Goal: Task Accomplishment & Management: Manage account settings

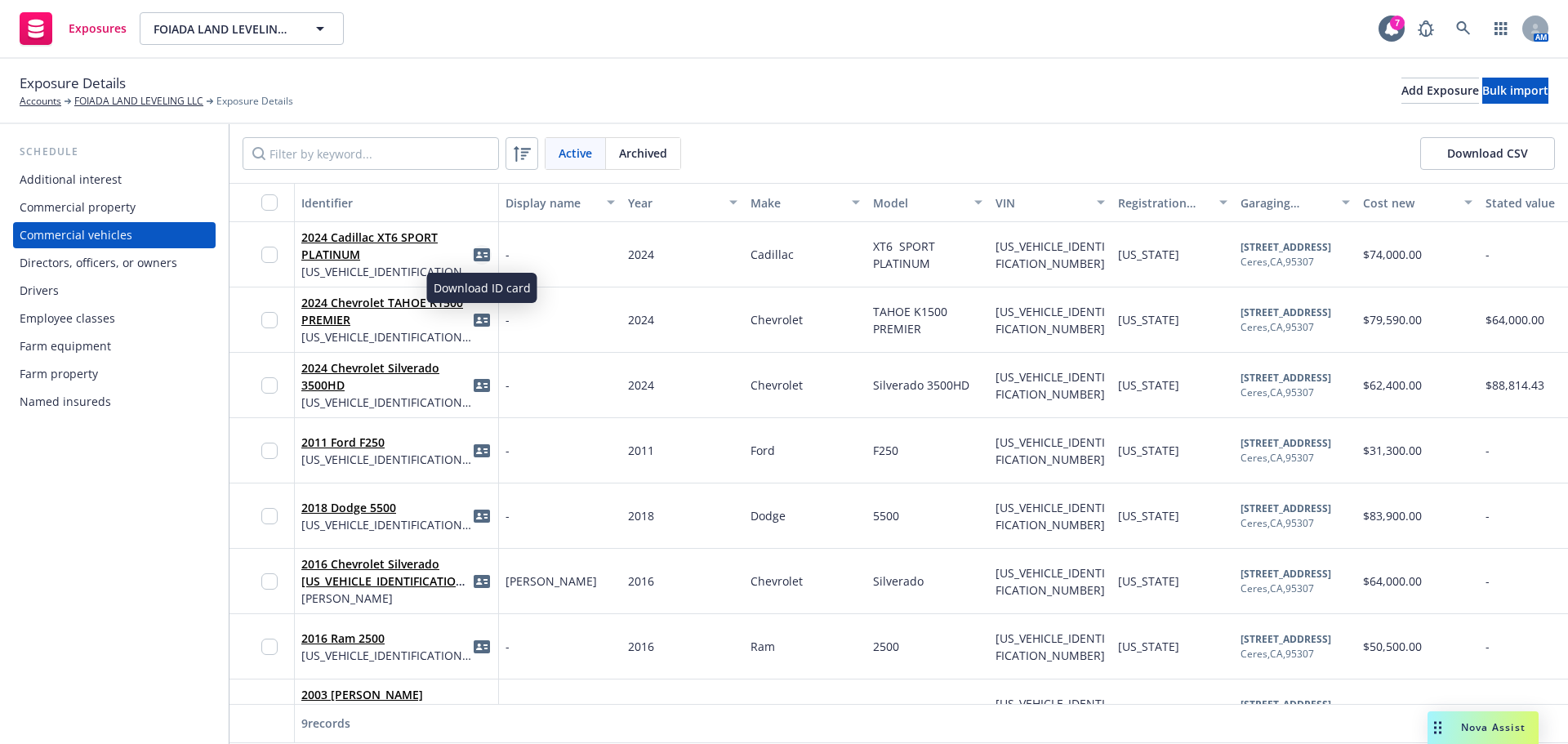
click at [474, 261] on icon "idCard" at bounding box center [481, 255] width 17 height 17
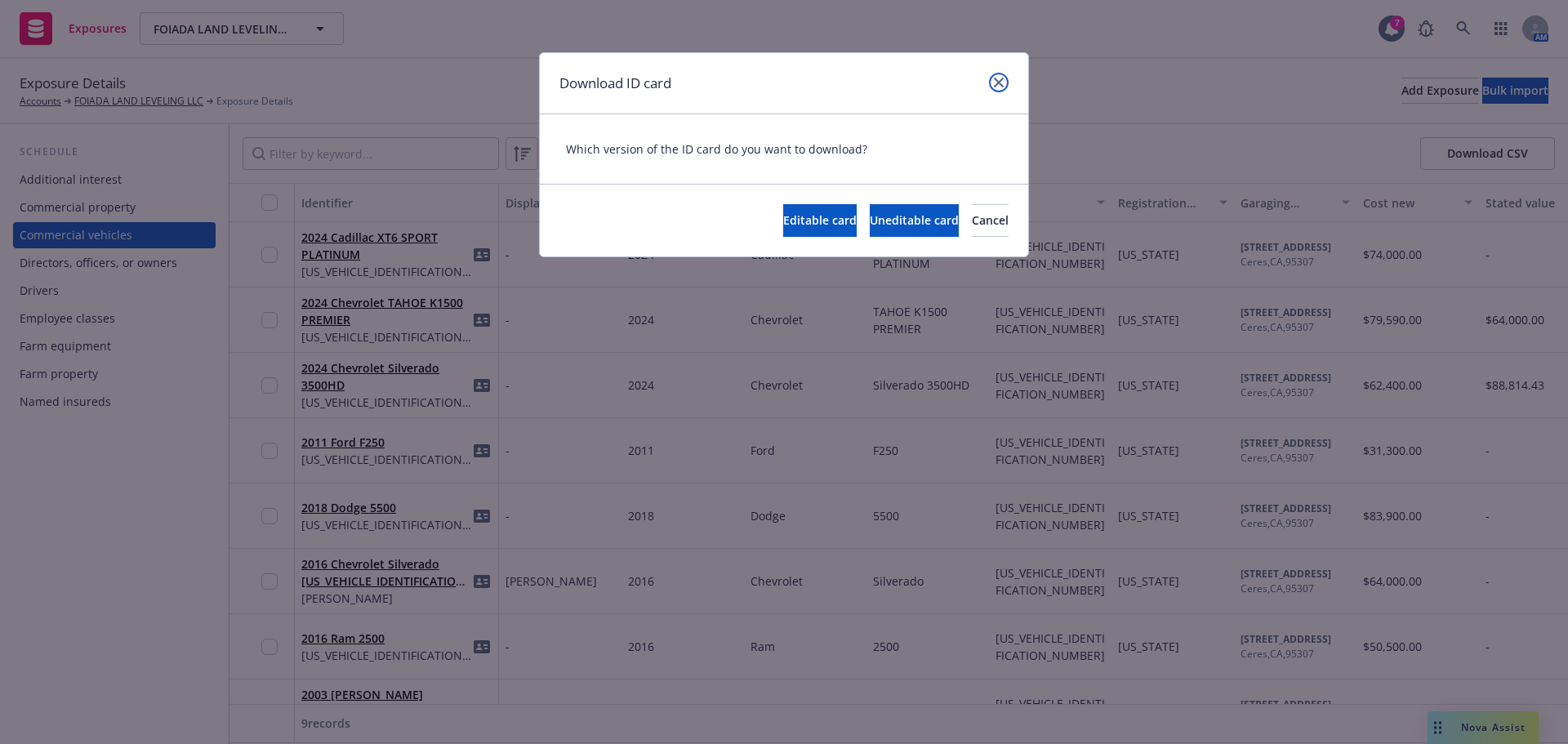
click at [996, 84] on icon "close" at bounding box center [999, 83] width 10 height 10
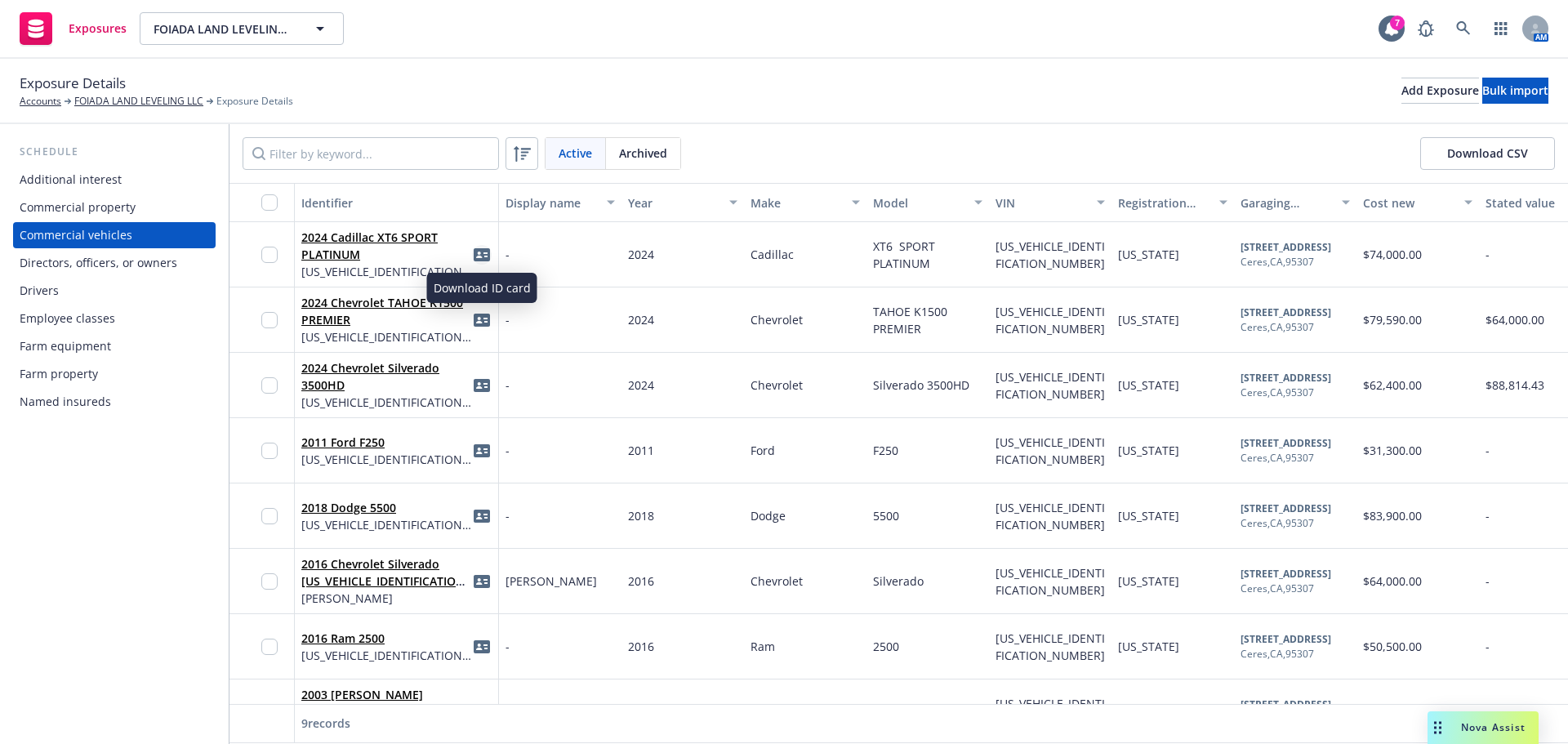
click at [484, 255] on icon "idCard" at bounding box center [481, 254] width 17 height 13
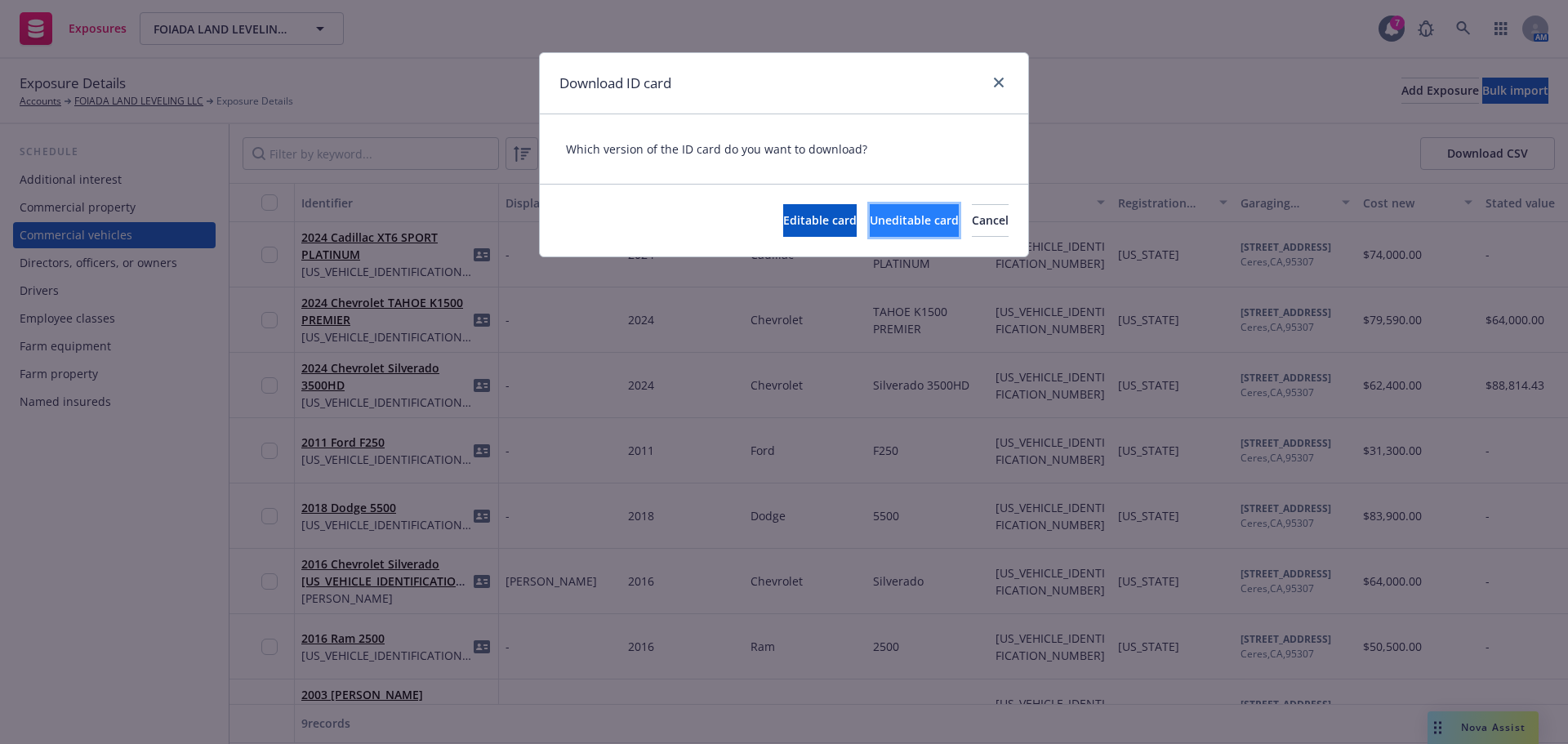
click at [869, 226] on span "Uneditable card" at bounding box center [914, 220] width 89 height 16
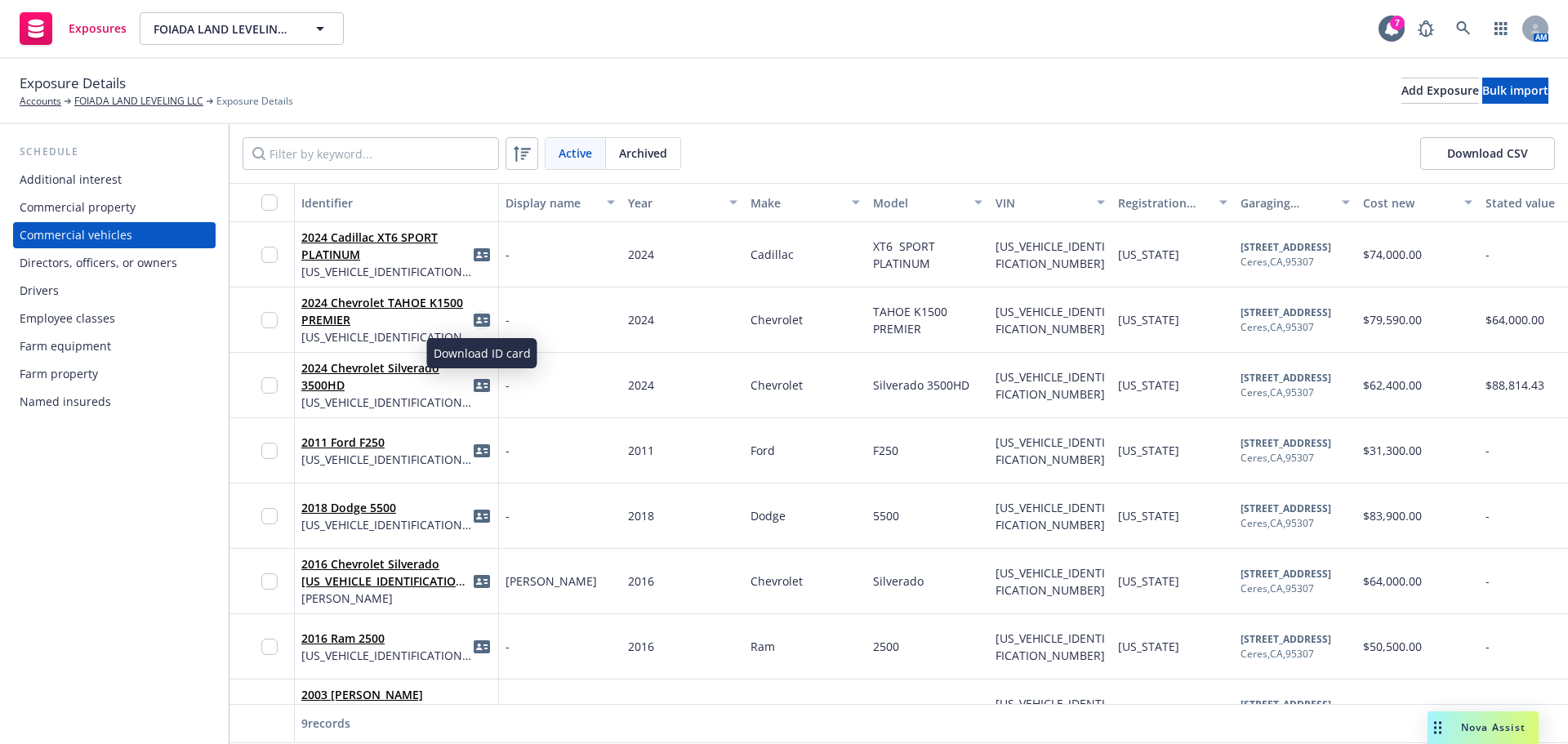
click at [483, 322] on icon "idCard" at bounding box center [481, 319] width 17 height 13
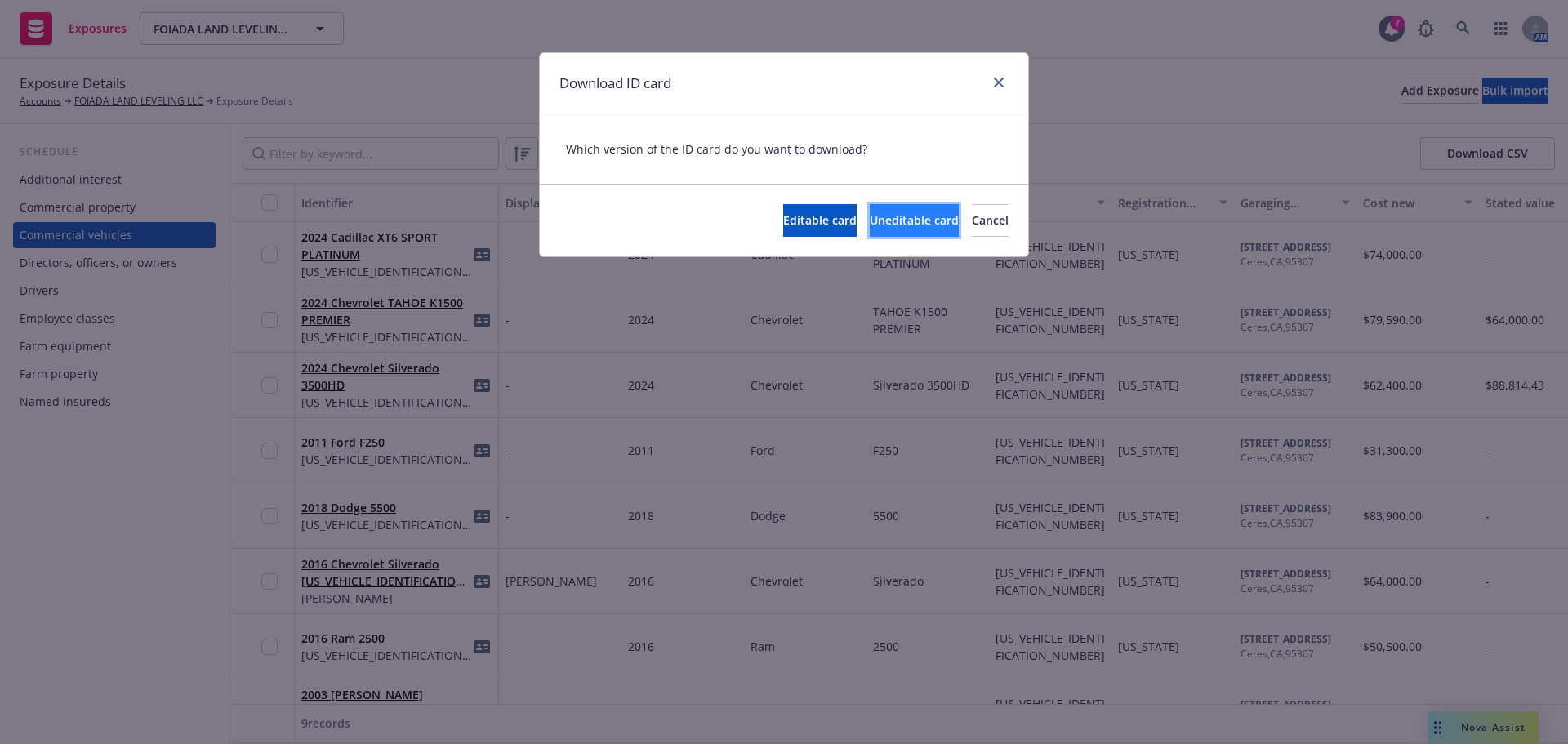
click at [869, 212] on button "Uneditable card" at bounding box center [914, 220] width 89 height 33
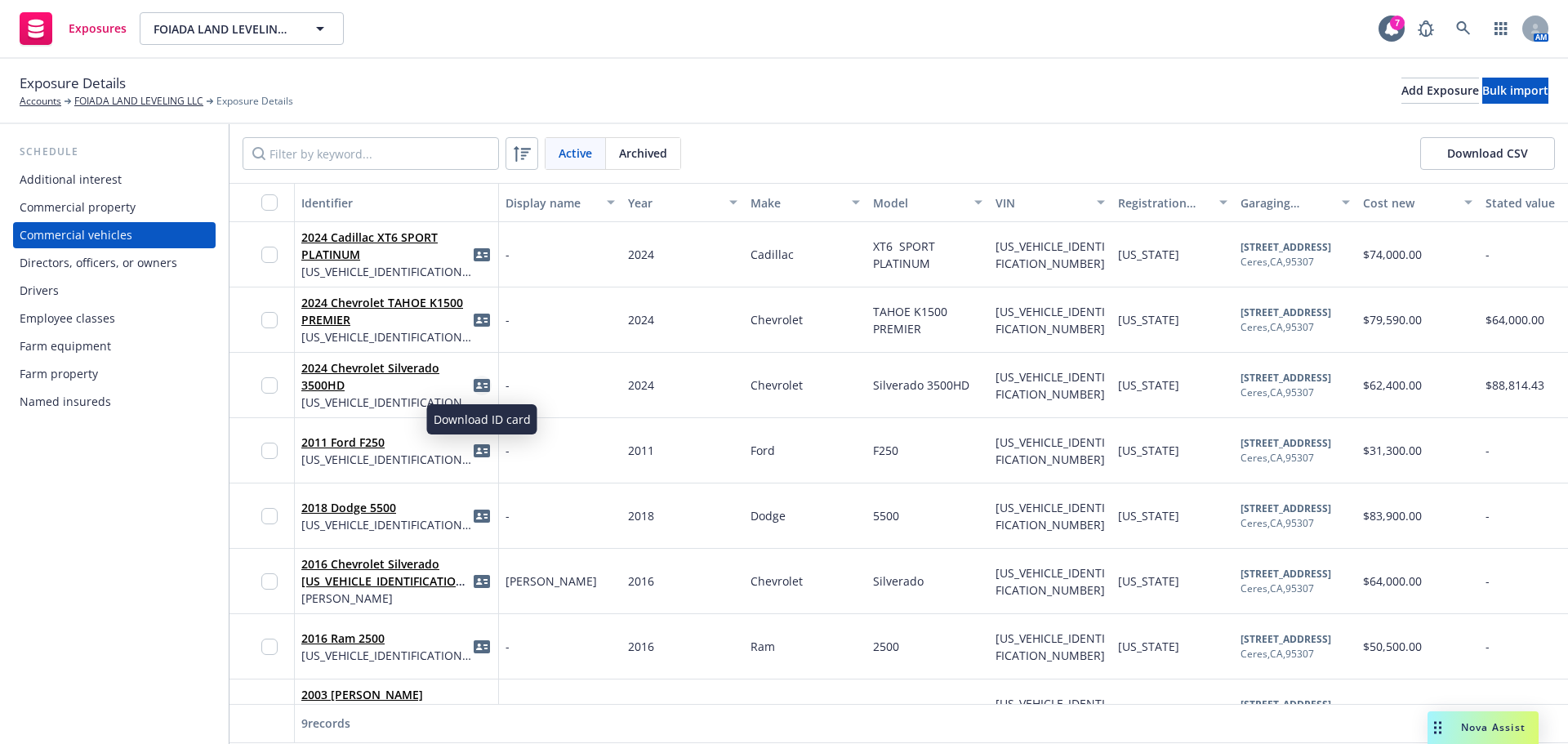
click at [480, 387] on icon "idCard" at bounding box center [481, 385] width 17 height 17
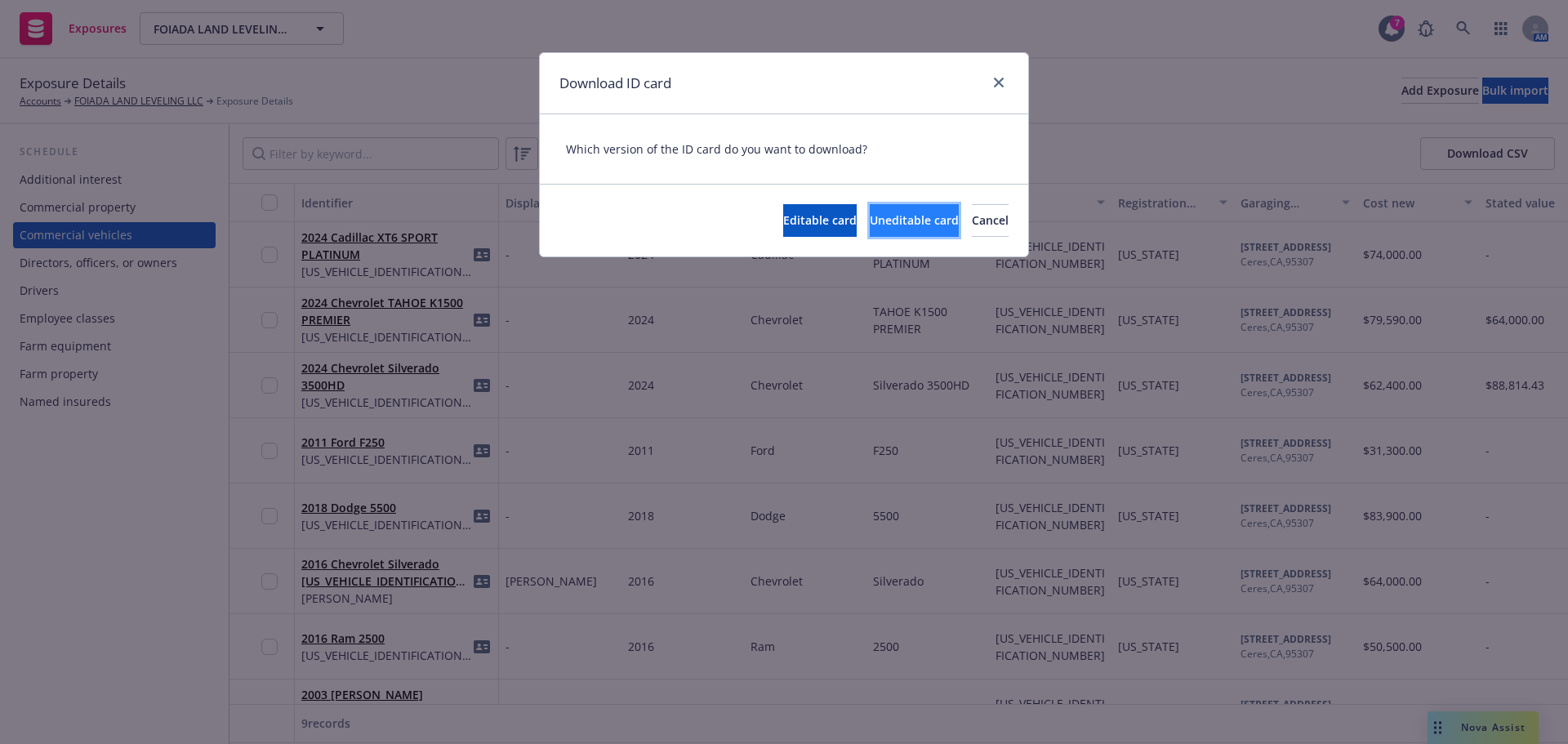
click at [869, 230] on button "Uneditable card" at bounding box center [914, 220] width 89 height 33
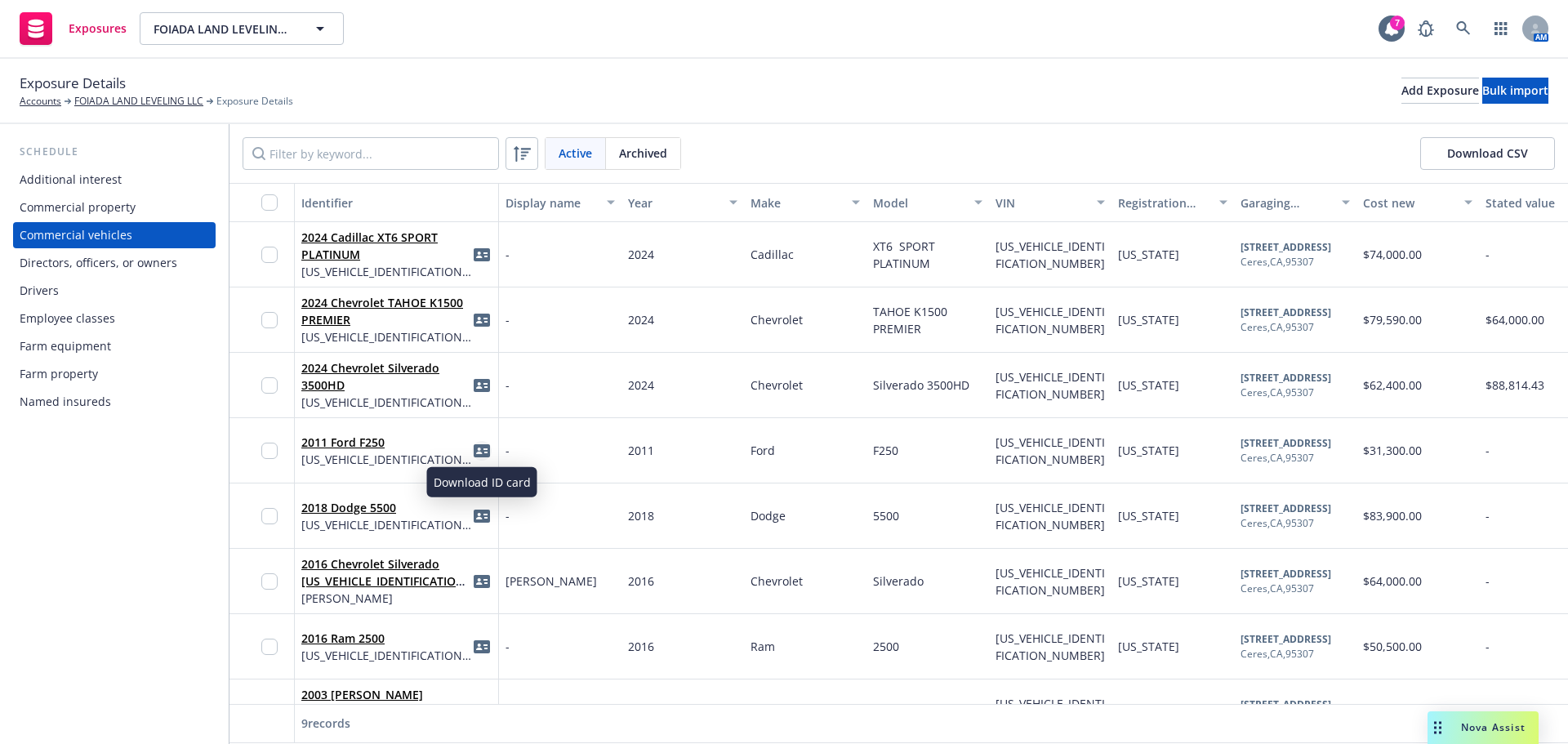
click at [487, 450] on icon "idCard" at bounding box center [481, 451] width 17 height 17
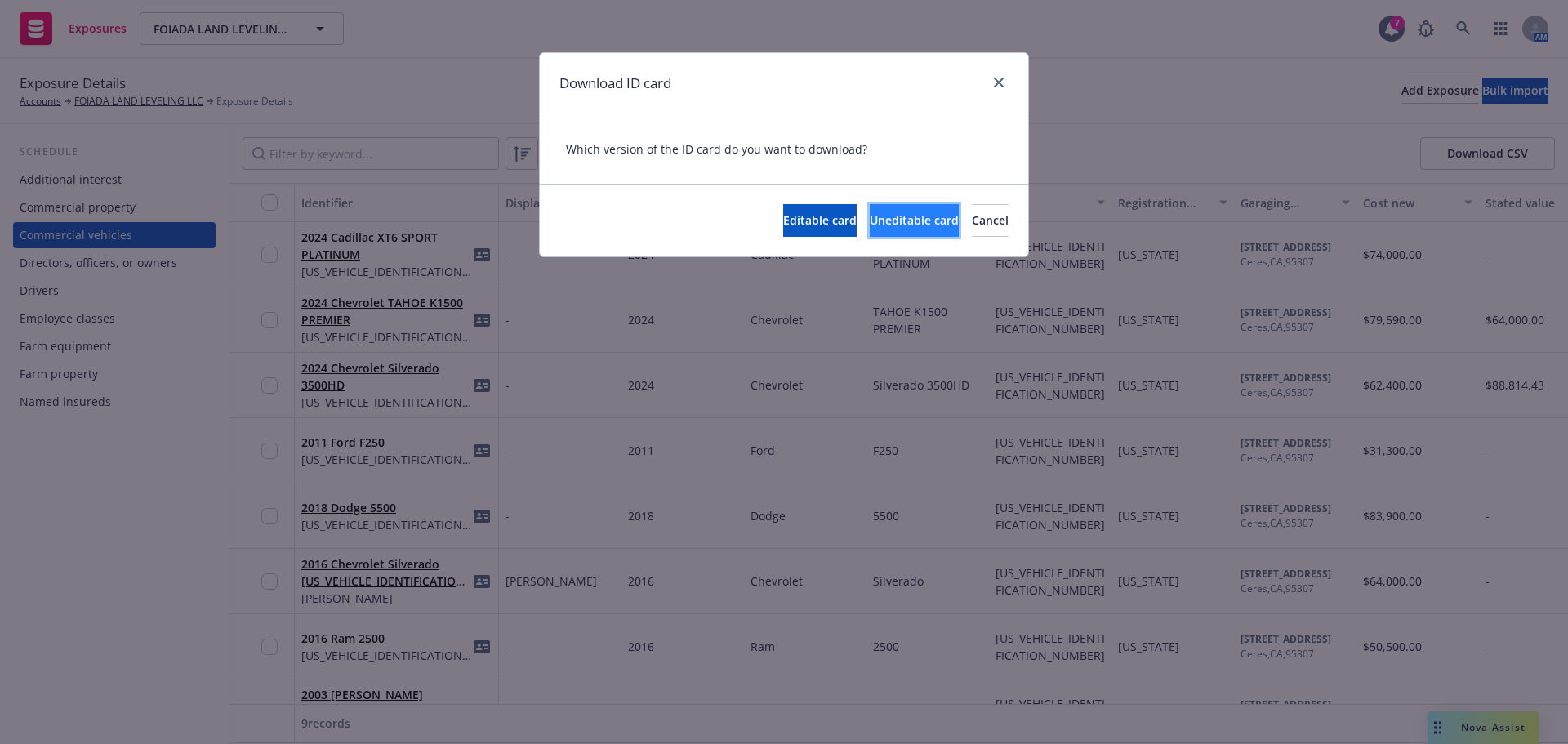
click at [869, 213] on span "Uneditable card" at bounding box center [914, 220] width 89 height 16
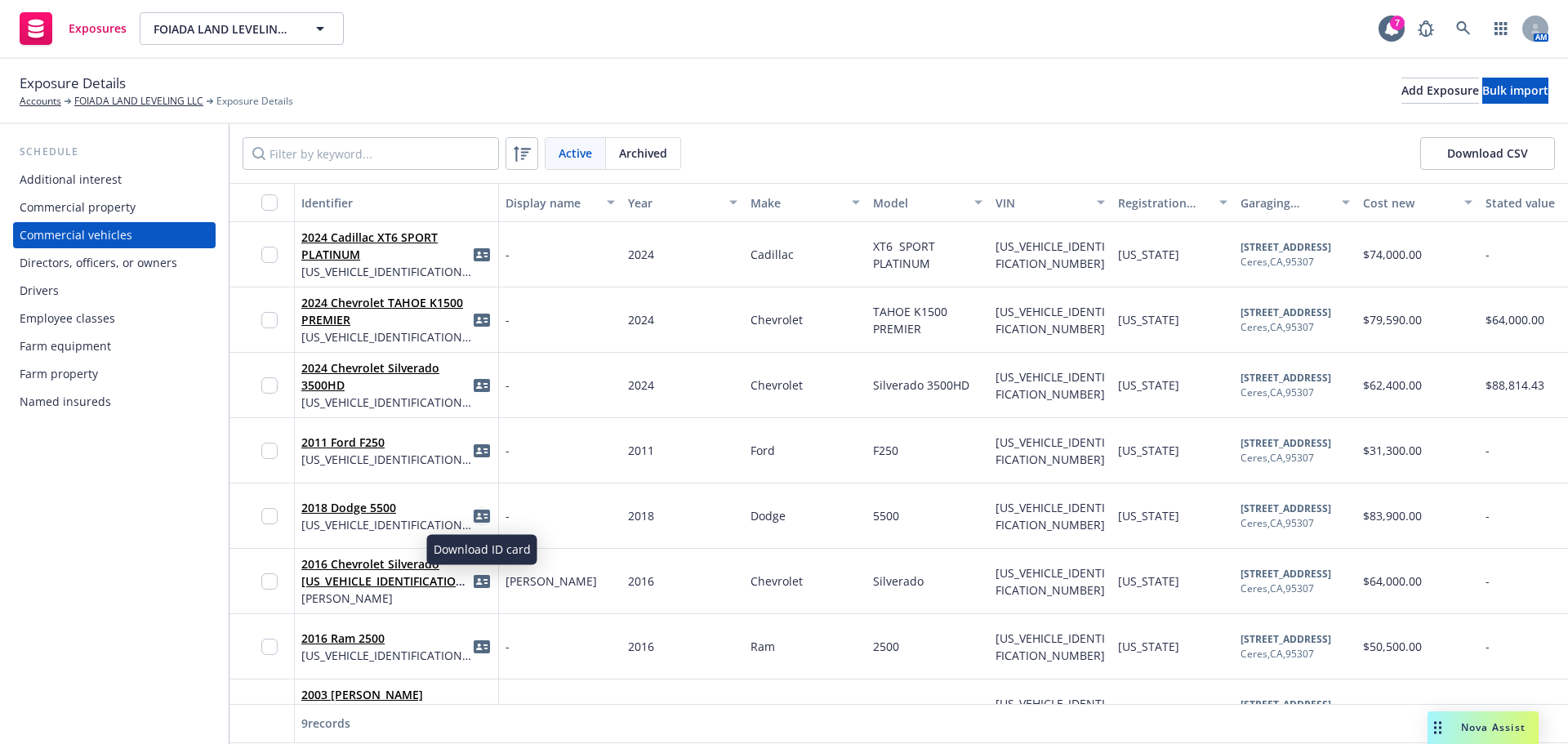
click at [484, 512] on icon "idCard" at bounding box center [481, 516] width 17 height 13
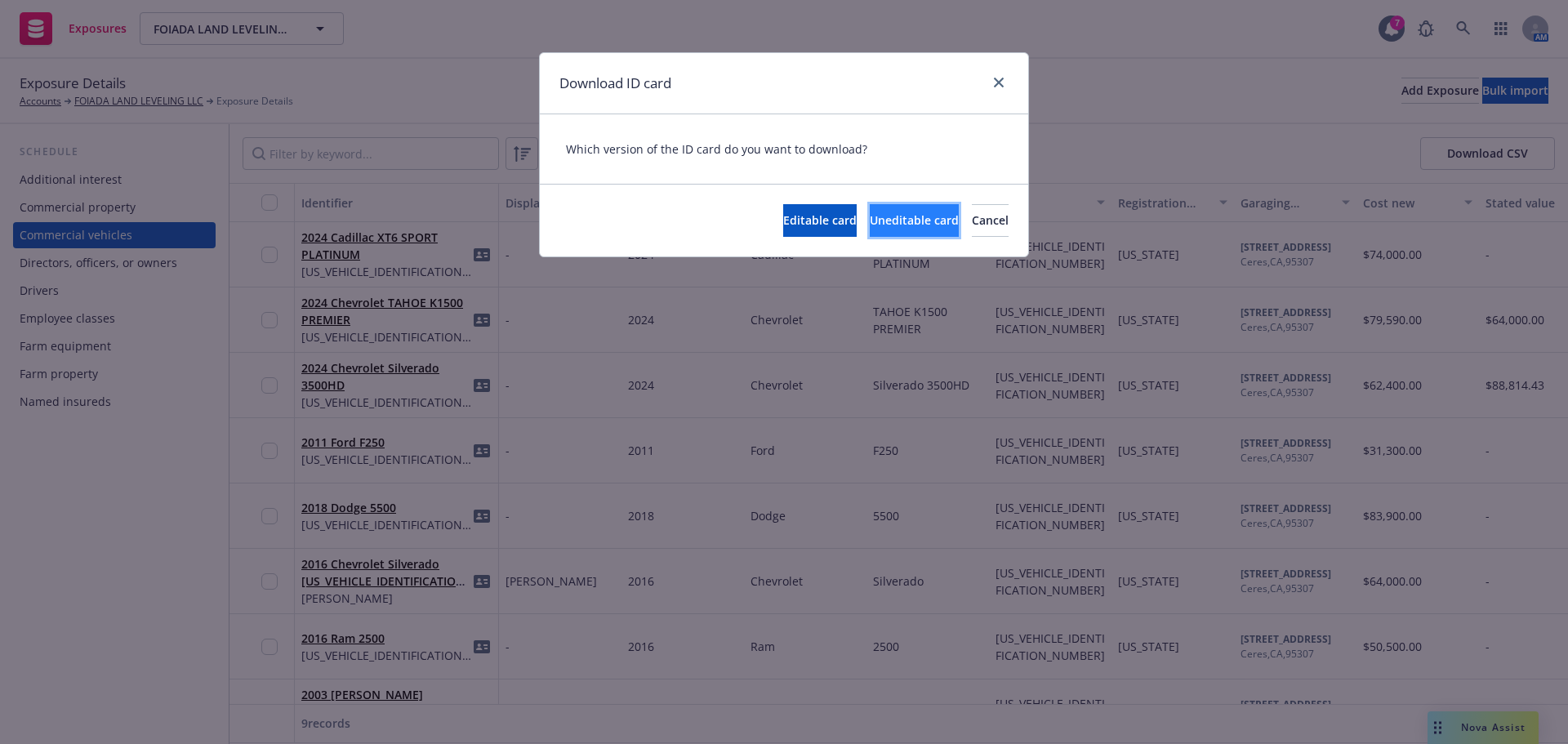
click at [869, 218] on span "Uneditable card" at bounding box center [914, 220] width 89 height 16
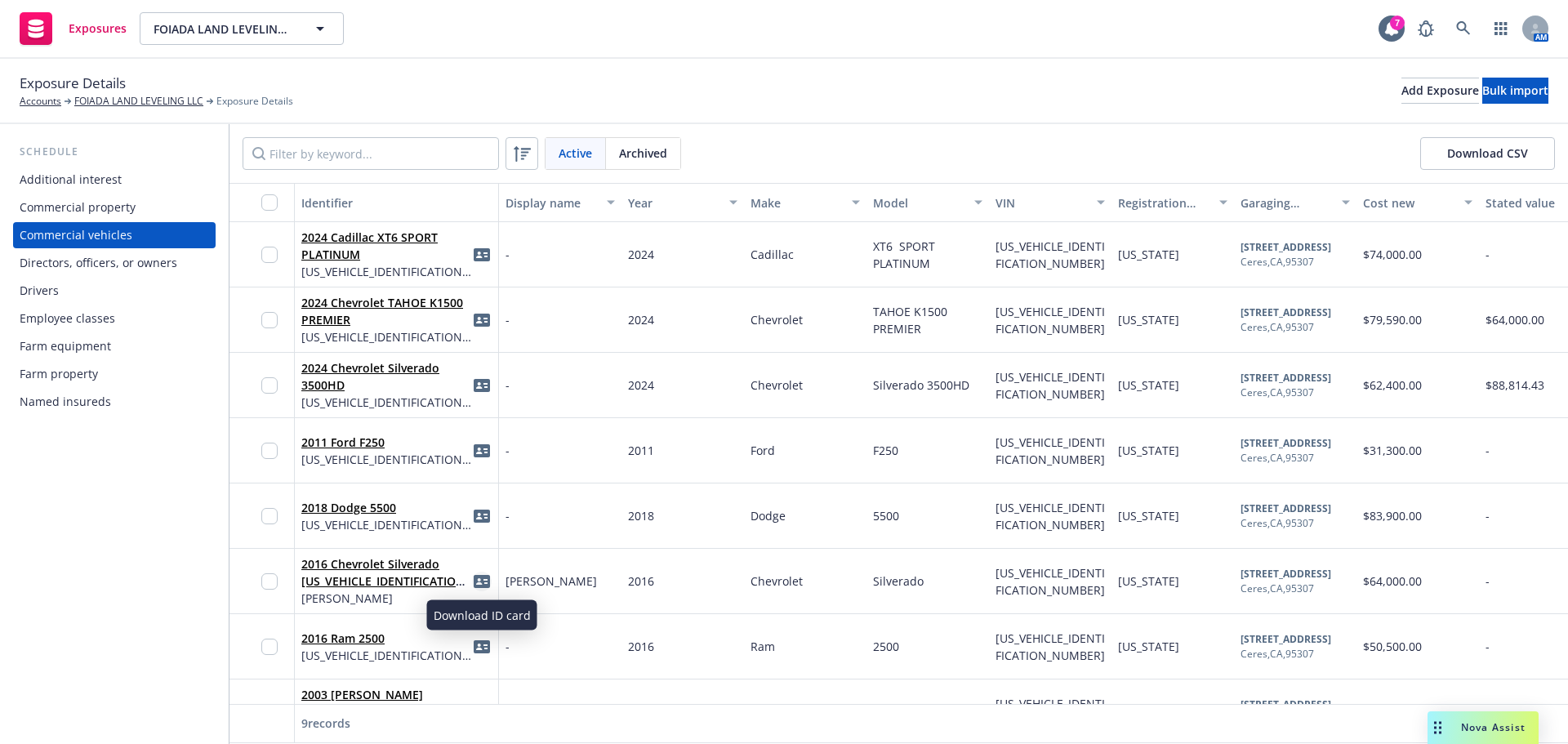
click at [482, 580] on icon "idCard" at bounding box center [481, 581] width 17 height 13
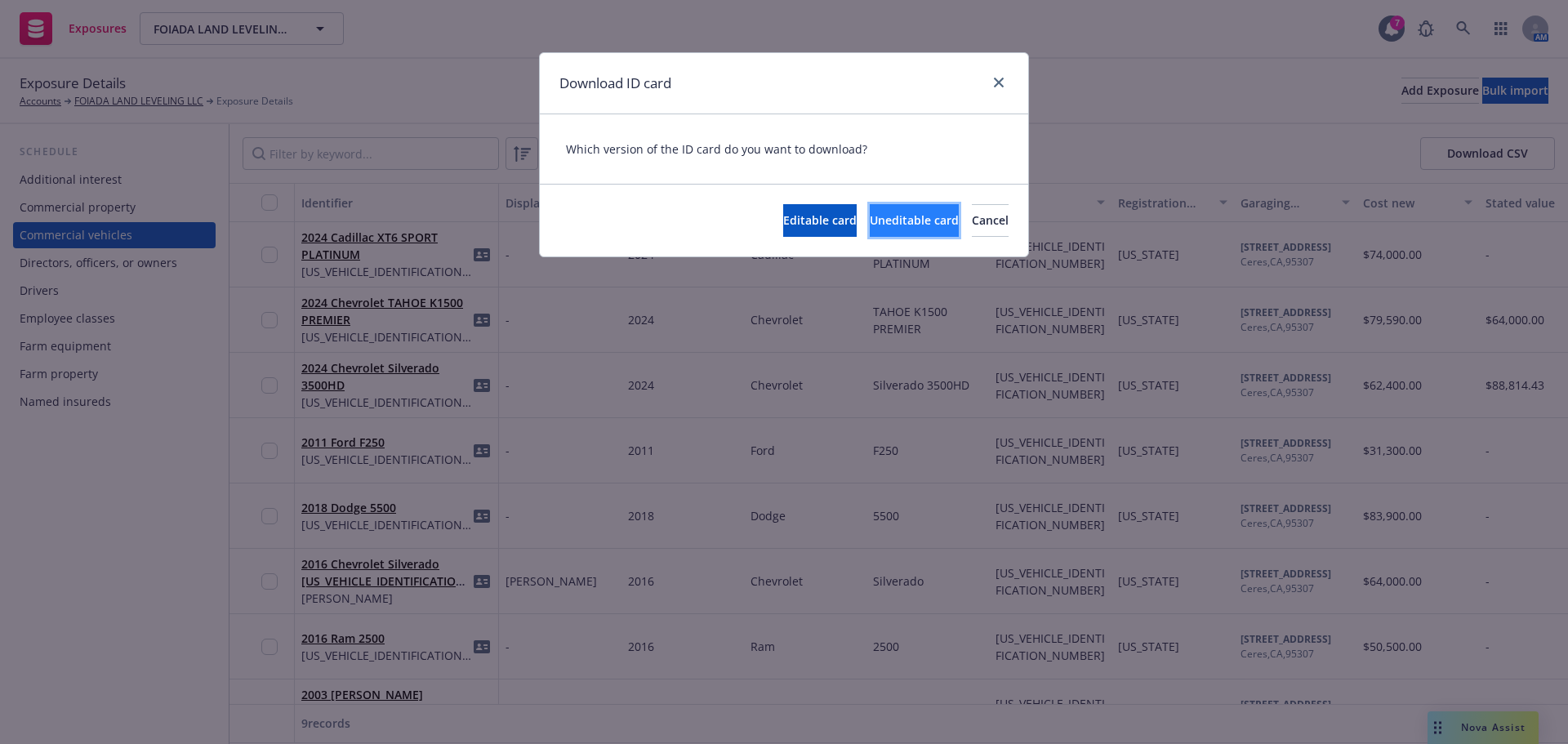
click at [869, 229] on button "Uneditable card" at bounding box center [914, 220] width 89 height 33
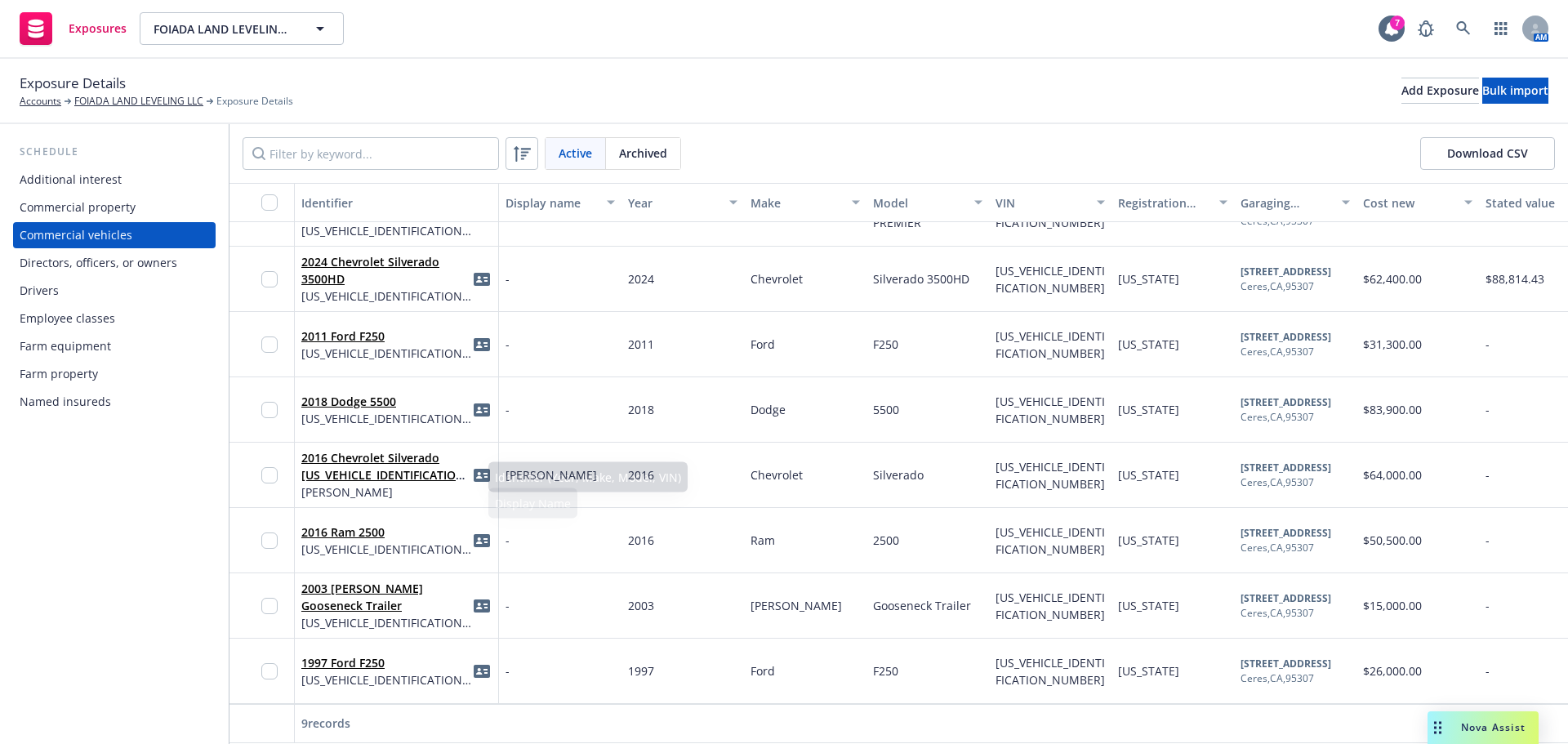
scroll to position [119, 0]
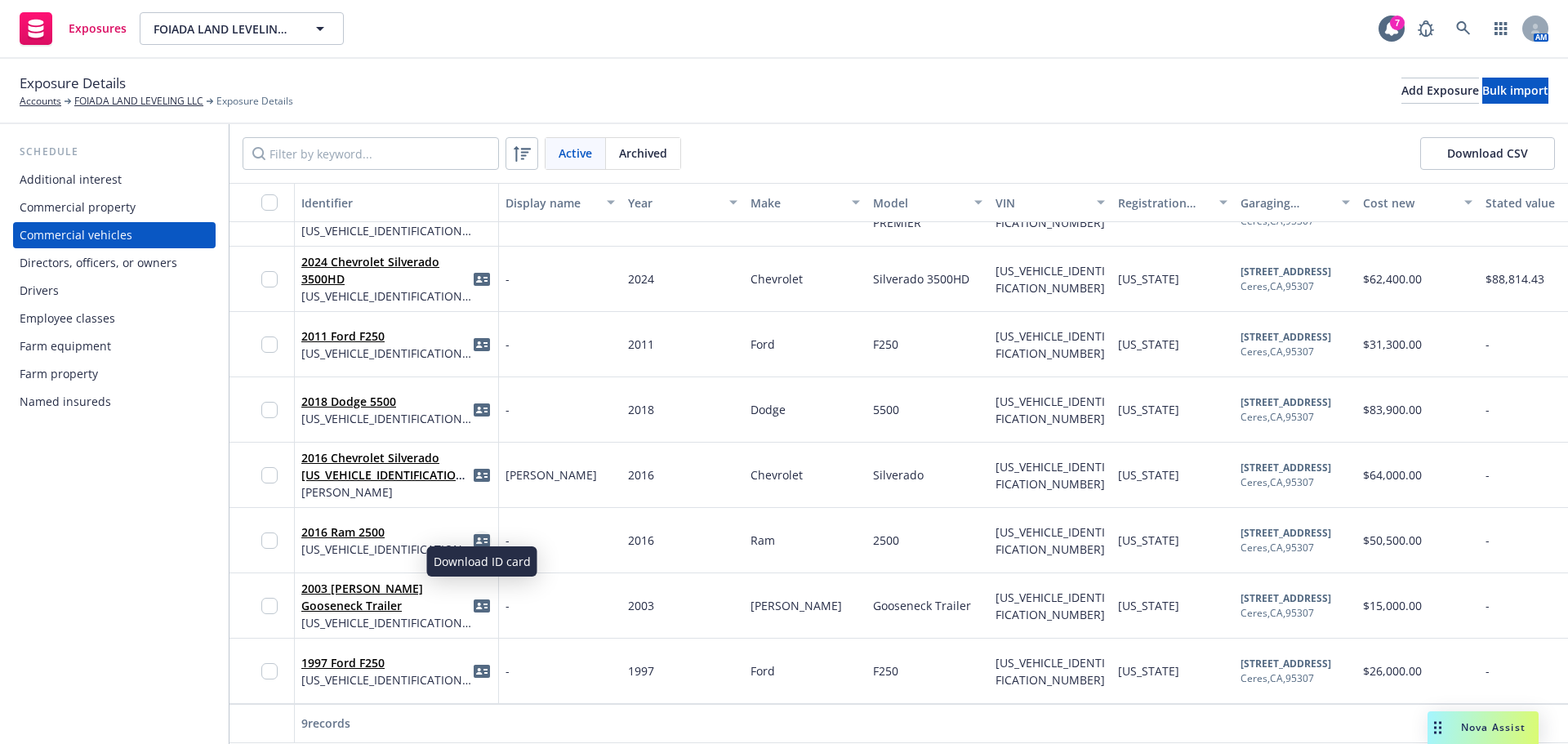
click at [482, 535] on icon "idCard" at bounding box center [481, 540] width 17 height 13
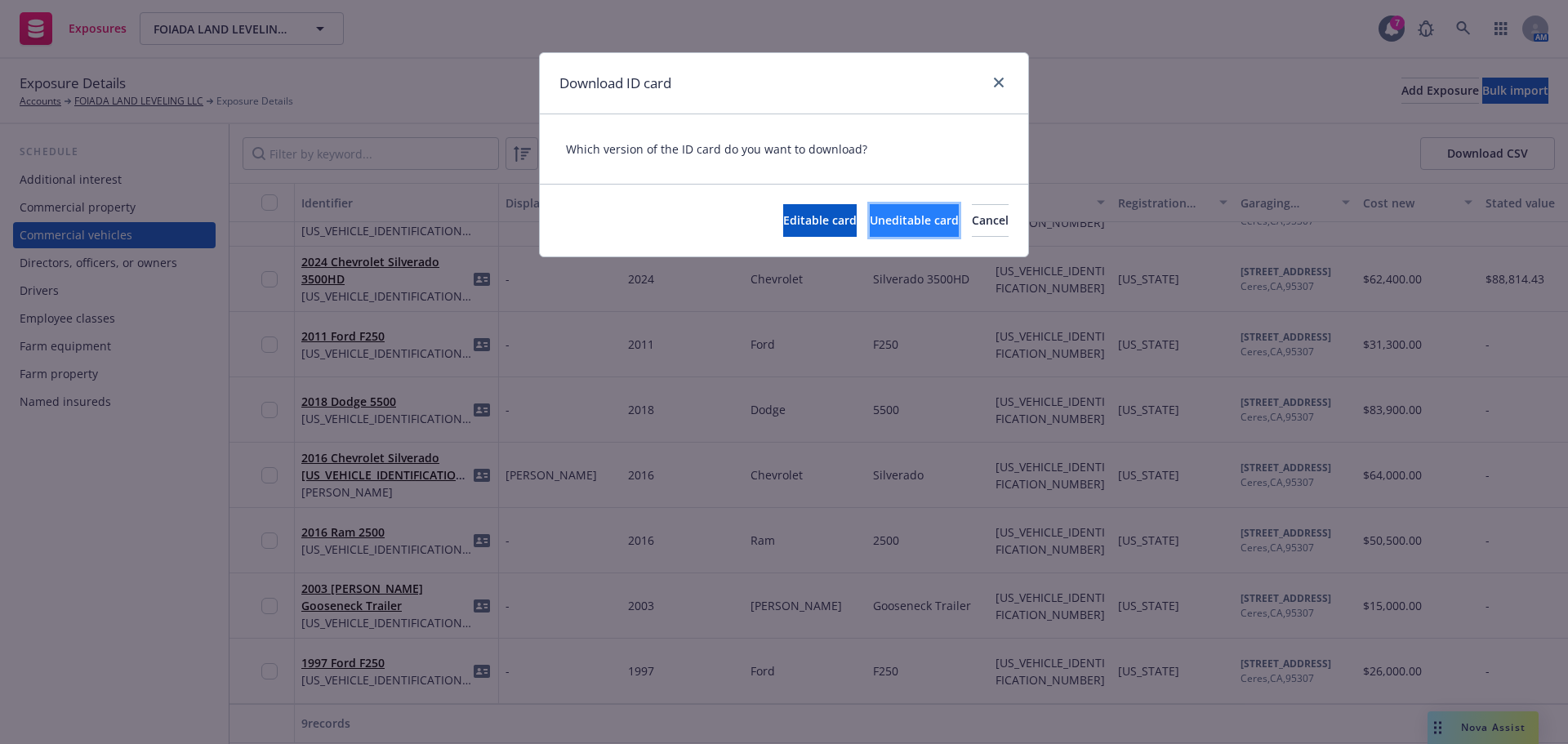
click at [869, 221] on span "Uneditable card" at bounding box center [914, 220] width 89 height 16
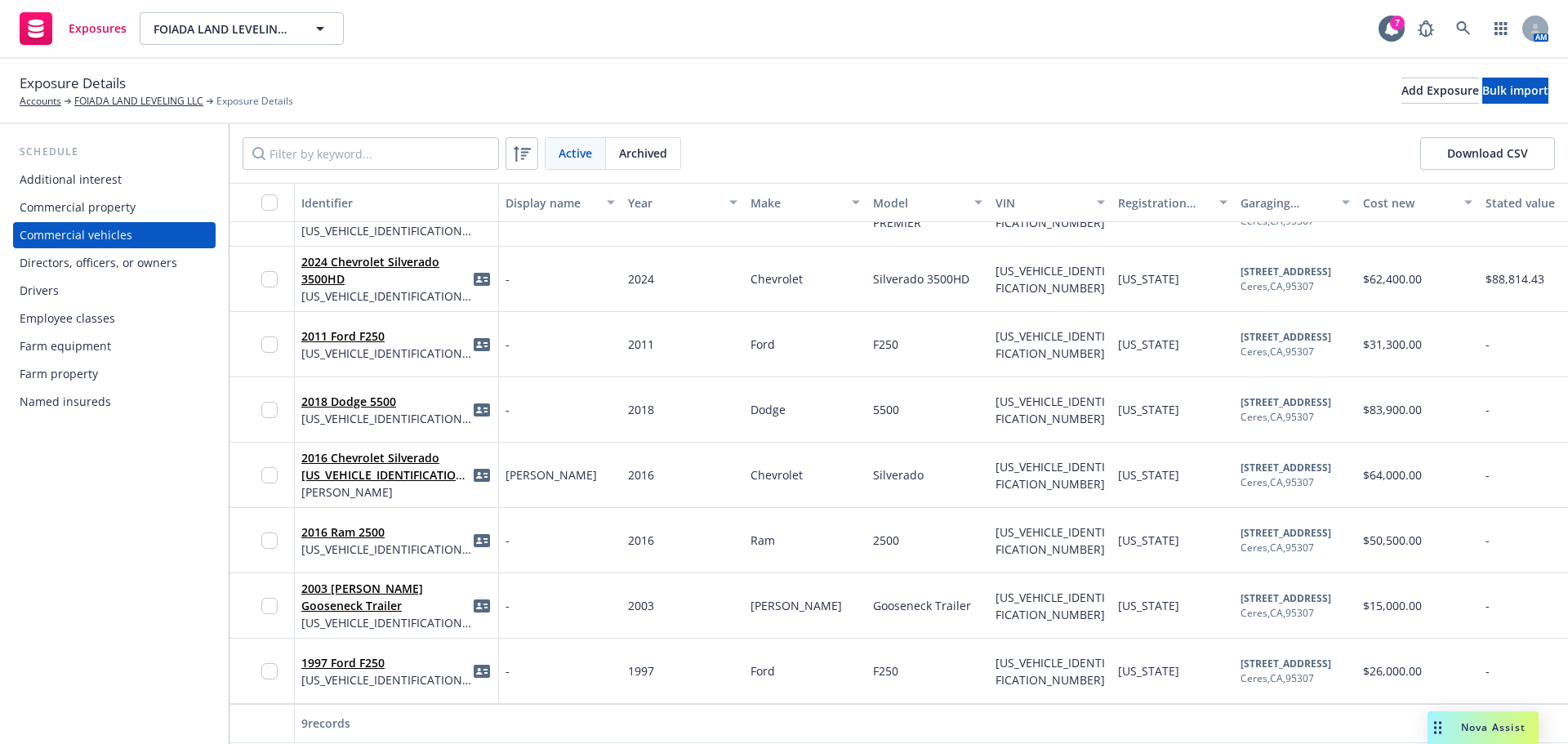
click at [480, 600] on icon "idCard" at bounding box center [481, 606] width 17 height 13
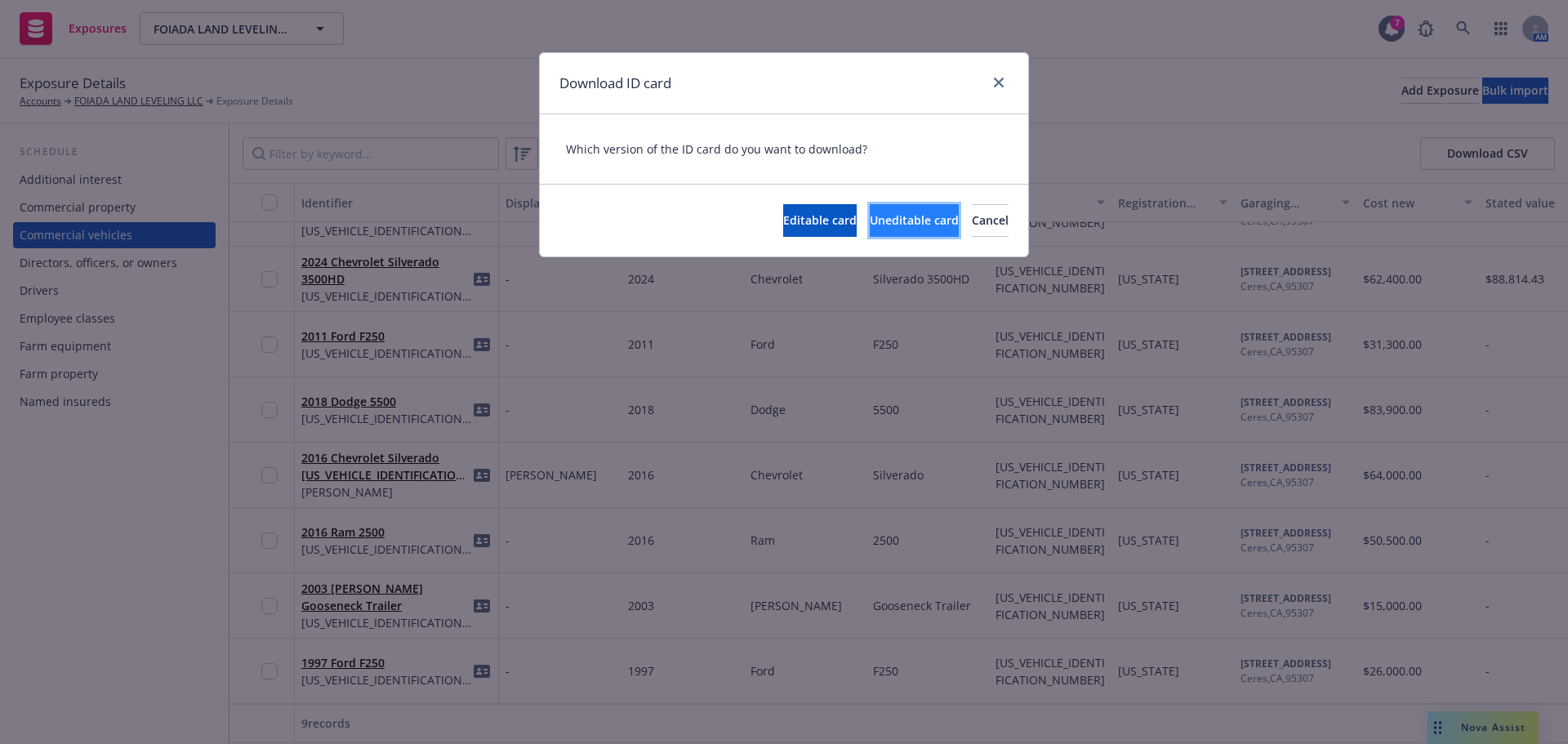
click at [869, 221] on span "Uneditable card" at bounding box center [914, 220] width 89 height 16
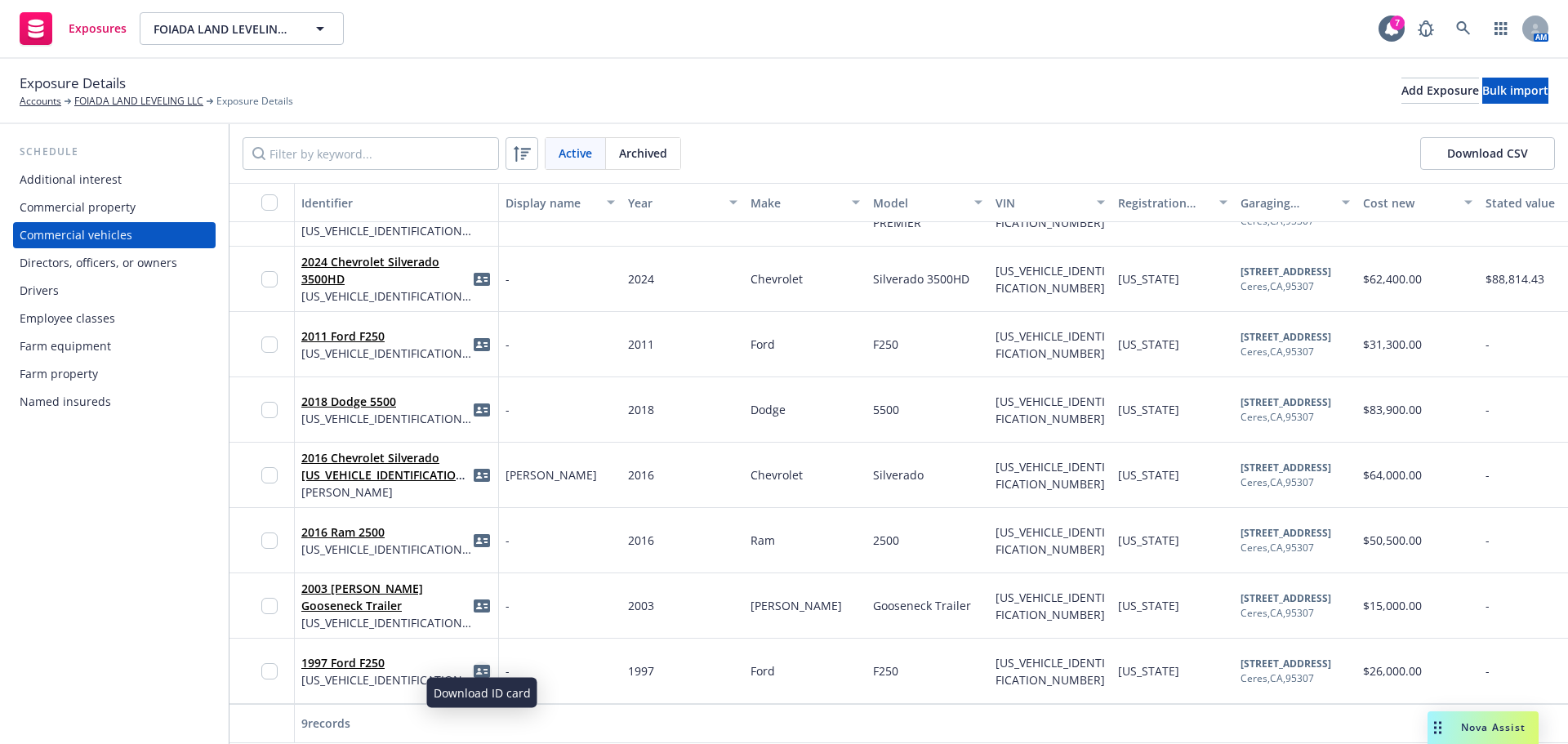
click at [480, 663] on icon "idCard" at bounding box center [481, 671] width 17 height 17
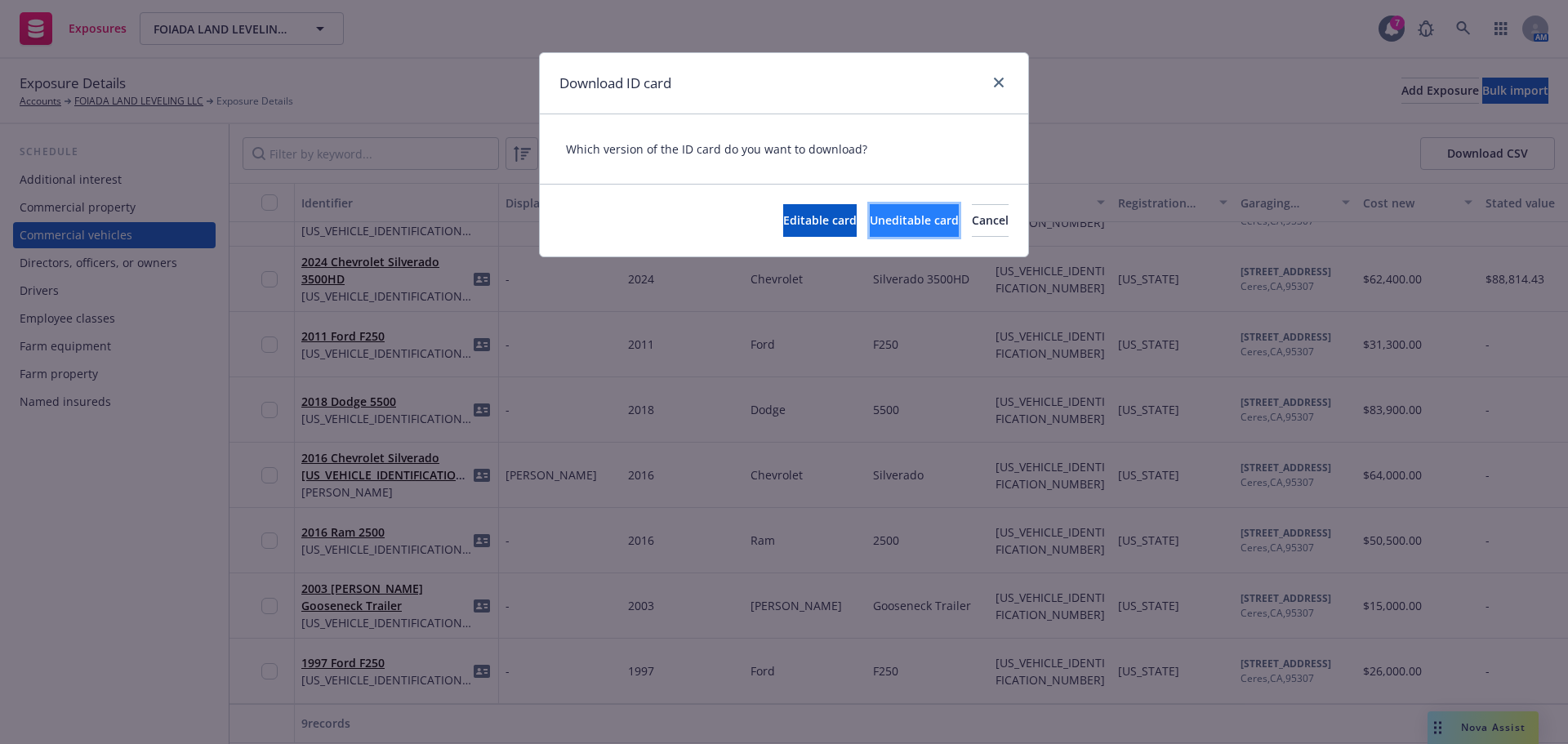
click at [869, 221] on span "Uneditable card" at bounding box center [914, 220] width 89 height 16
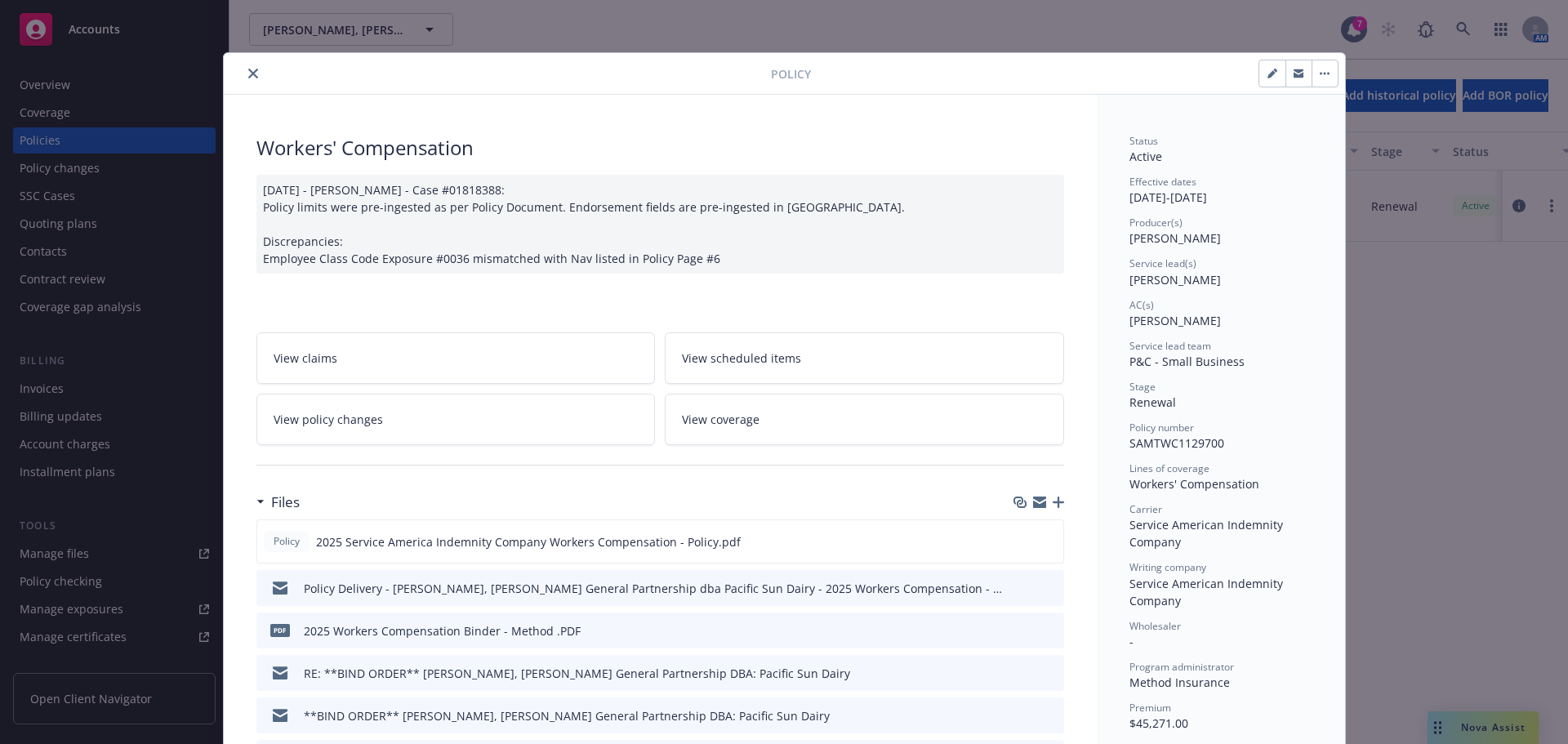
click at [252, 76] on button "close" at bounding box center [253, 73] width 20 height 20
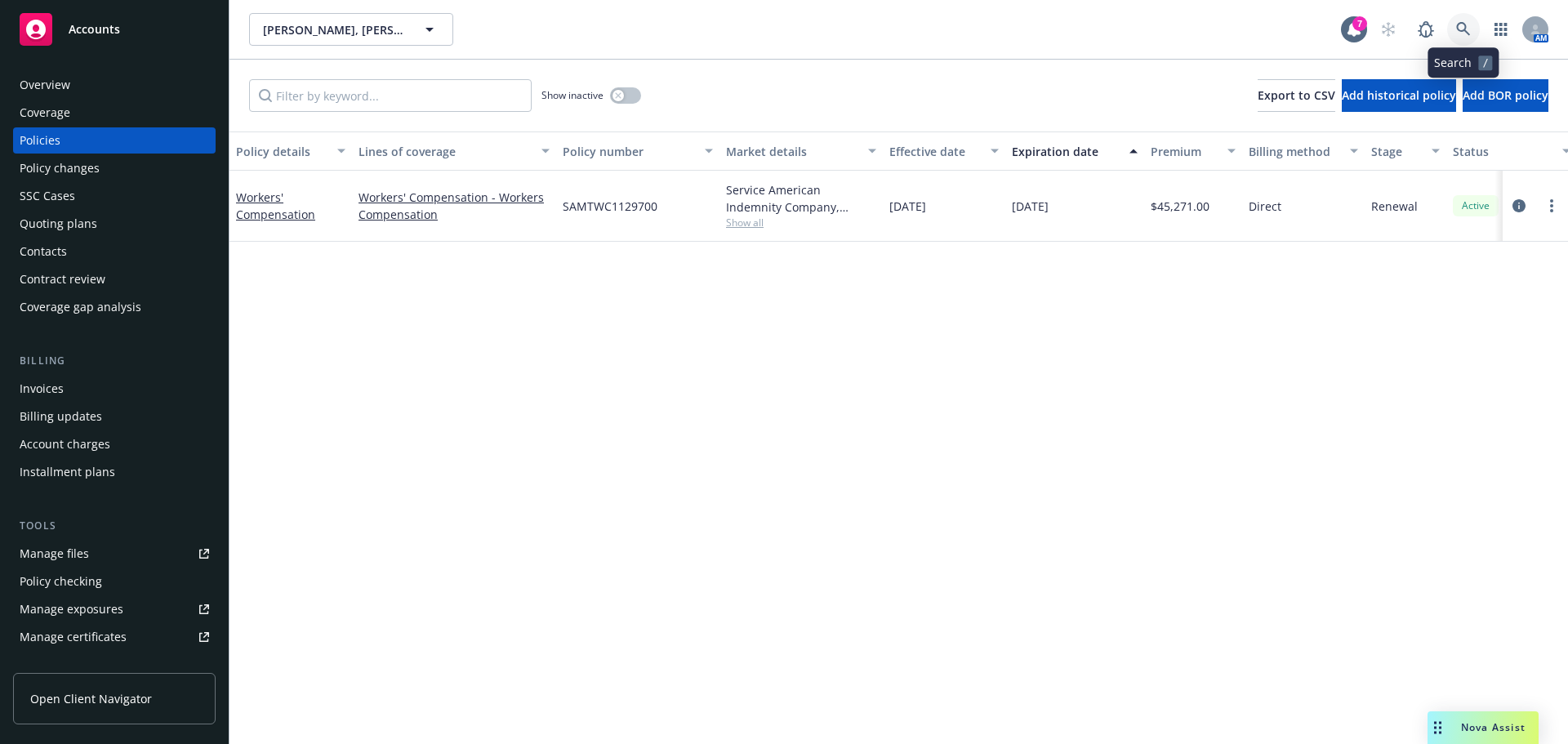
click at [1458, 36] on icon at bounding box center [1463, 29] width 15 height 15
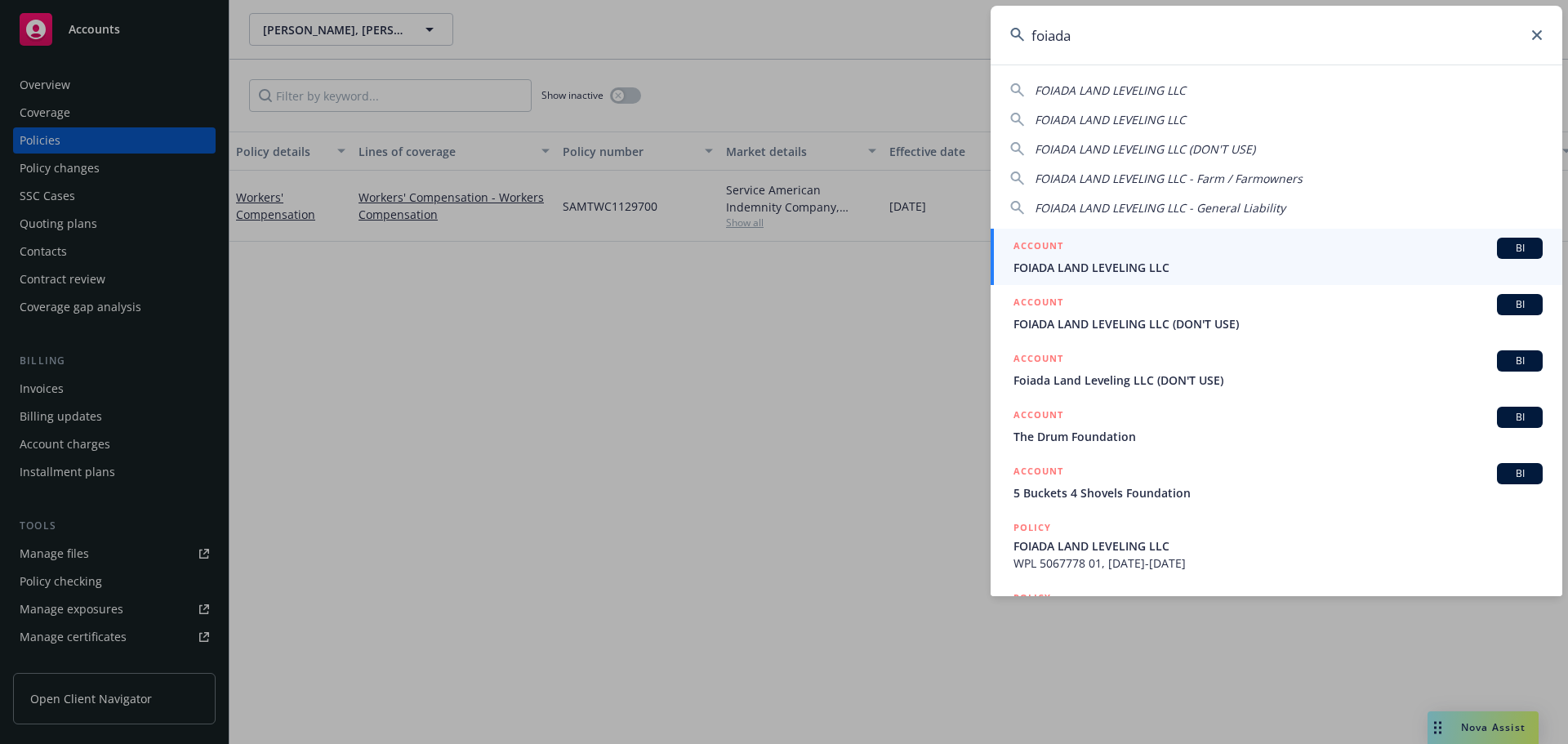
type input "foiada"
click at [1090, 247] on div "ACCOUNT BI" at bounding box center [1279, 248] width 530 height 21
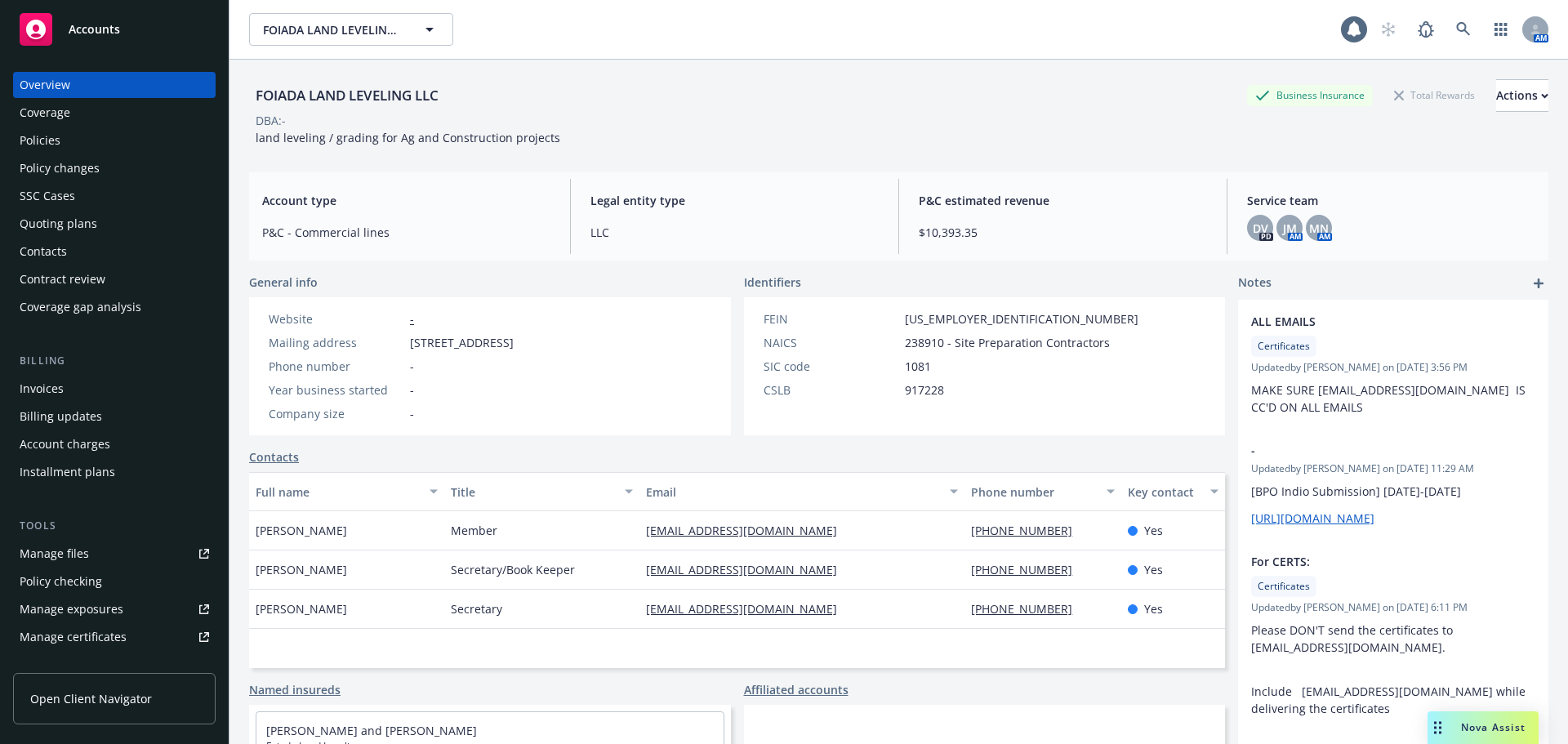
click at [77, 147] on div "Policies" at bounding box center [115, 140] width 190 height 26
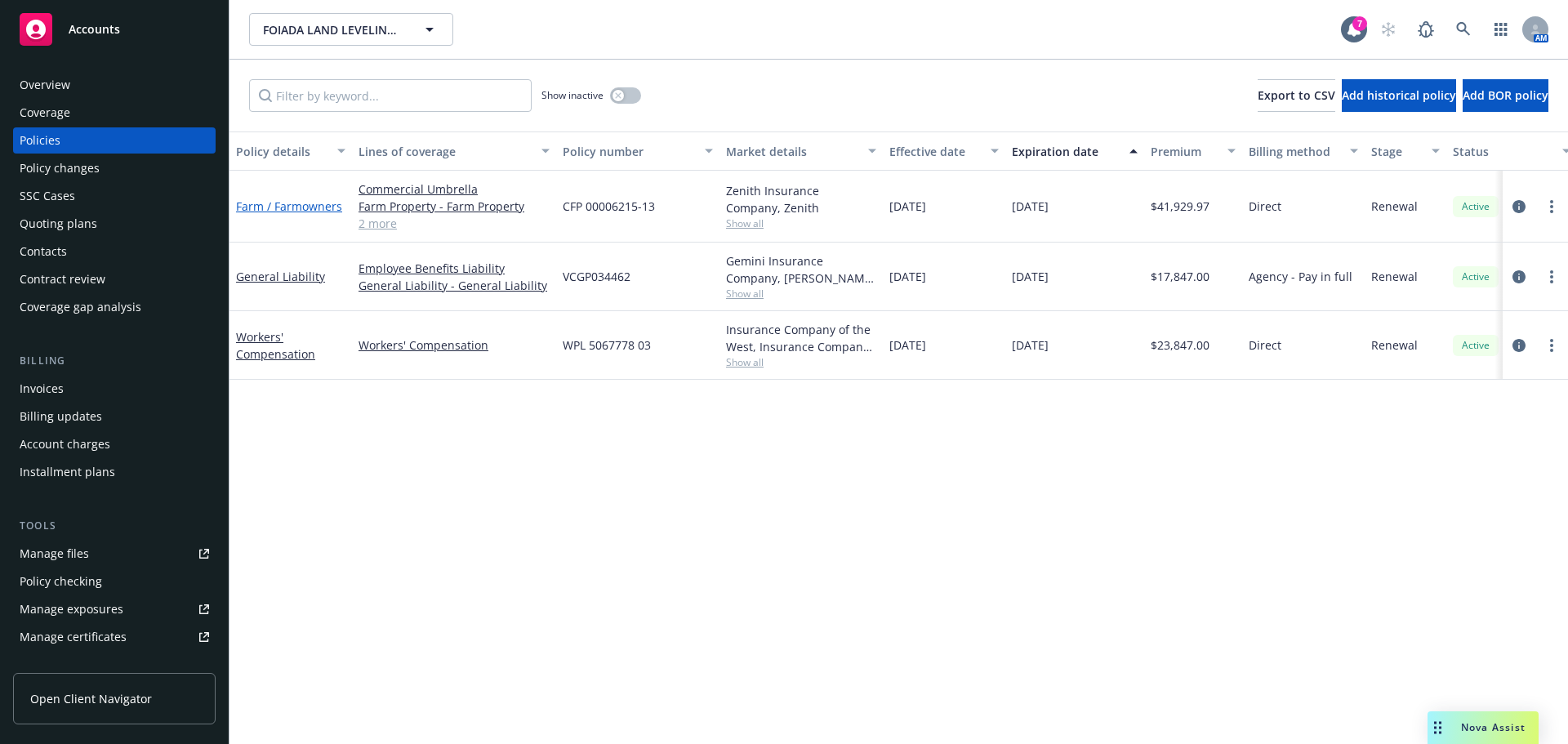
click at [286, 207] on link "Farm / Farmowners" at bounding box center [289, 207] width 106 height 16
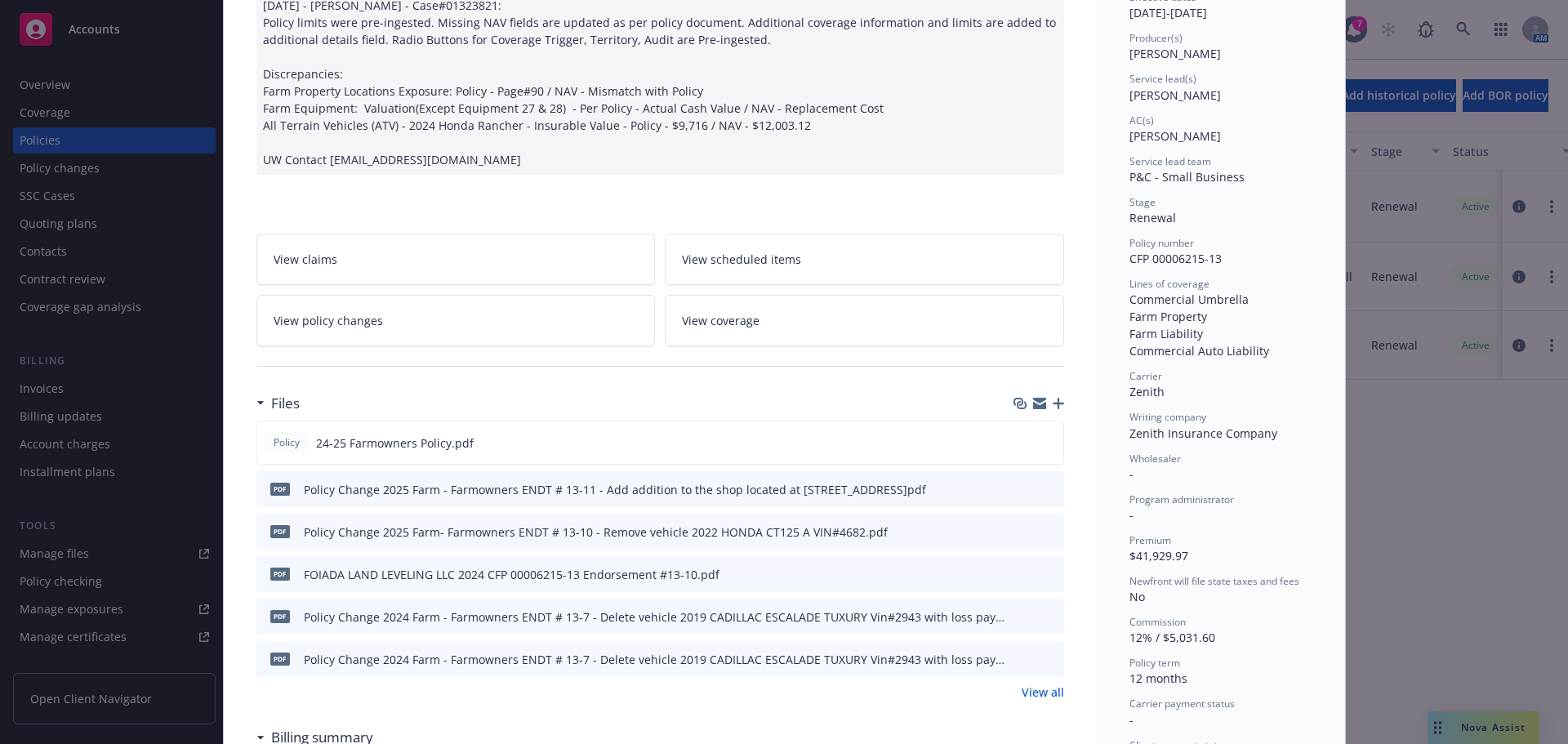
scroll to position [408, 0]
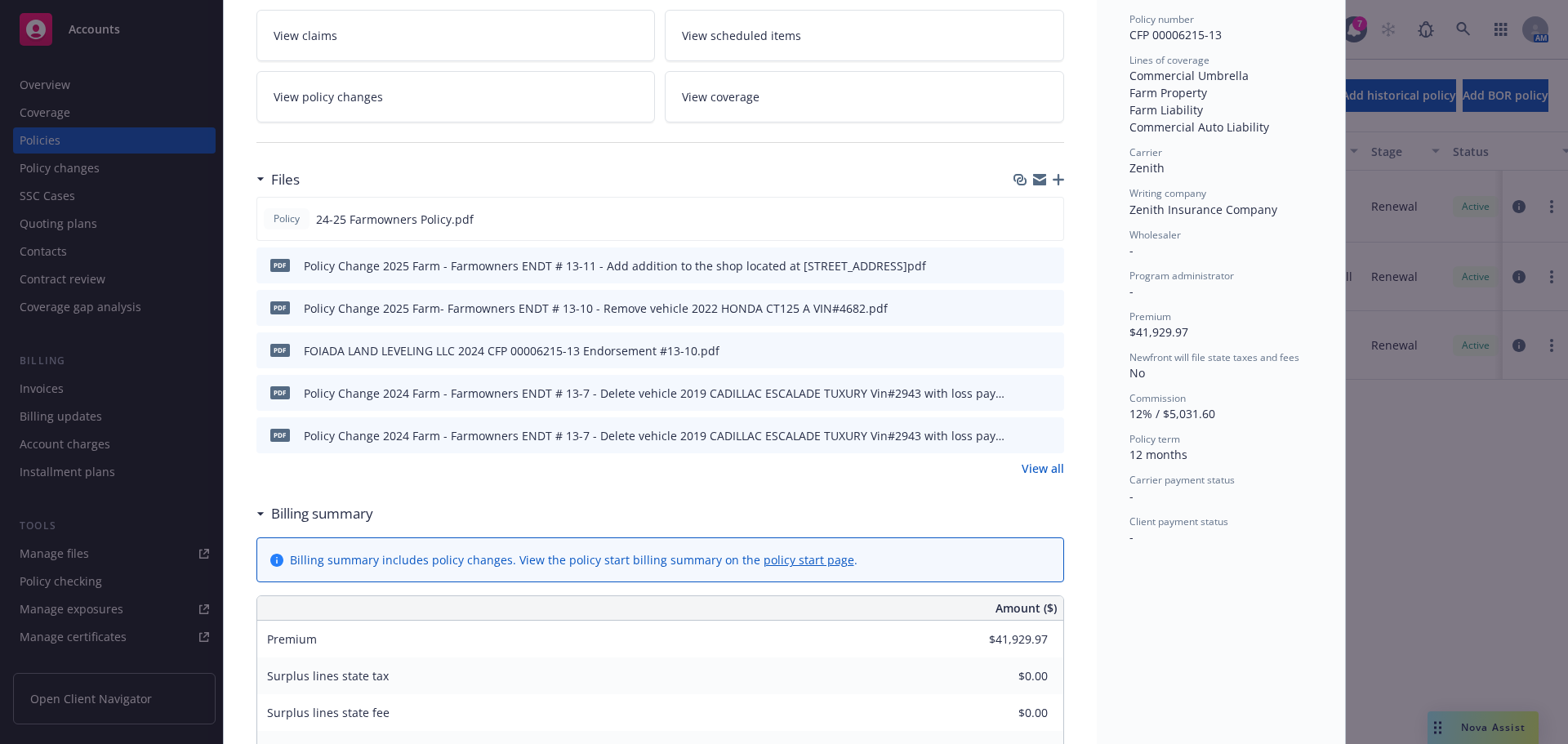
click at [1027, 470] on link "View all" at bounding box center [1042, 467] width 42 height 17
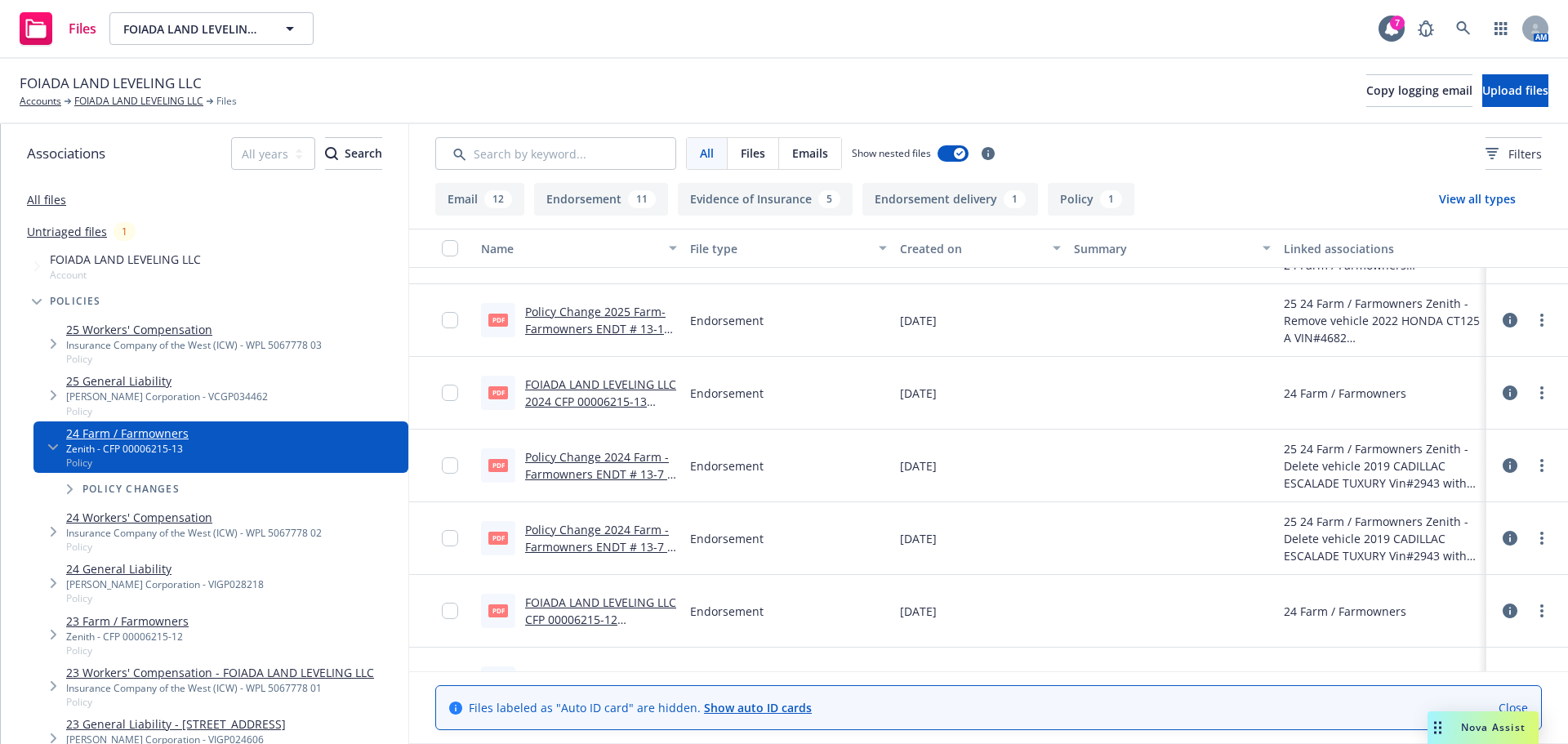
scroll to position [82, 0]
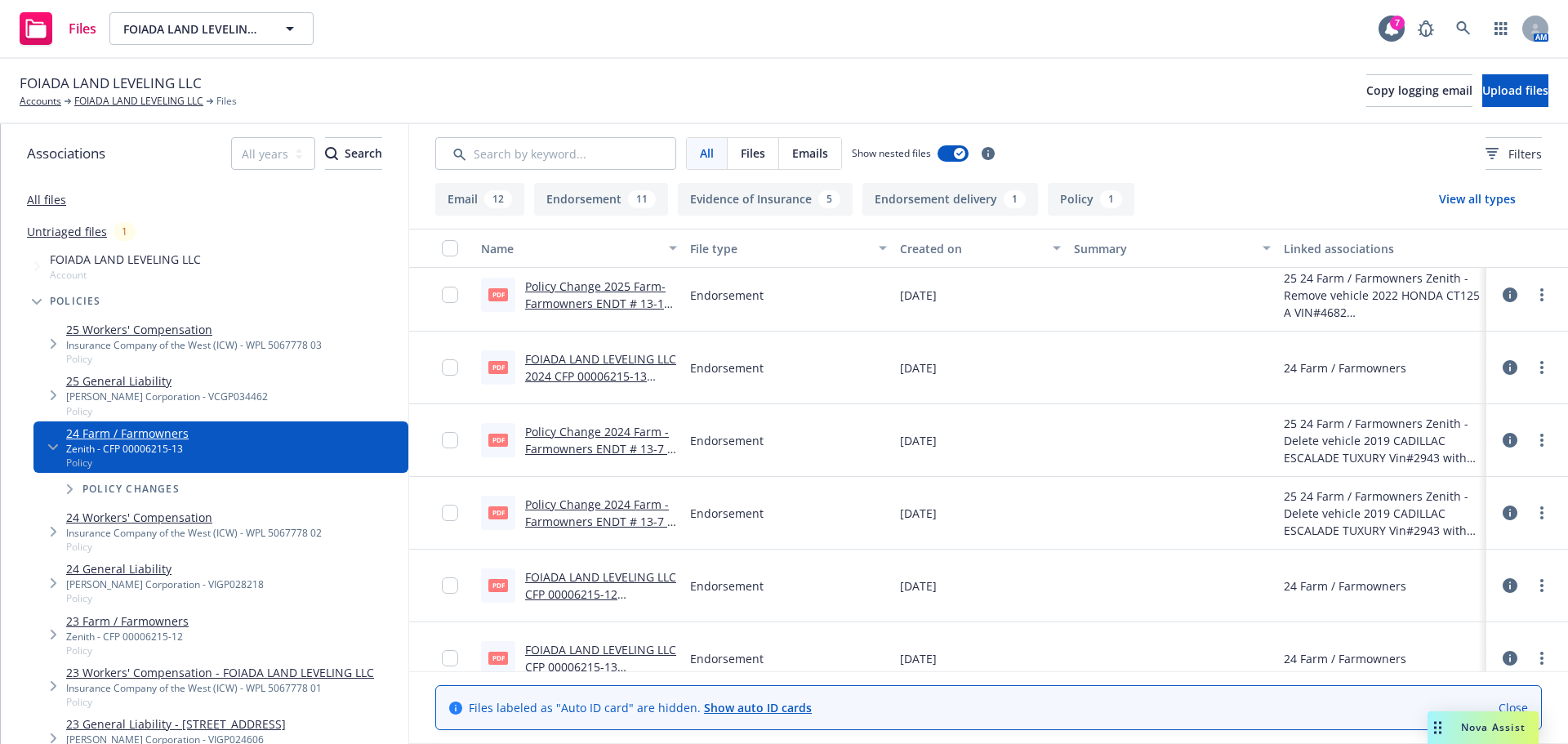
click at [554, 524] on link "Policy Change 2024 Farm - Farmowners ENDT # 13-7 - Delete vehicle 2019 CADILLAC…" at bounding box center [599, 546] width 148 height 101
click at [105, 98] on link "FOIADA LAND LEVELING LLC" at bounding box center [138, 101] width 129 height 15
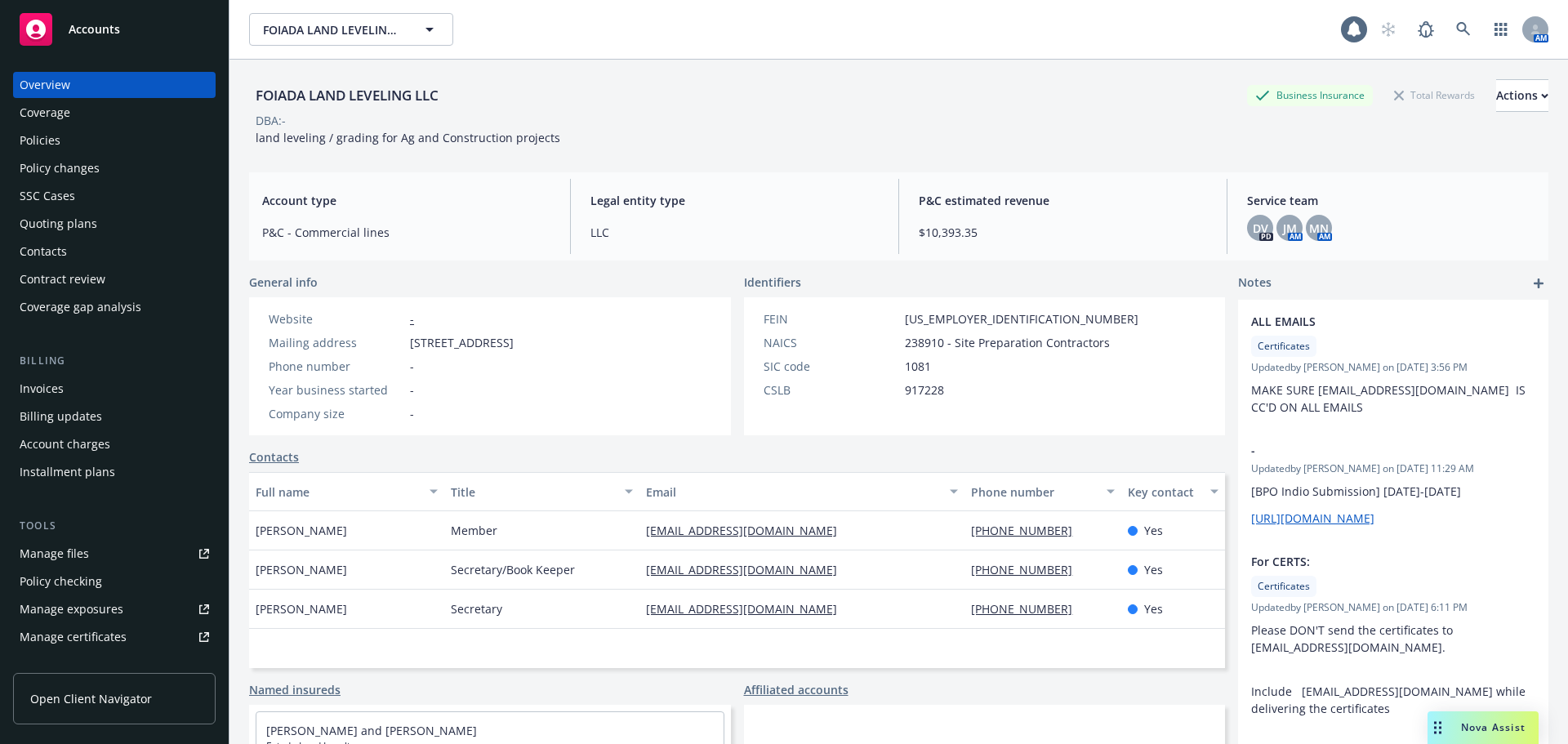
click at [59, 250] on div "Contacts" at bounding box center [43, 251] width 47 height 26
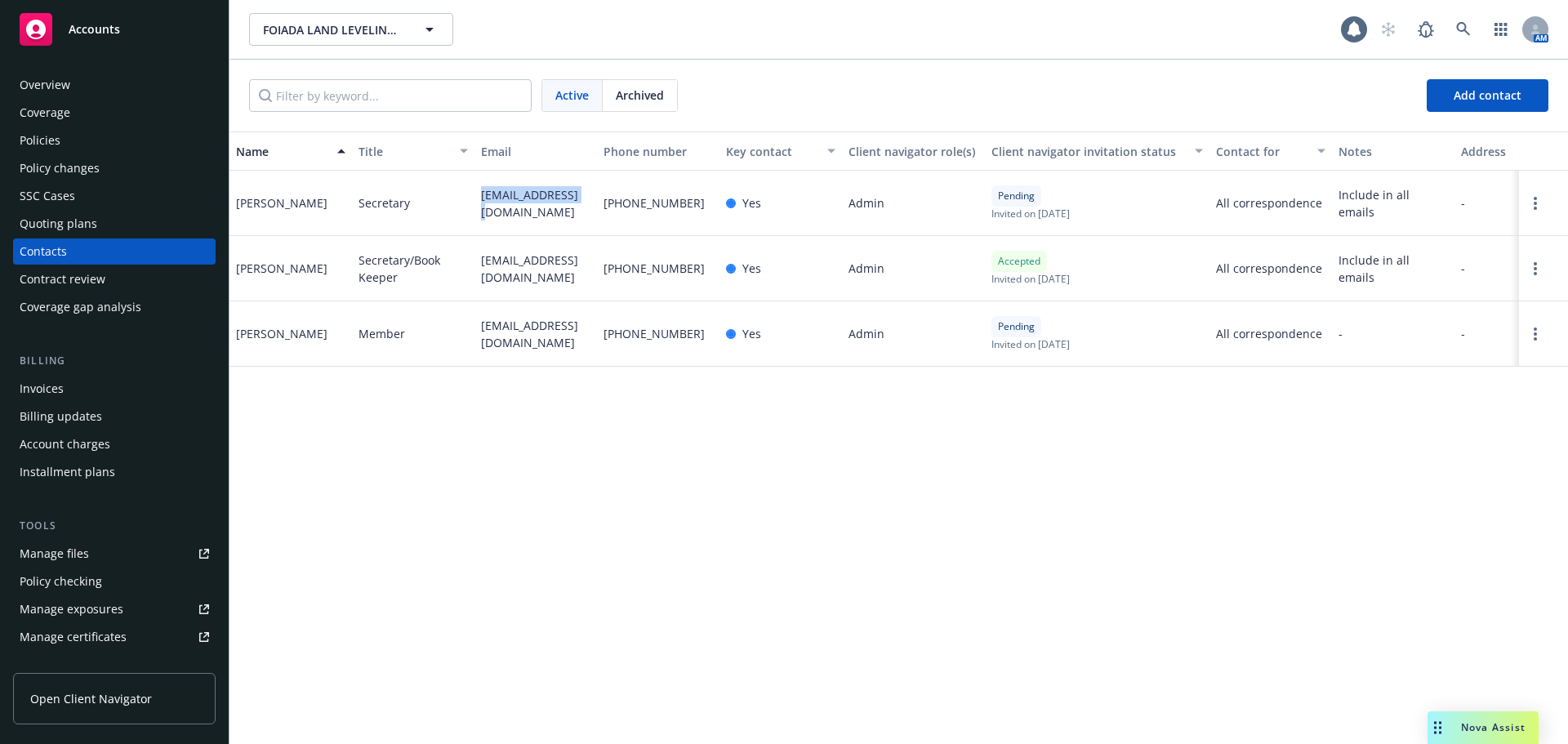
drag, startPoint x: 575, startPoint y: 206, endPoint x: 457, endPoint y: 196, distance: 118.4
click at [457, 196] on div "Charles Foiada Secretary foiadalv@aol.com 209-667-6143 Yes Admin Pending Invite…" at bounding box center [898, 204] width 1339 height 65
copy div "foiadalv@aol.com"
click at [517, 271] on span "foiadalvbilling@gmail.com" at bounding box center [536, 269] width 110 height 35
drag, startPoint x: 515, startPoint y: 281, endPoint x: 472, endPoint y: 259, distance: 48.3
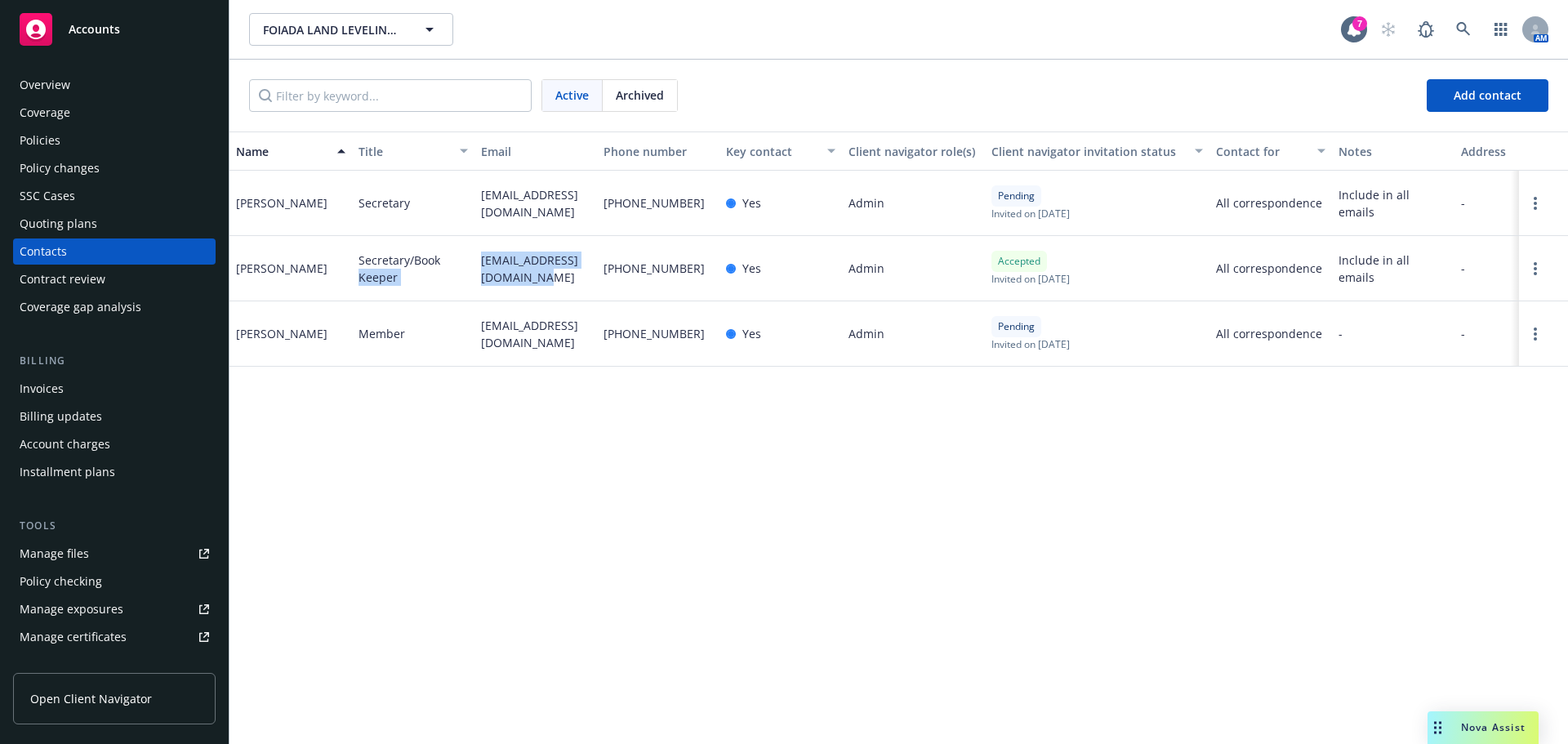
click at [472, 259] on div "Dawn Azevedo Secretary/Book Keeper foiadalvbilling@gmail.com 209-495-1982 Yes A…" at bounding box center [898, 269] width 1339 height 65
click at [515, 271] on span "foiadalvbilling@gmail.com" at bounding box center [536, 269] width 110 height 35
drag, startPoint x: 520, startPoint y: 282, endPoint x: 479, endPoint y: 259, distance: 47.0
click at [479, 259] on div "foiadalvbilling@gmail.com" at bounding box center [536, 269] width 123 height 65
copy span "foiadalvbilling@gmail.com"
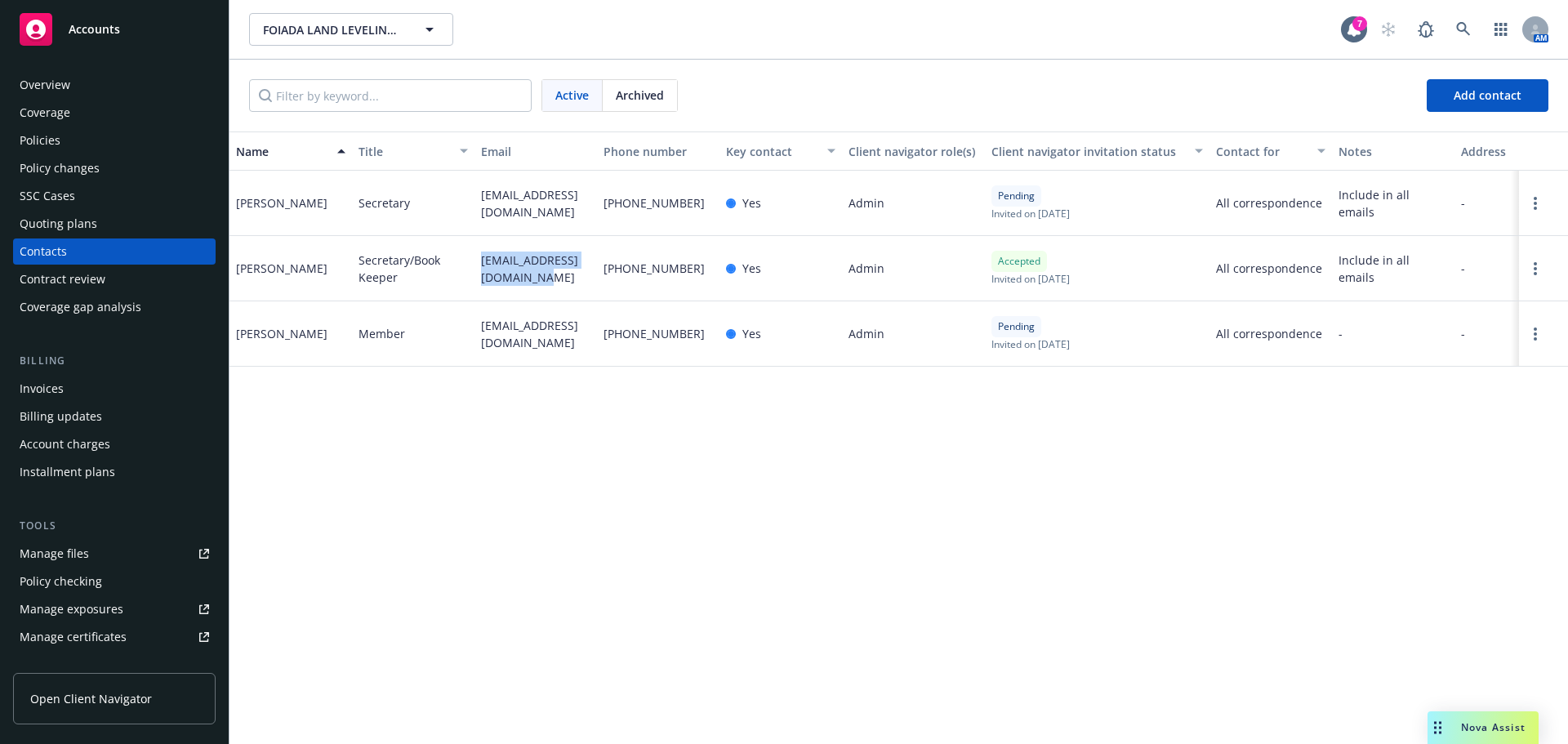
click at [562, 359] on div "foiada_on_grade@yahoo.com" at bounding box center [536, 334] width 123 height 65
drag, startPoint x: 515, startPoint y: 341, endPoint x: 473, endPoint y: 322, distance: 46.1
click at [473, 322] on div "Matt Foiada Member foiada_on_grade@yahoo.com 209-564-0484 Yes Admin Pending Inv…" at bounding box center [898, 334] width 1339 height 65
copy div "foiada_on_grade@yahoo.com"
click at [74, 134] on div "Policies" at bounding box center [115, 140] width 190 height 26
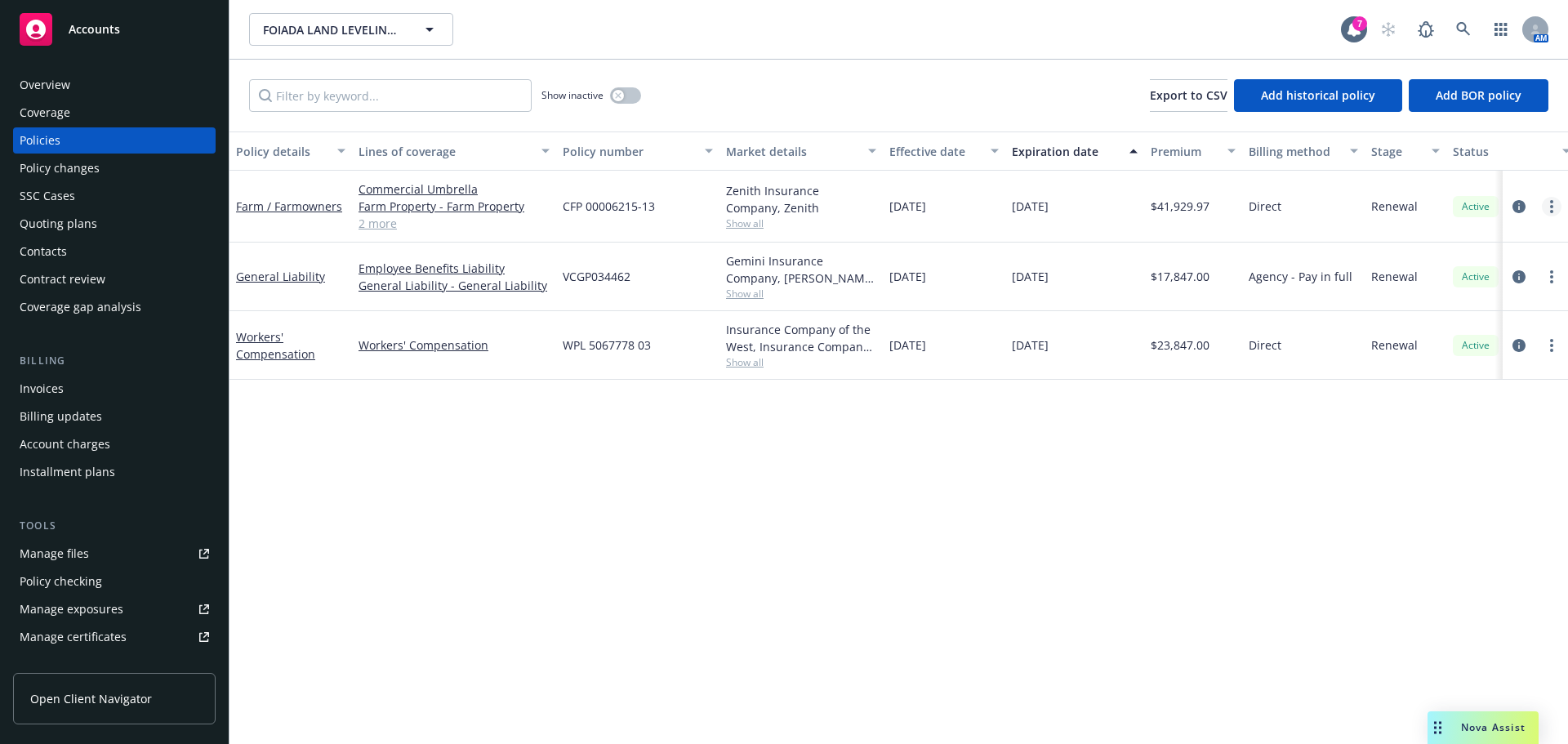
drag, startPoint x: 1542, startPoint y: 203, endPoint x: 1555, endPoint y: 209, distance: 14.3
click at [1552, 207] on link "more" at bounding box center [1551, 207] width 20 height 20
click at [1424, 440] on link "Copy logging email" at bounding box center [1464, 436] width 192 height 33
click at [282, 192] on div "Farm / Farmowners" at bounding box center [290, 207] width 123 height 72
click at [281, 207] on link "Farm / Farmowners" at bounding box center [289, 207] width 106 height 16
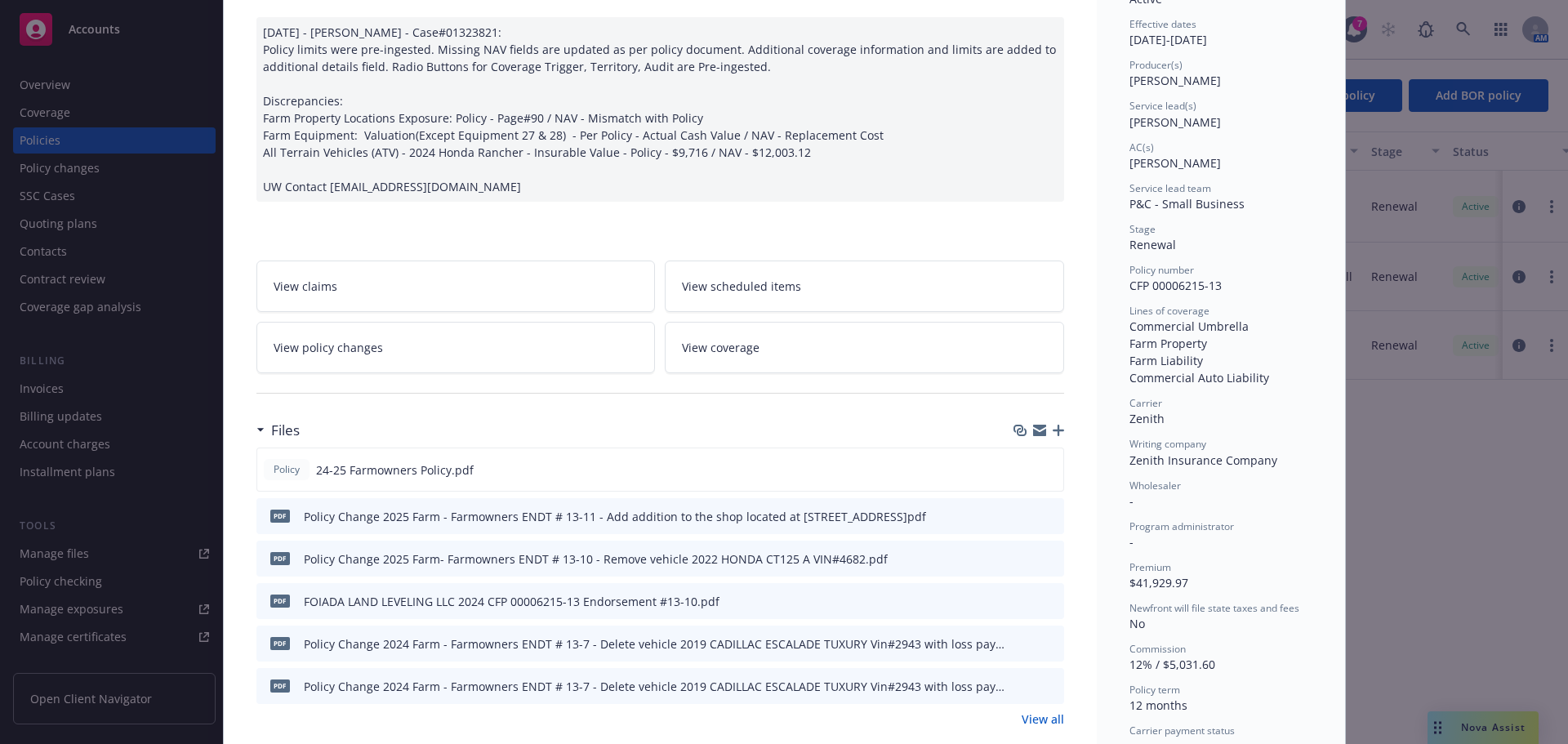
scroll to position [408, 0]
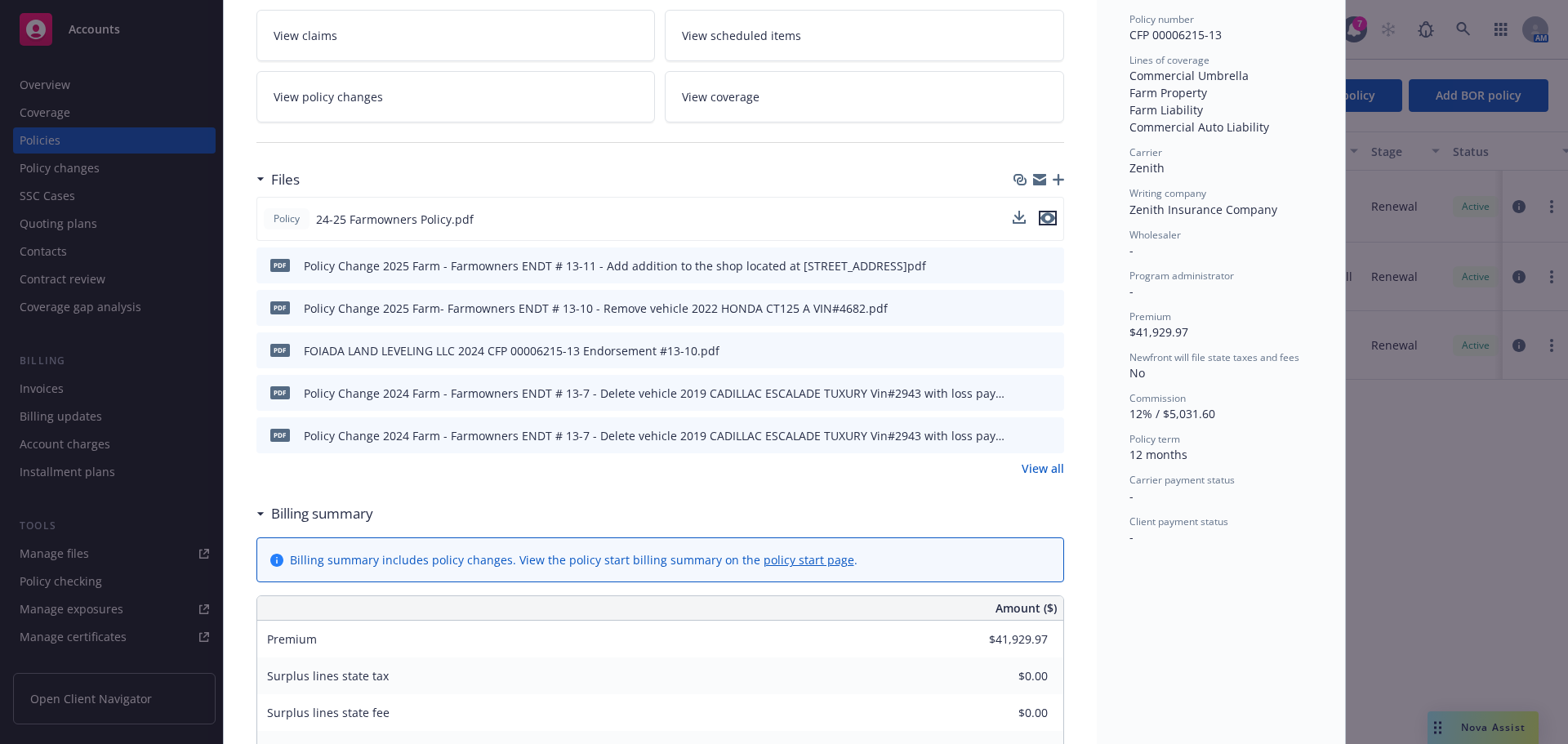
click at [1042, 220] on icon "preview file" at bounding box center [1047, 218] width 15 height 12
click at [1040, 219] on icon "preview file" at bounding box center [1047, 218] width 15 height 12
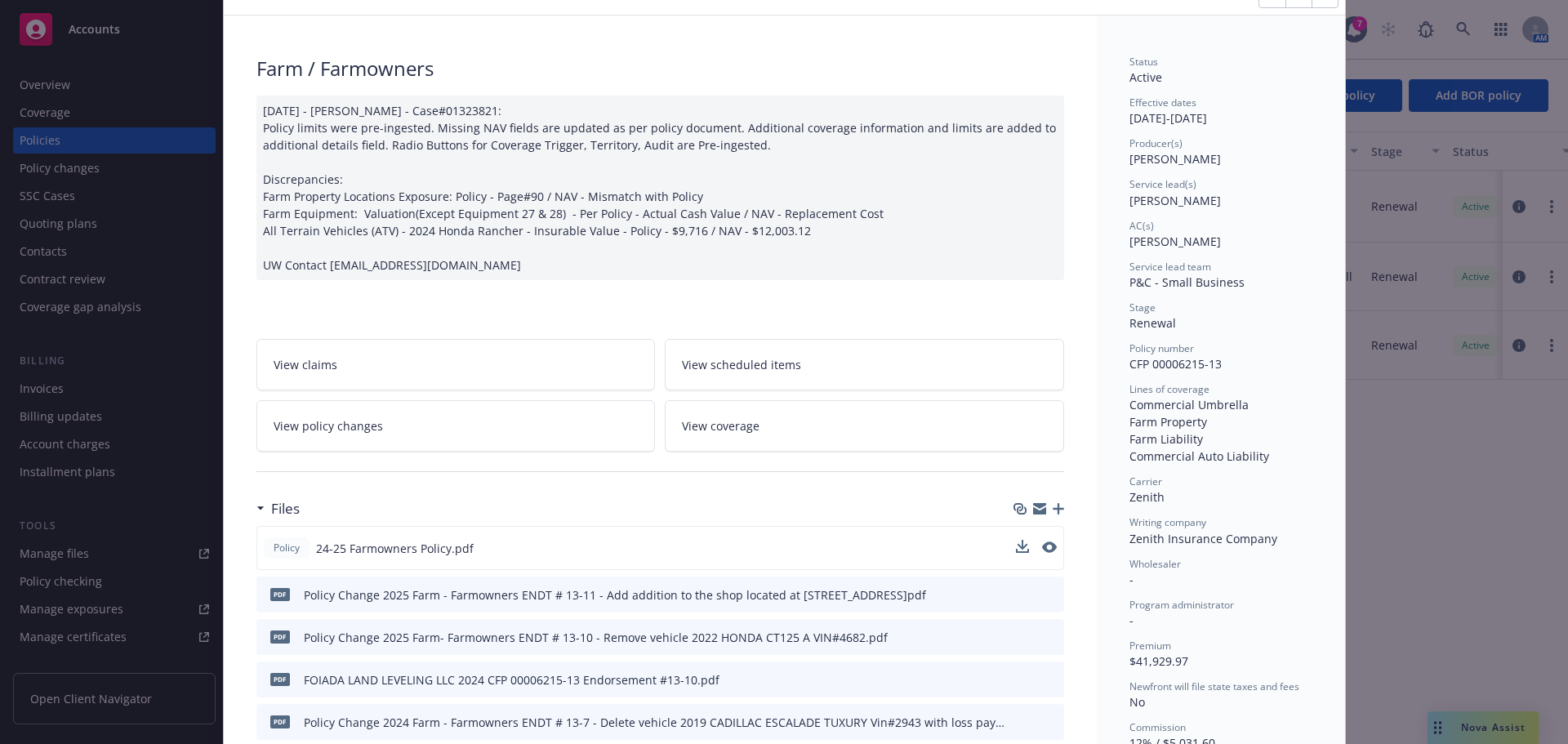
scroll to position [0, 0]
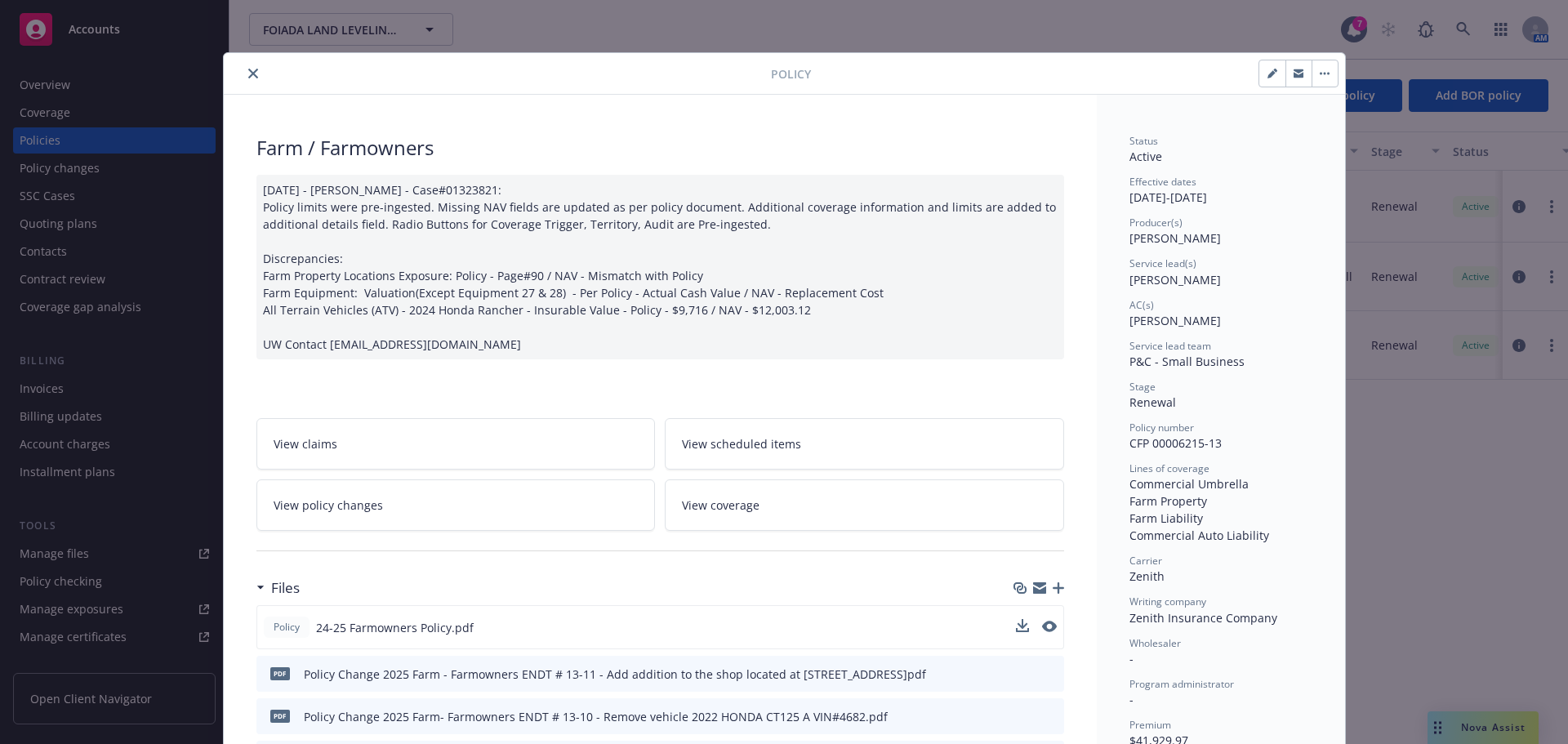
click at [248, 72] on icon "close" at bounding box center [253, 73] width 10 height 10
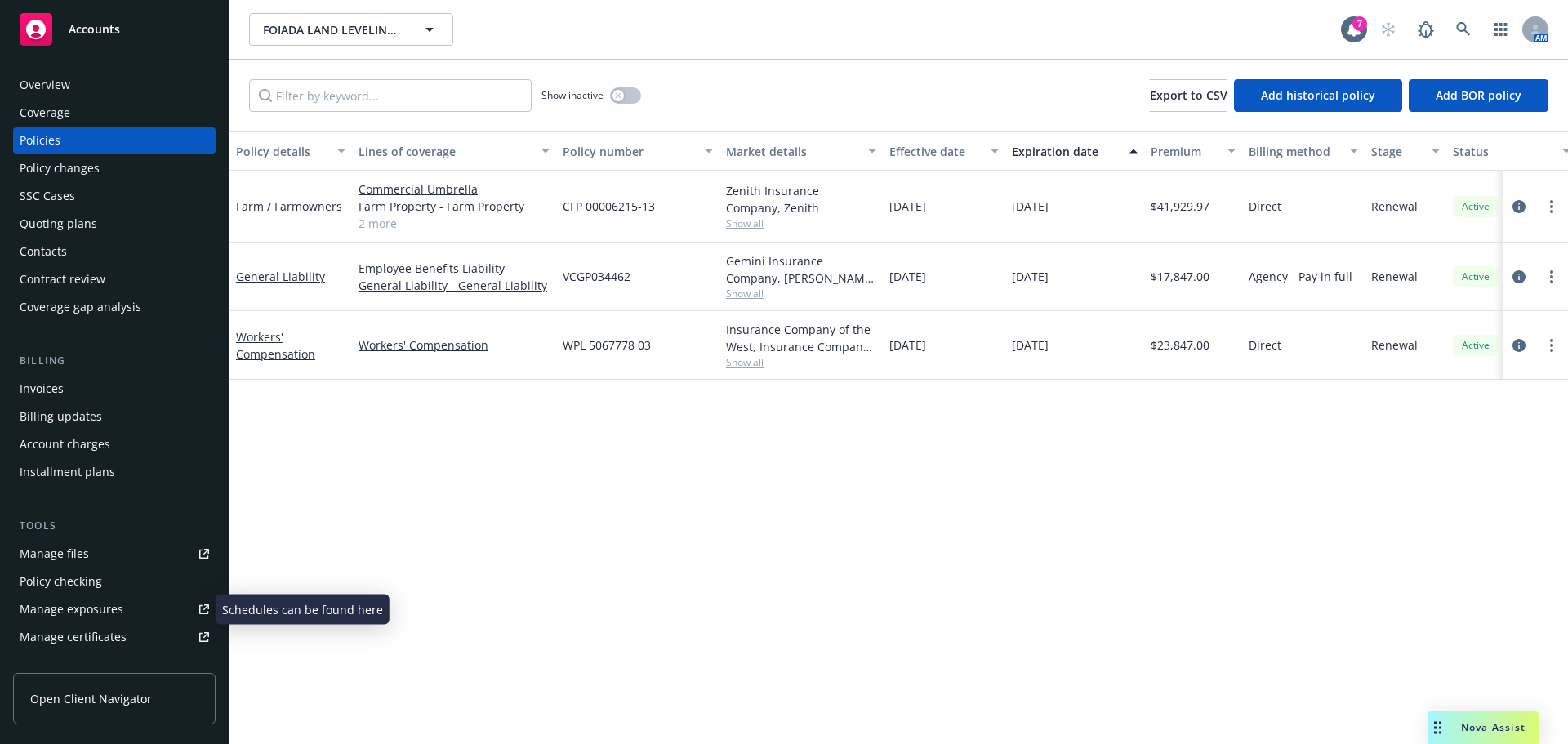
click at [83, 612] on div "Manage exposures" at bounding box center [71, 609] width 104 height 26
click at [105, 167] on div "Policy changes" at bounding box center [115, 168] width 190 height 26
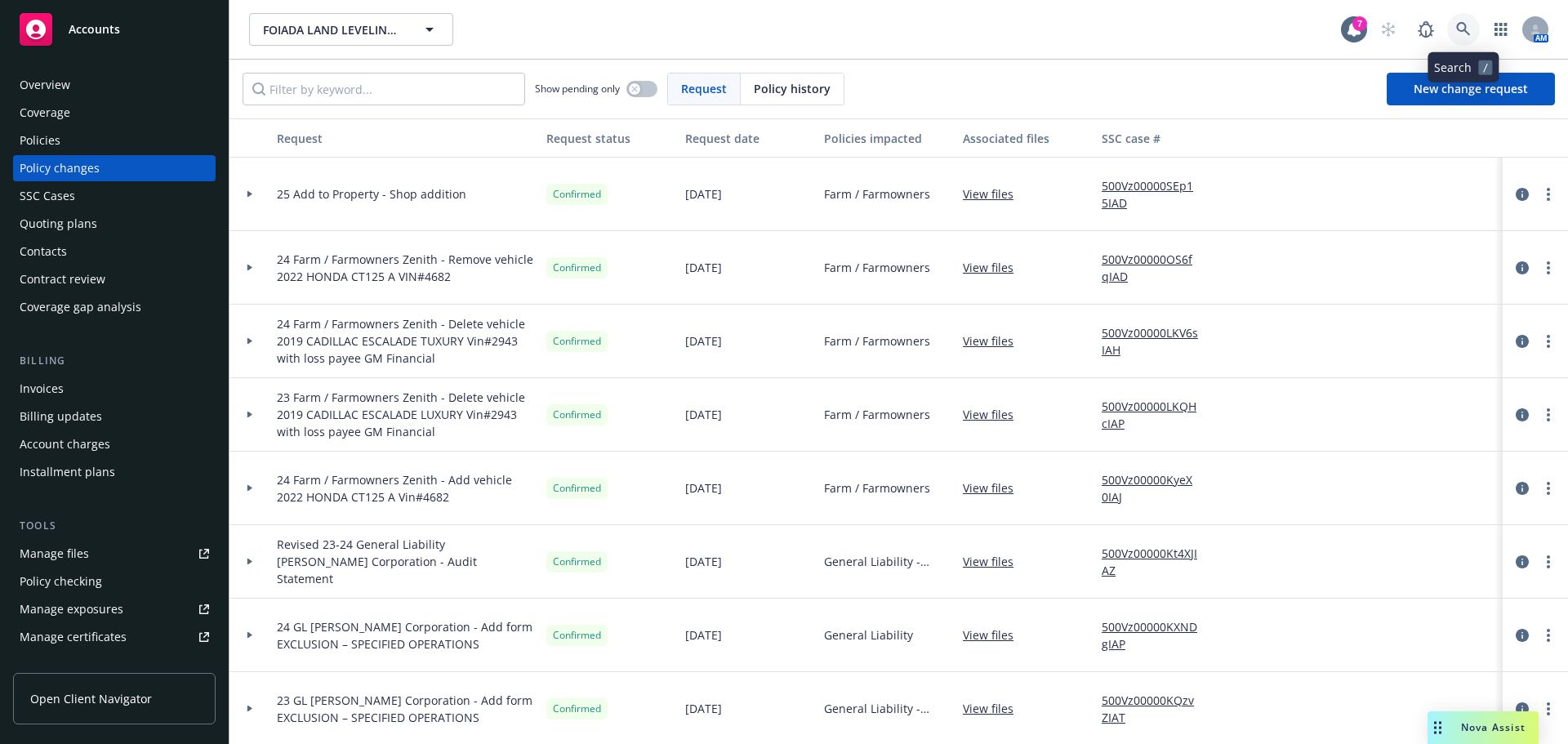
click at [1458, 23] on icon at bounding box center [1463, 29] width 15 height 15
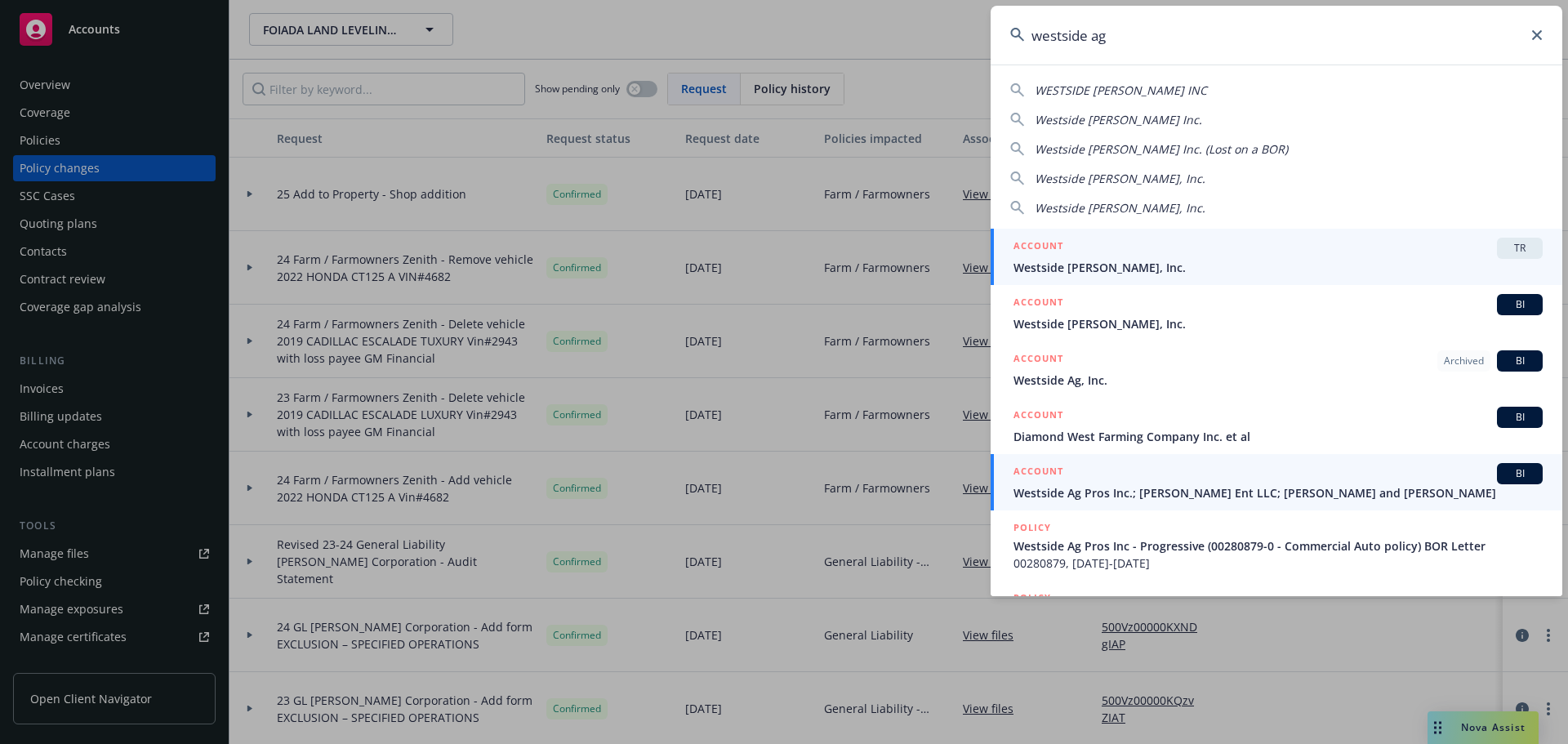
type input "westside ag"
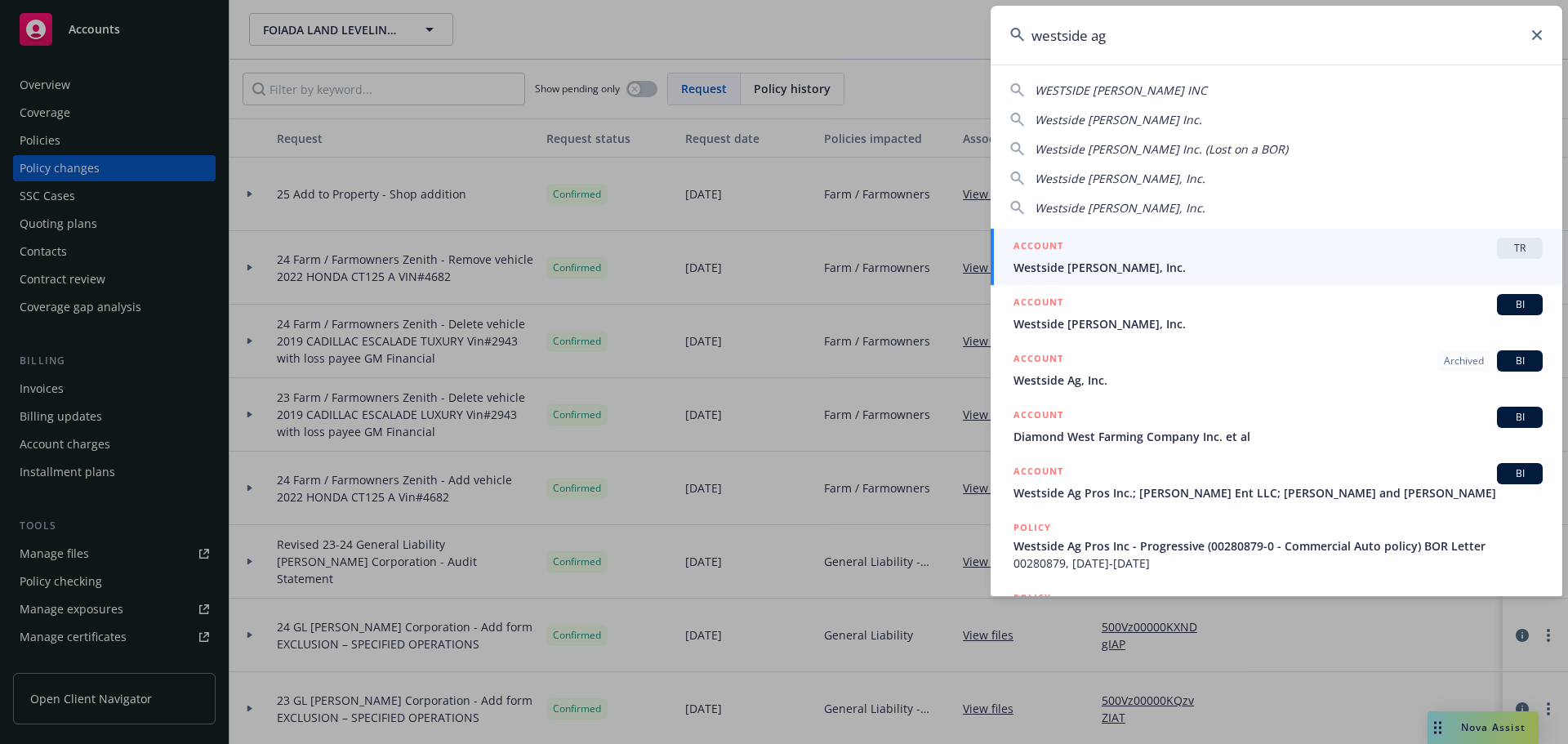
drag, startPoint x: 1280, startPoint y: 468, endPoint x: 1265, endPoint y: 467, distance: 15.0
click at [1280, 468] on div "ACCOUNT BI" at bounding box center [1279, 473] width 530 height 21
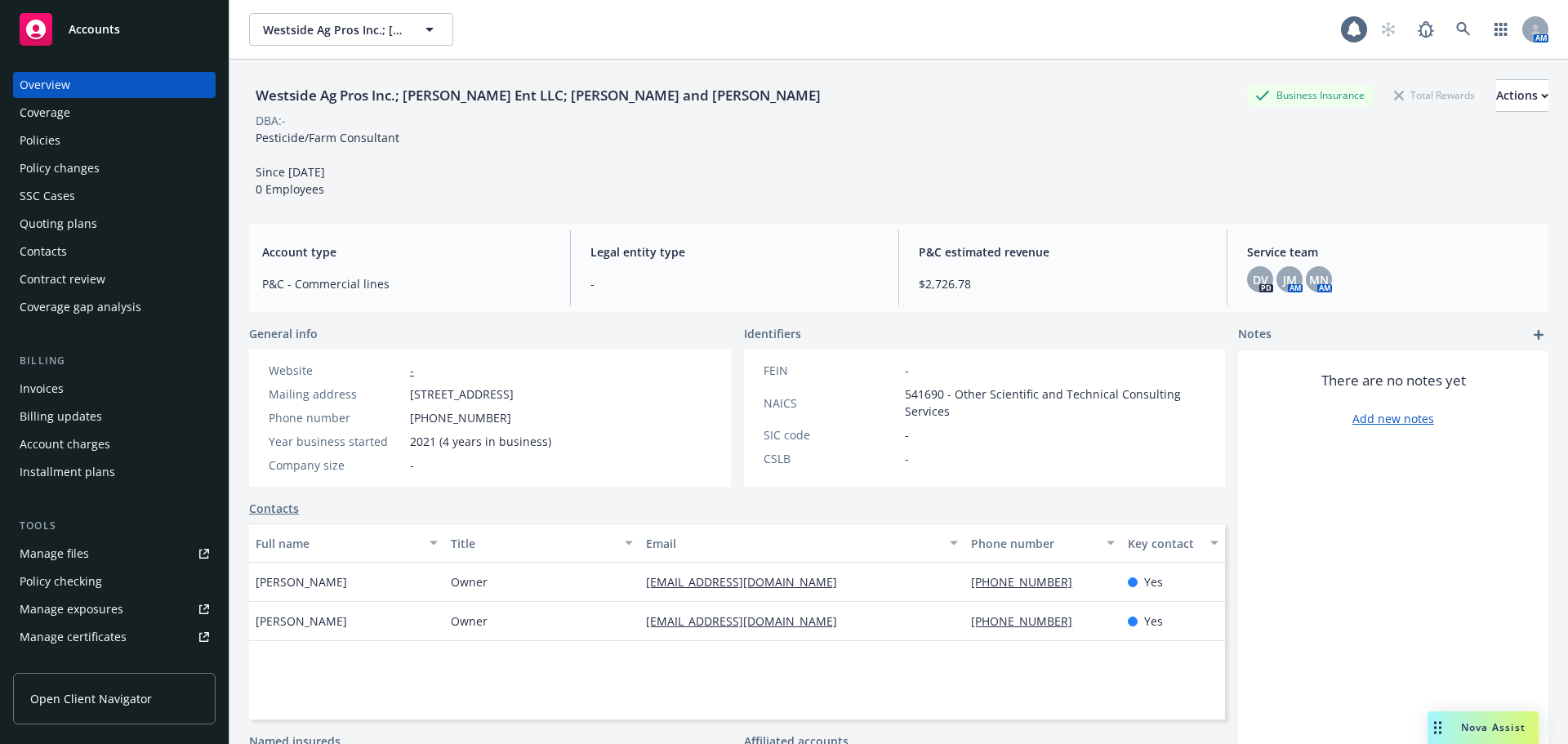
click at [98, 393] on div "Invoices" at bounding box center [115, 388] width 190 height 26
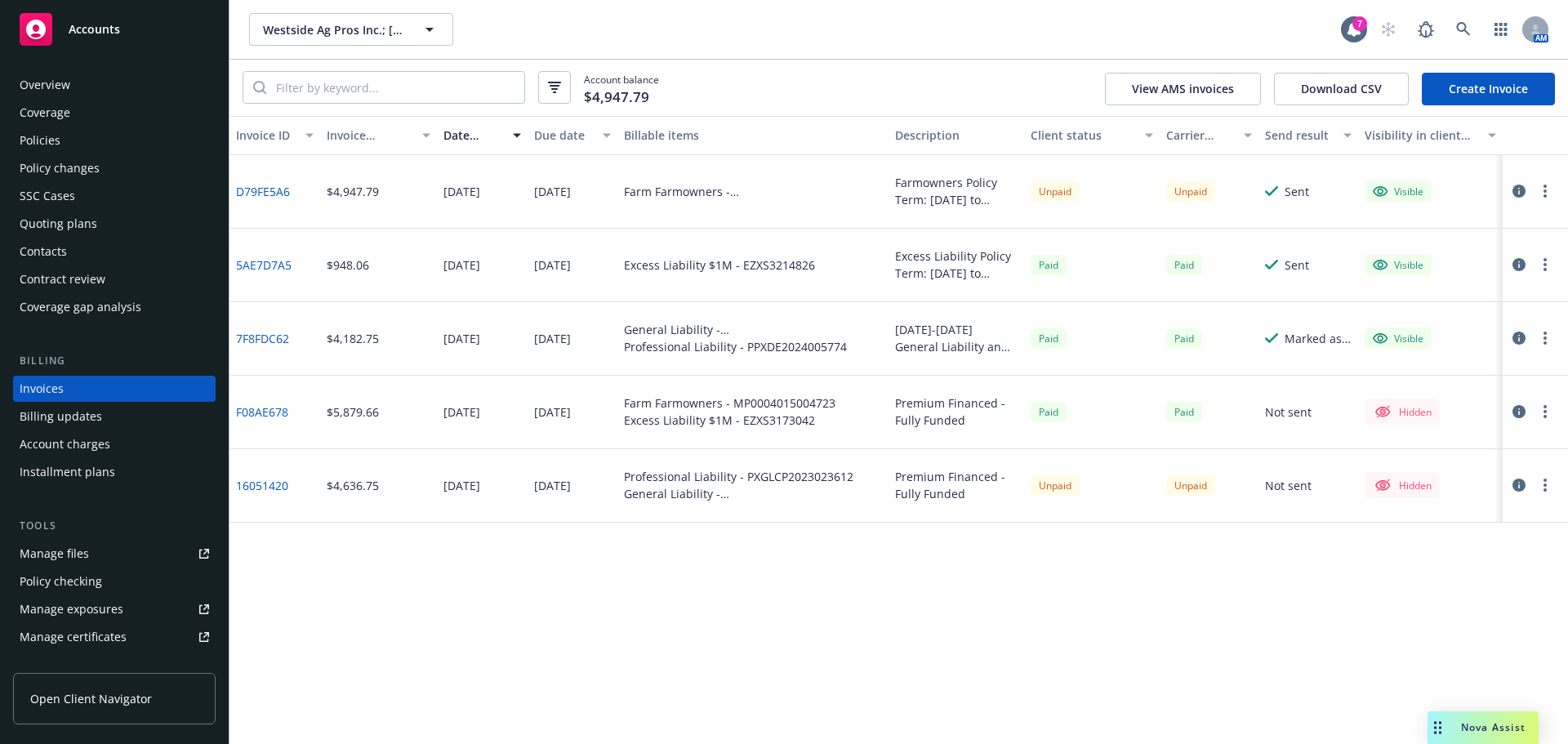
click at [1545, 198] on circle "button" at bounding box center [1544, 196] width 3 height 3
click at [1444, 455] on link "Void" at bounding box center [1449, 453] width 208 height 33
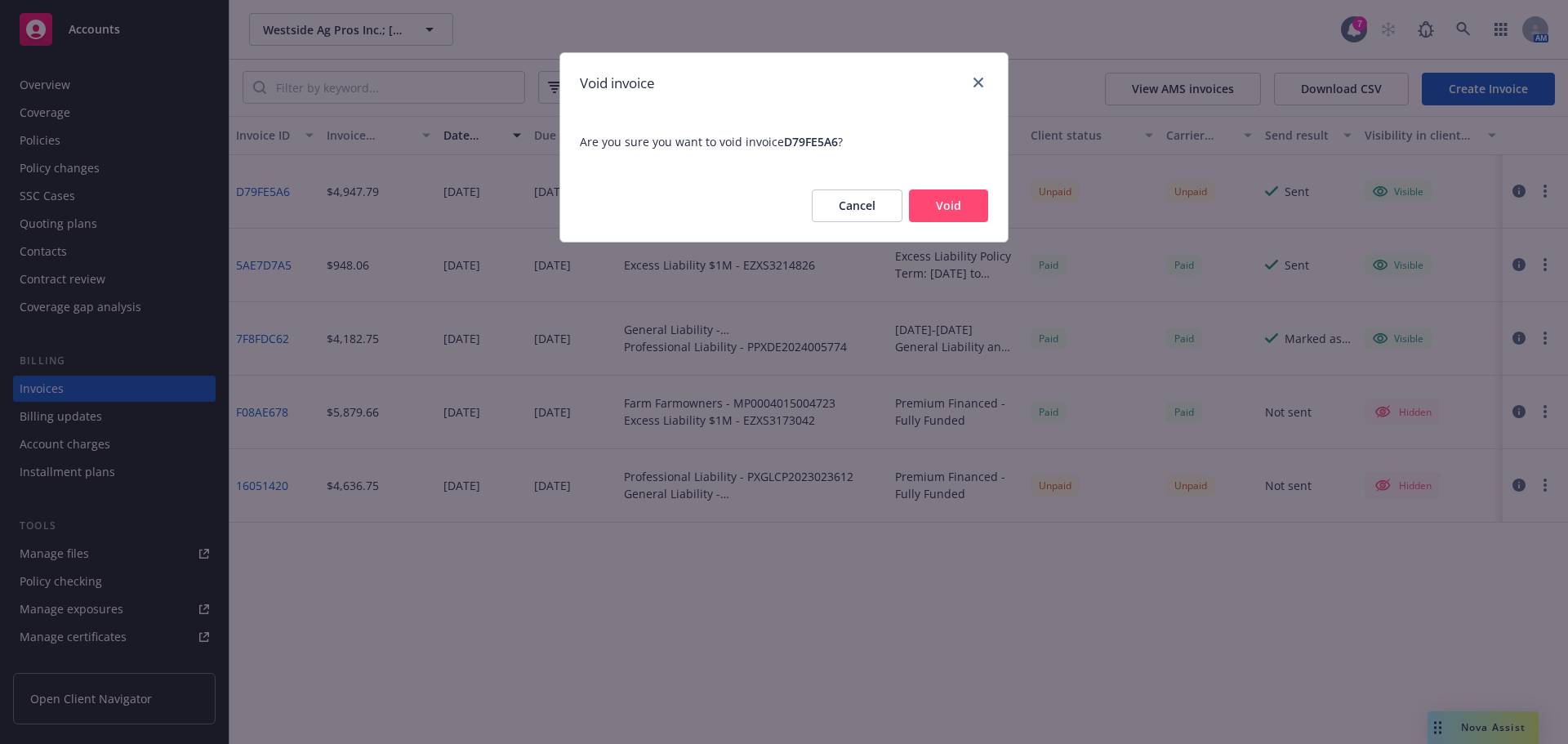
click at [946, 200] on button "Void" at bounding box center [949, 206] width 79 height 33
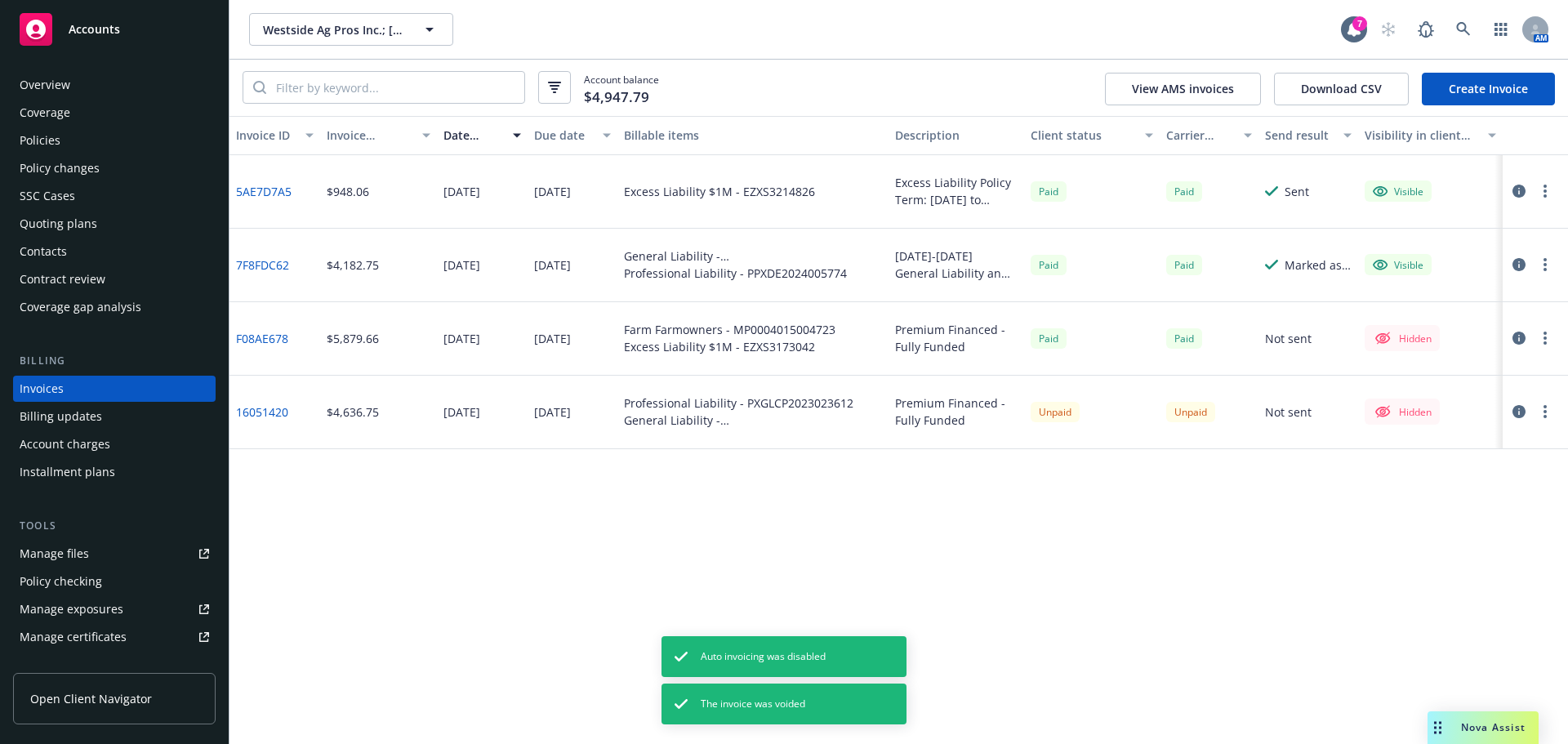
click at [1460, 89] on link "Create Invoice" at bounding box center [1488, 89] width 133 height 33
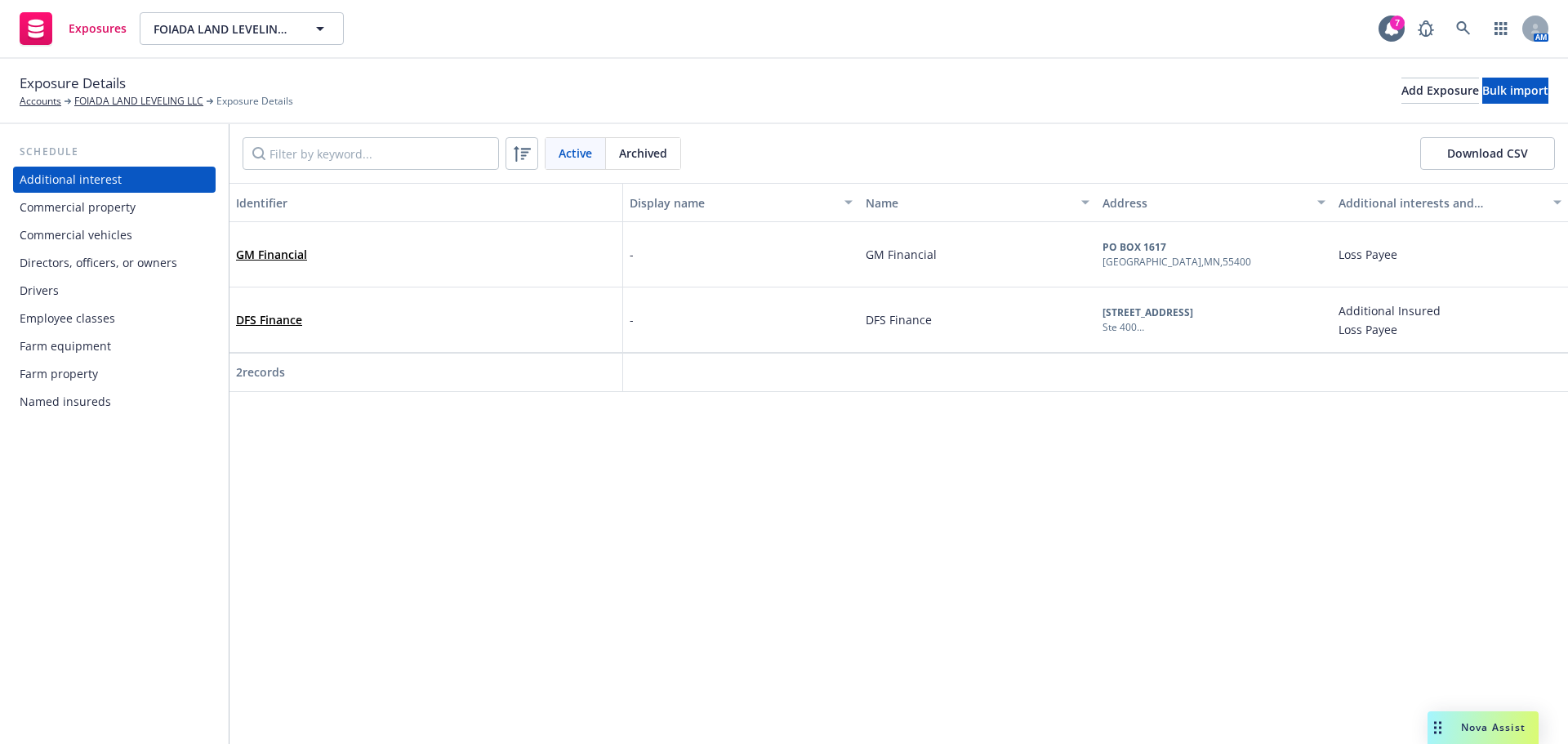
click at [112, 244] on div "Commercial vehicles" at bounding box center [76, 235] width 113 height 26
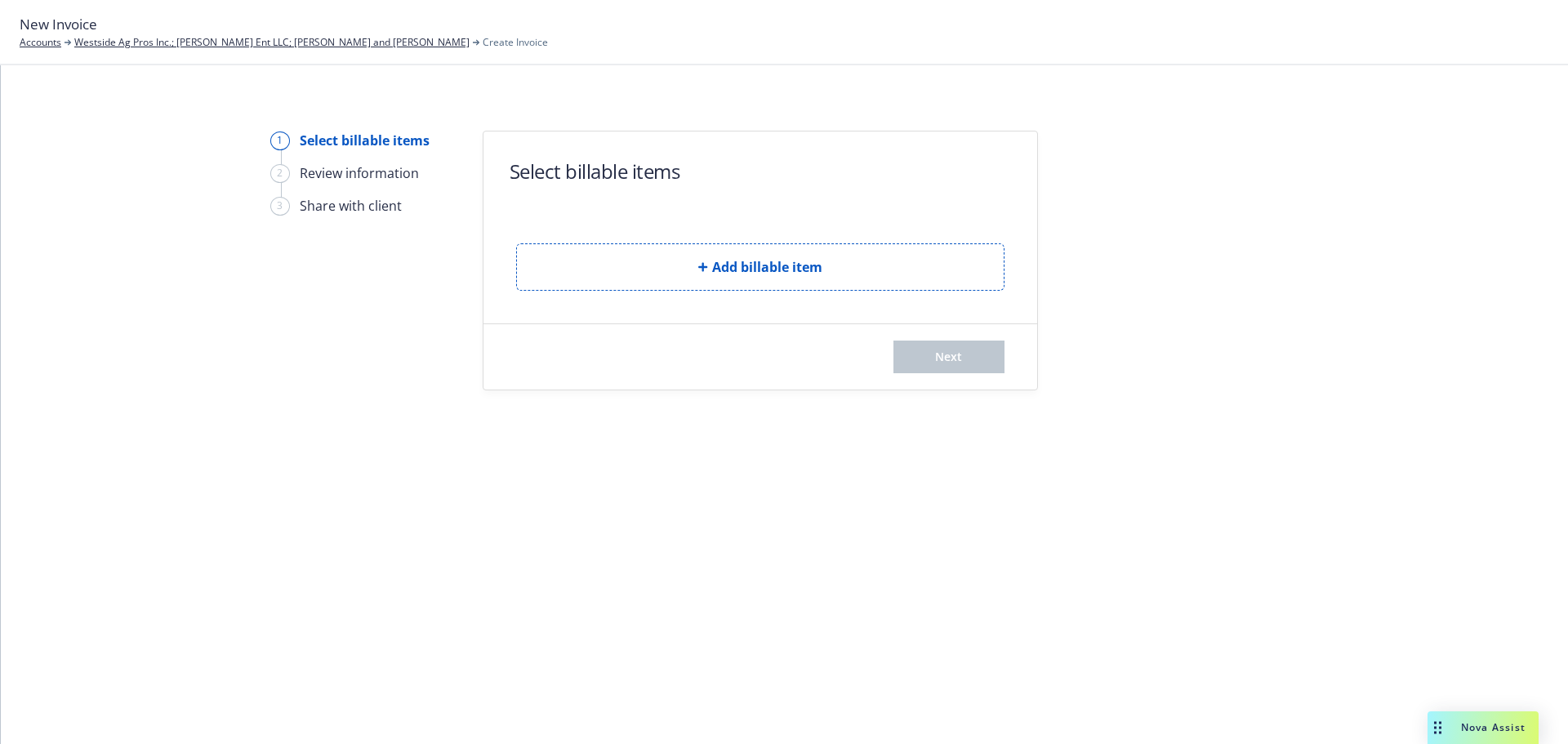
click at [619, 239] on div "Add billable item" at bounding box center [760, 254] width 488 height 73
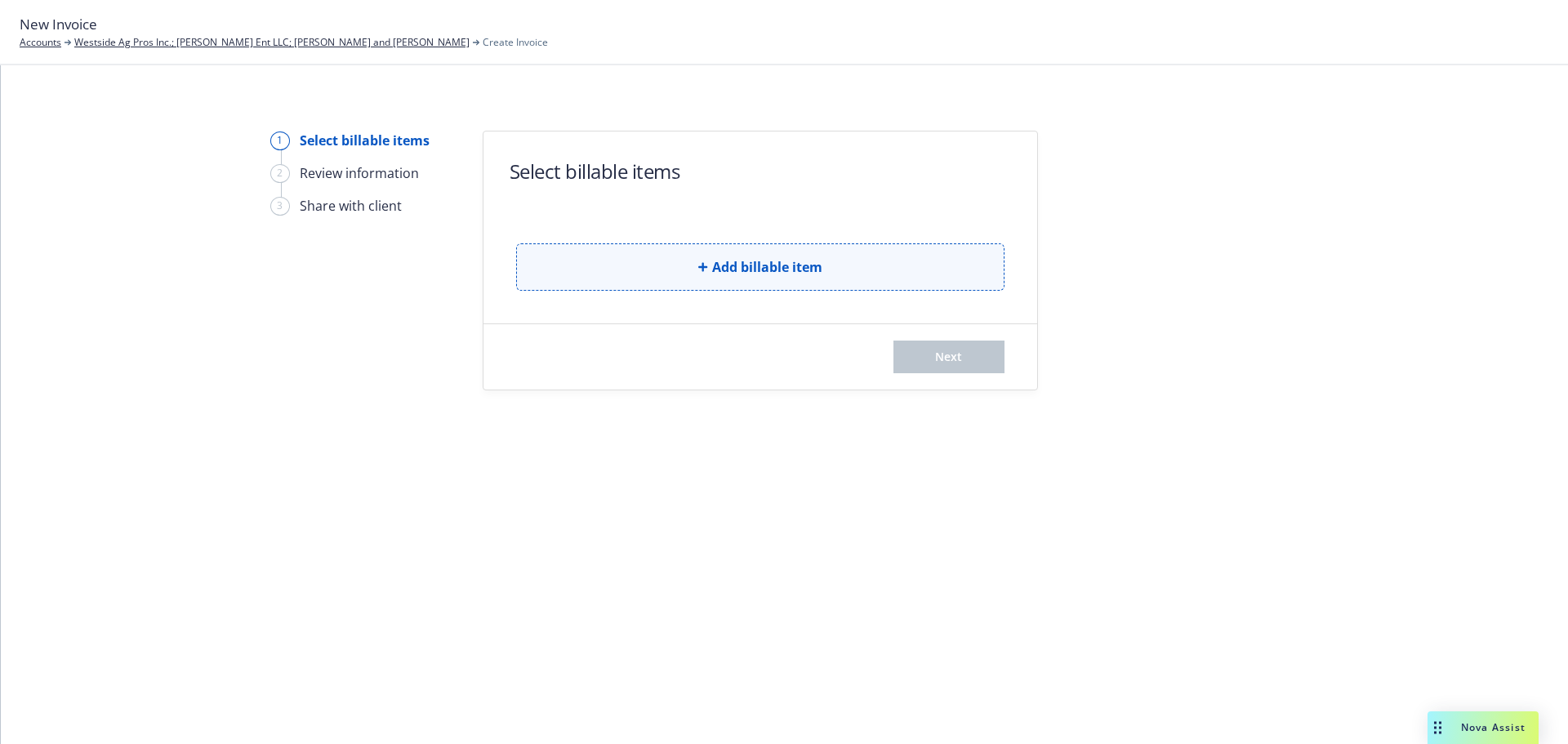
click at [630, 275] on button "Add billable item" at bounding box center [760, 267] width 488 height 47
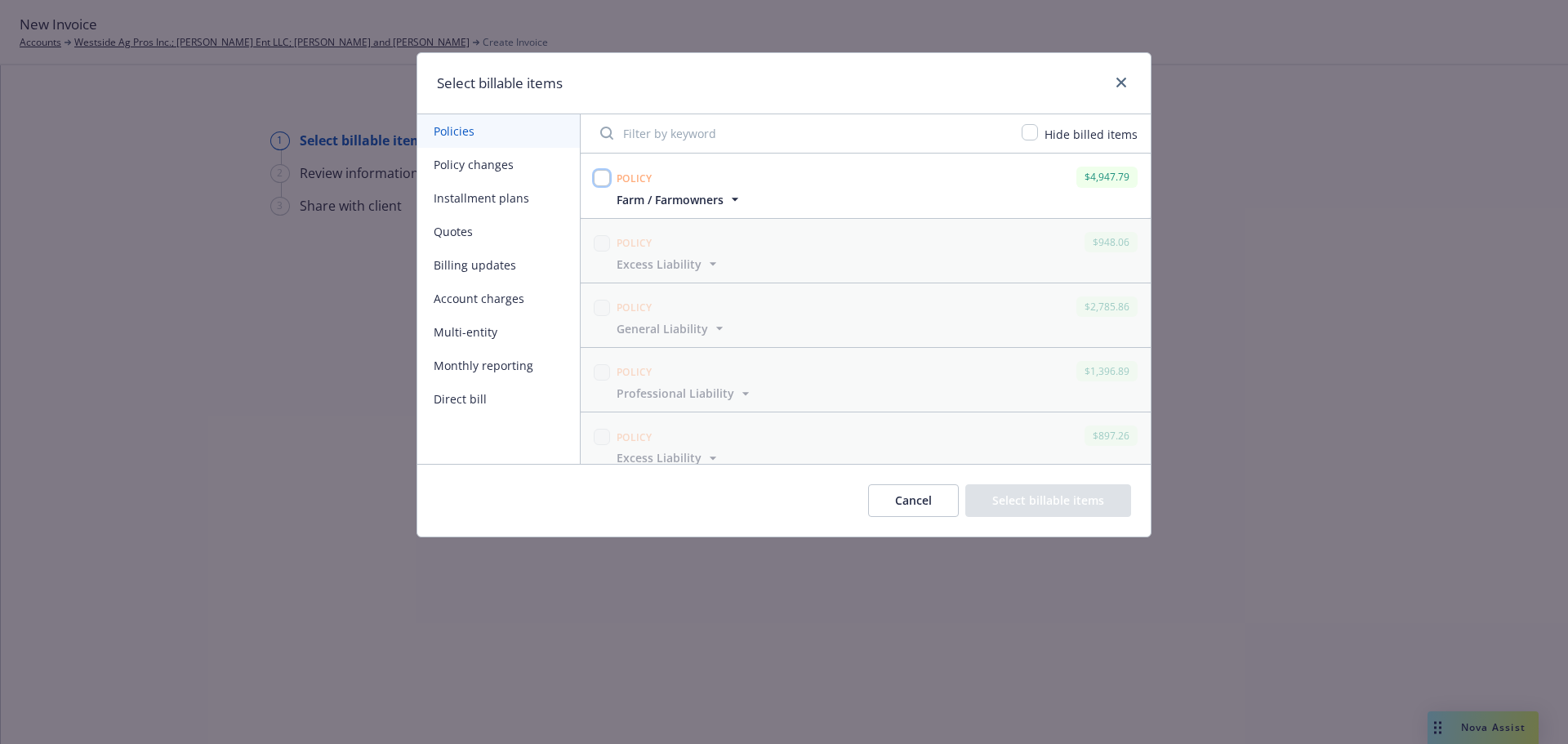
click at [601, 178] on input "checkbox" at bounding box center [602, 178] width 17 height 17
checkbox input "true"
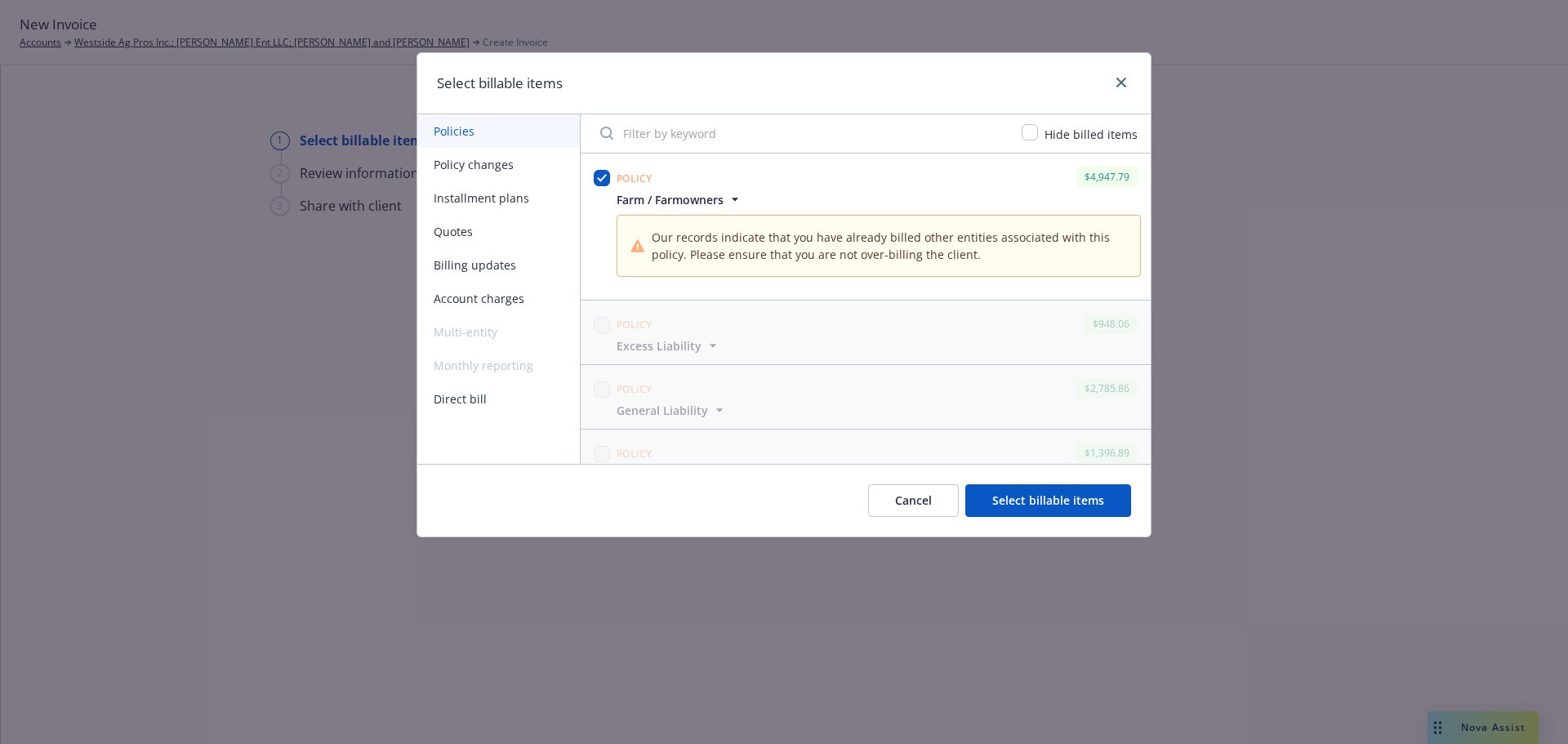
click at [1047, 501] on button "Select billable items" at bounding box center [1048, 500] width 166 height 33
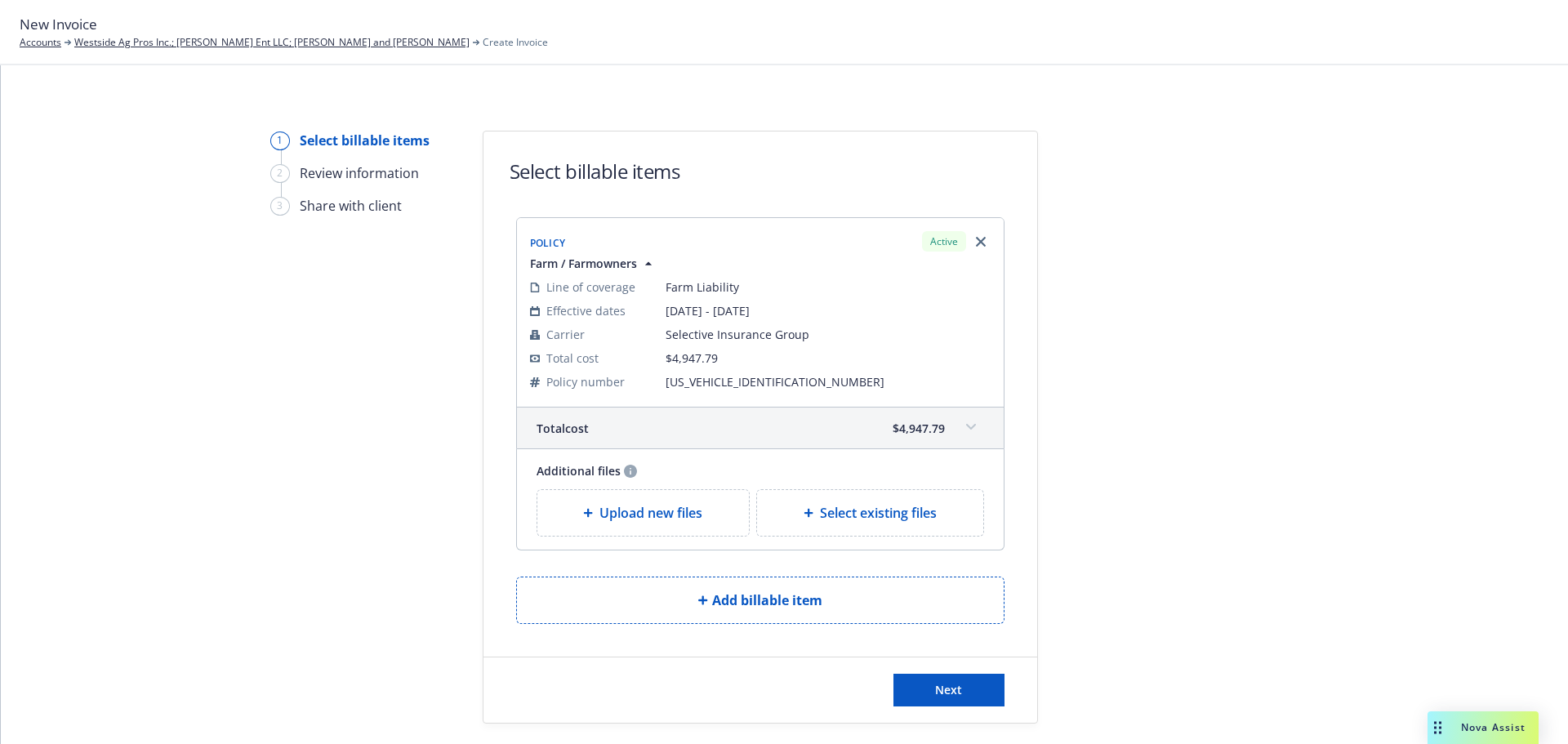
click at [619, 514] on span "Upload new files" at bounding box center [651, 513] width 103 height 20
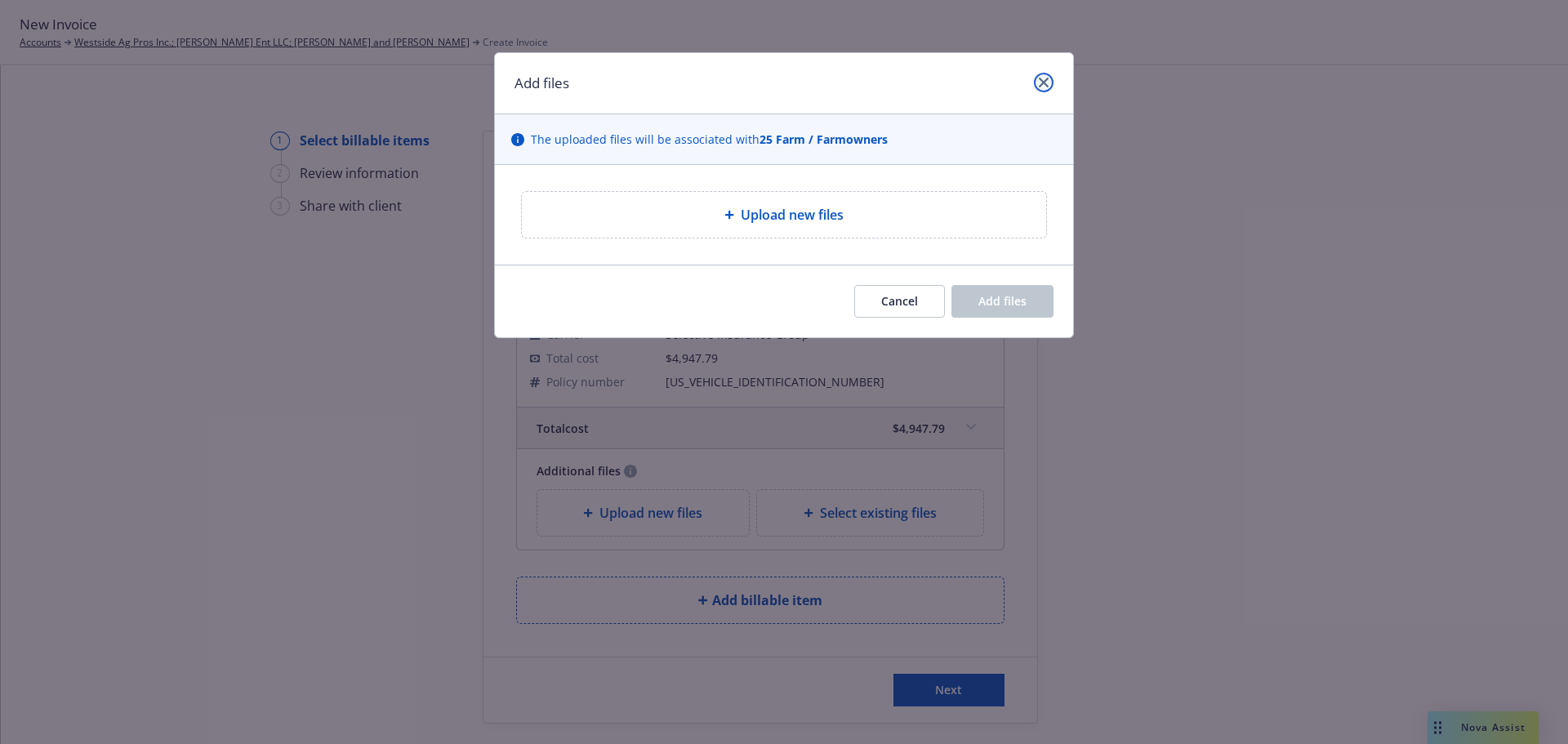
click at [1051, 83] on link "close" at bounding box center [1043, 83] width 20 height 20
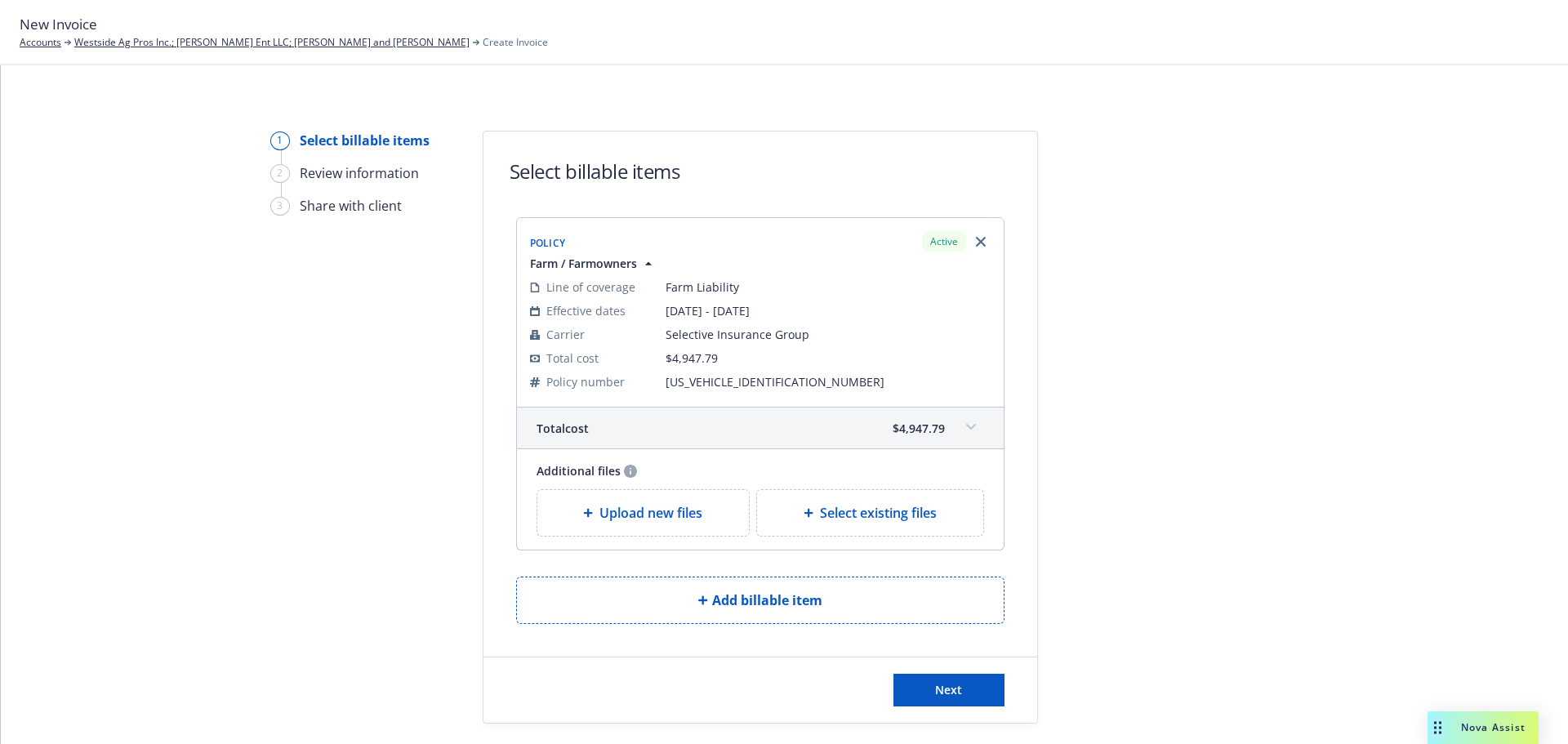
click at [870, 515] on span "Select existing files" at bounding box center [878, 513] width 117 height 20
select select "Invoice - Third Party"
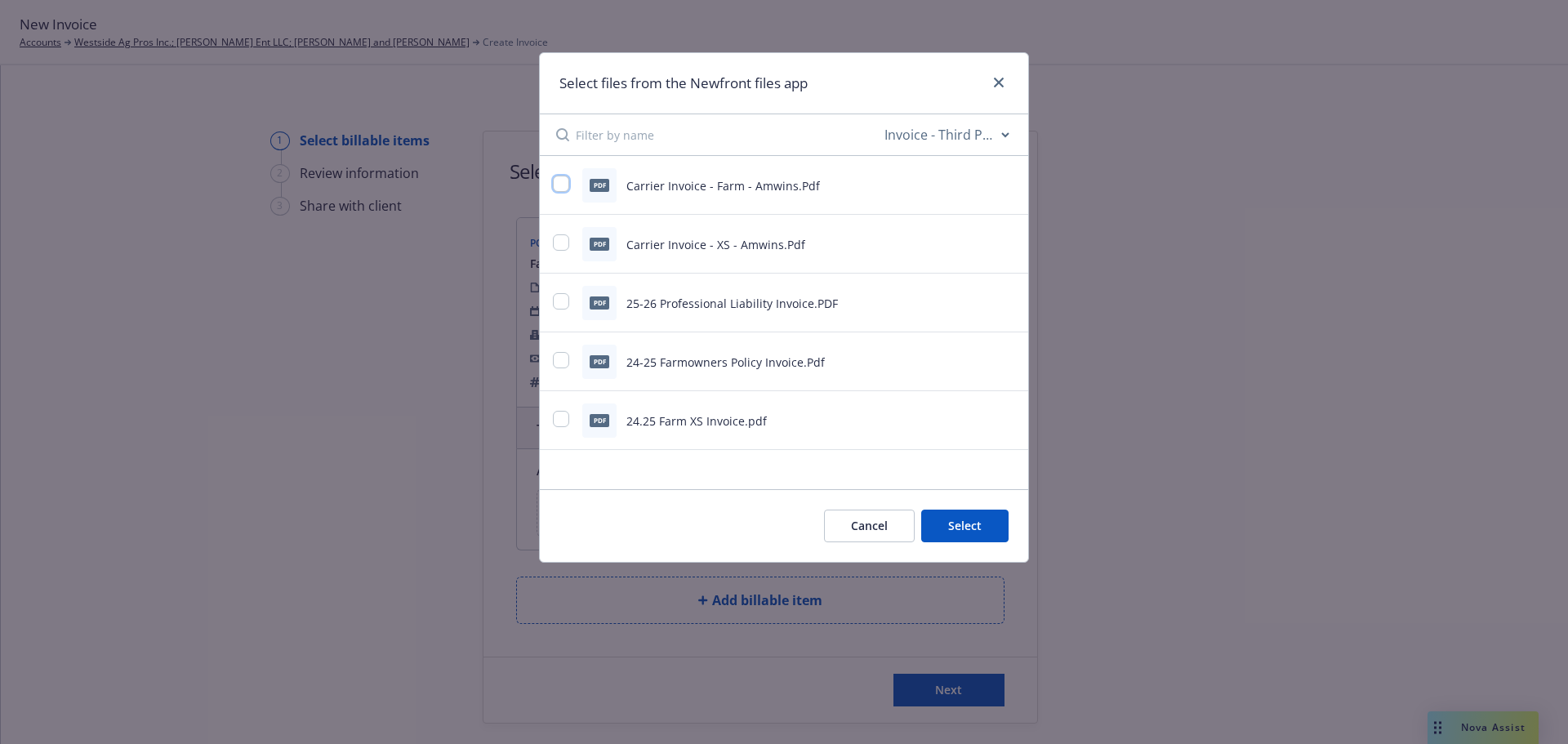
click at [564, 186] on input "checkbox" at bounding box center [561, 184] width 17 height 17
checkbox input "true"
click at [974, 522] on button "Select 1 file" at bounding box center [949, 526] width 118 height 33
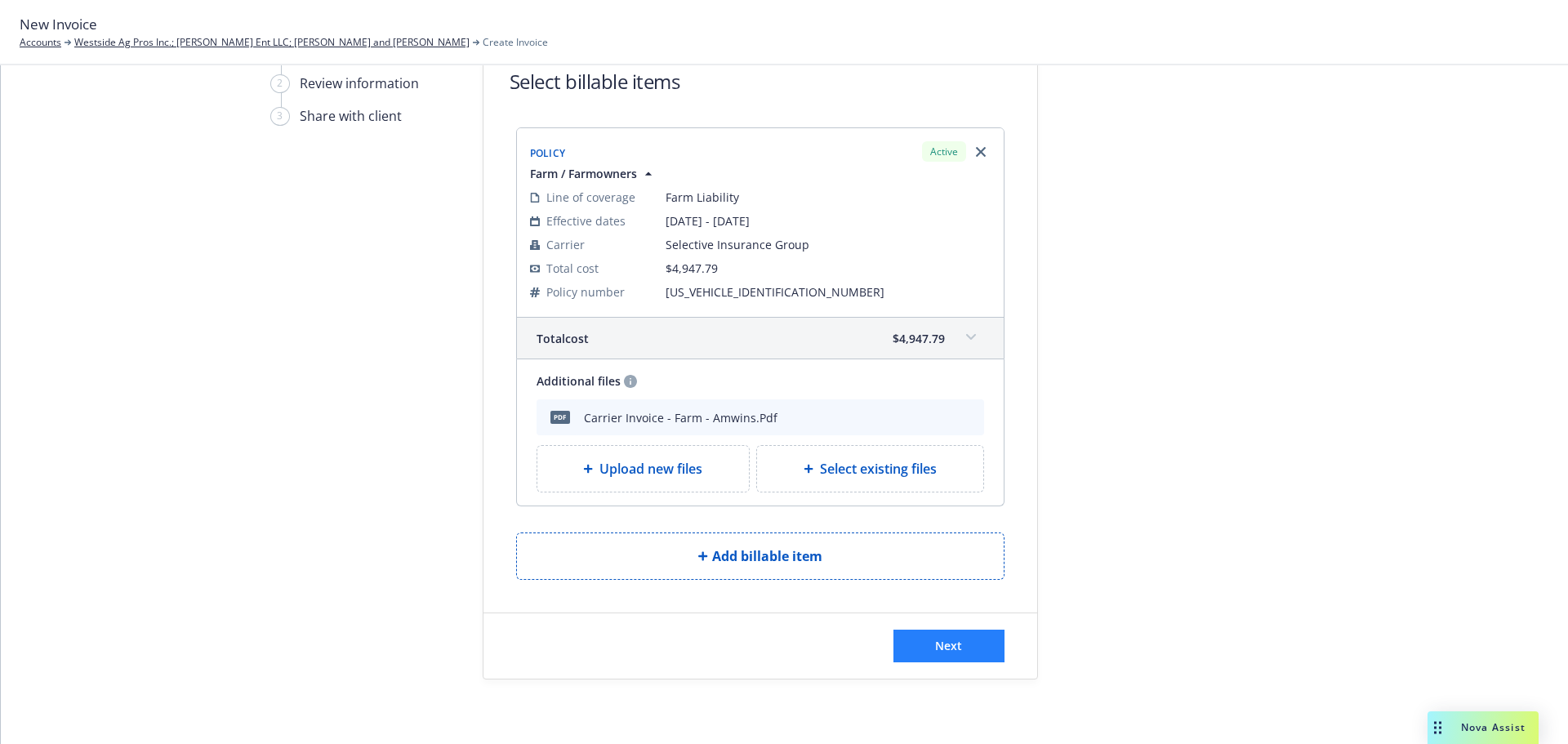
scroll to position [91, 0]
click at [921, 649] on button "Next" at bounding box center [949, 644] width 111 height 33
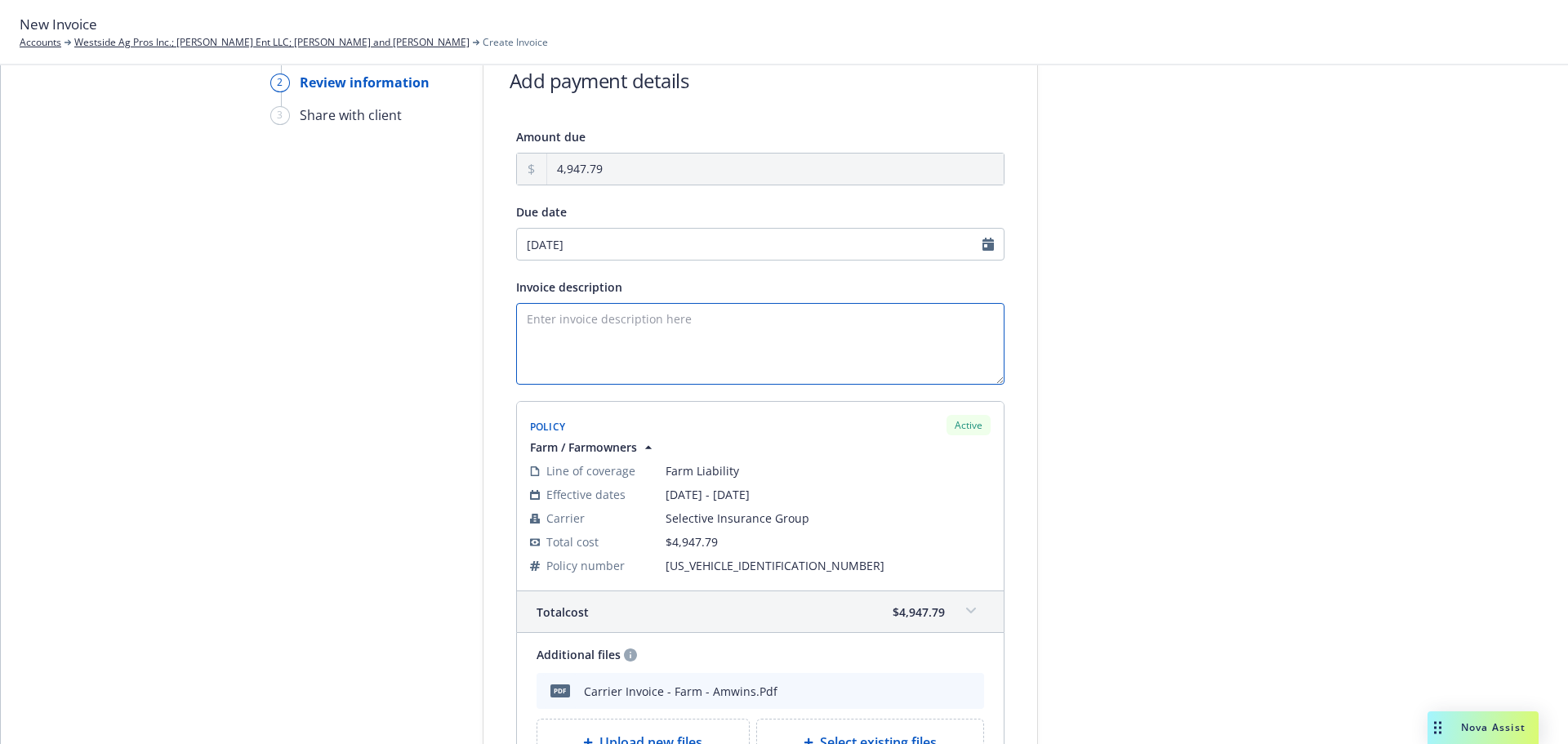
click at [528, 334] on textarea "Invoice description" at bounding box center [760, 344] width 488 height 82
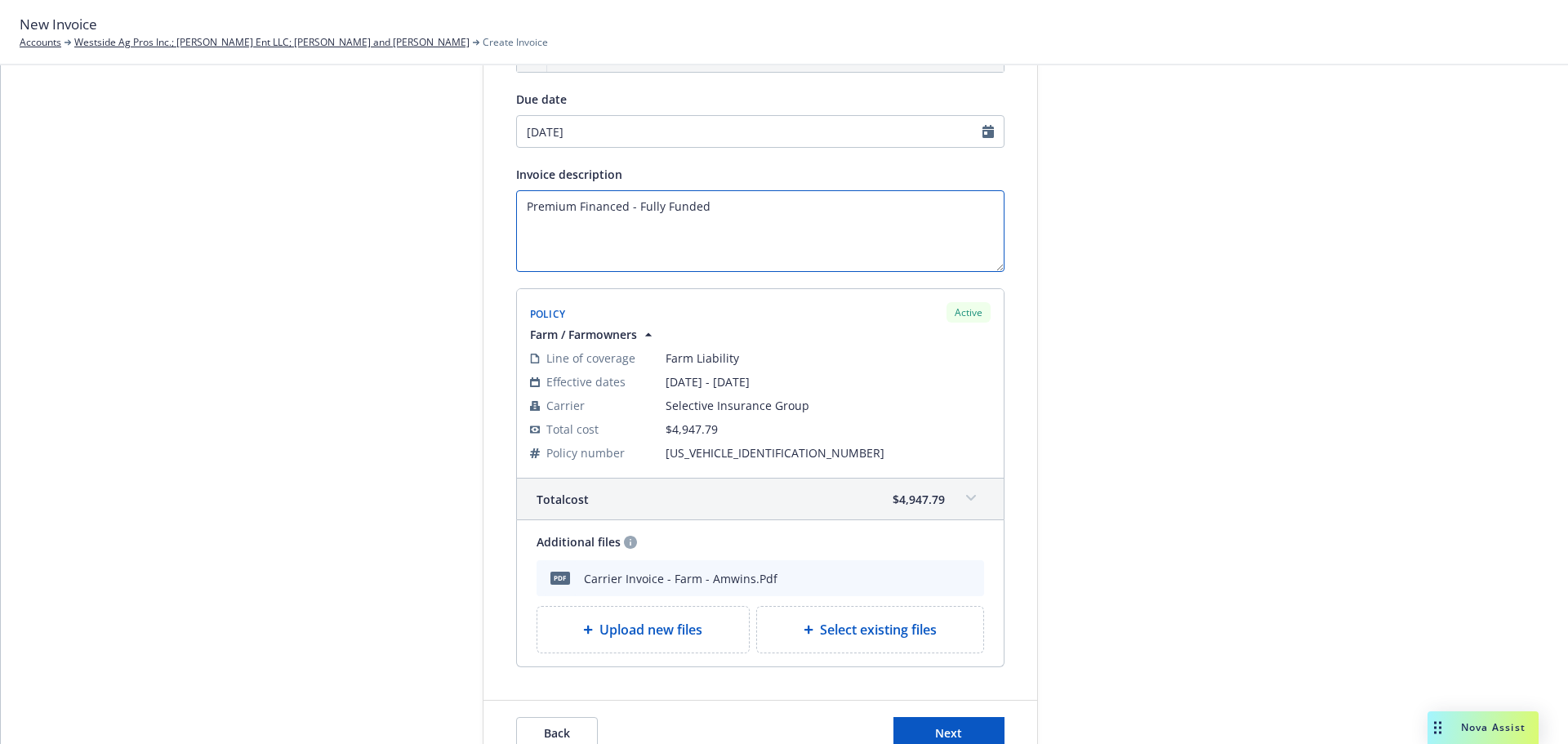
scroll to position [291, 0]
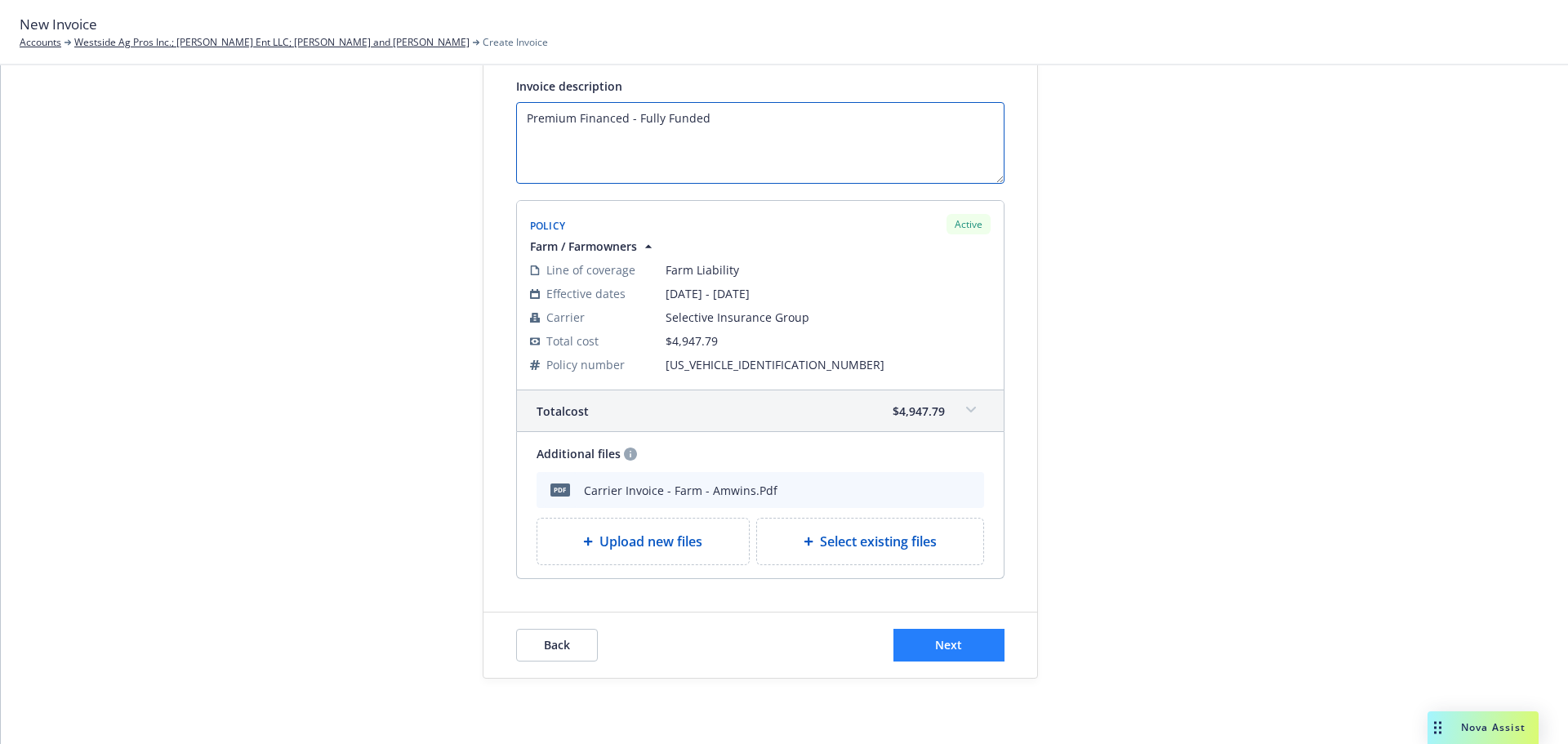
type textarea "Premium Financed - Fully Funded"
click at [977, 644] on button "Next" at bounding box center [949, 644] width 111 height 33
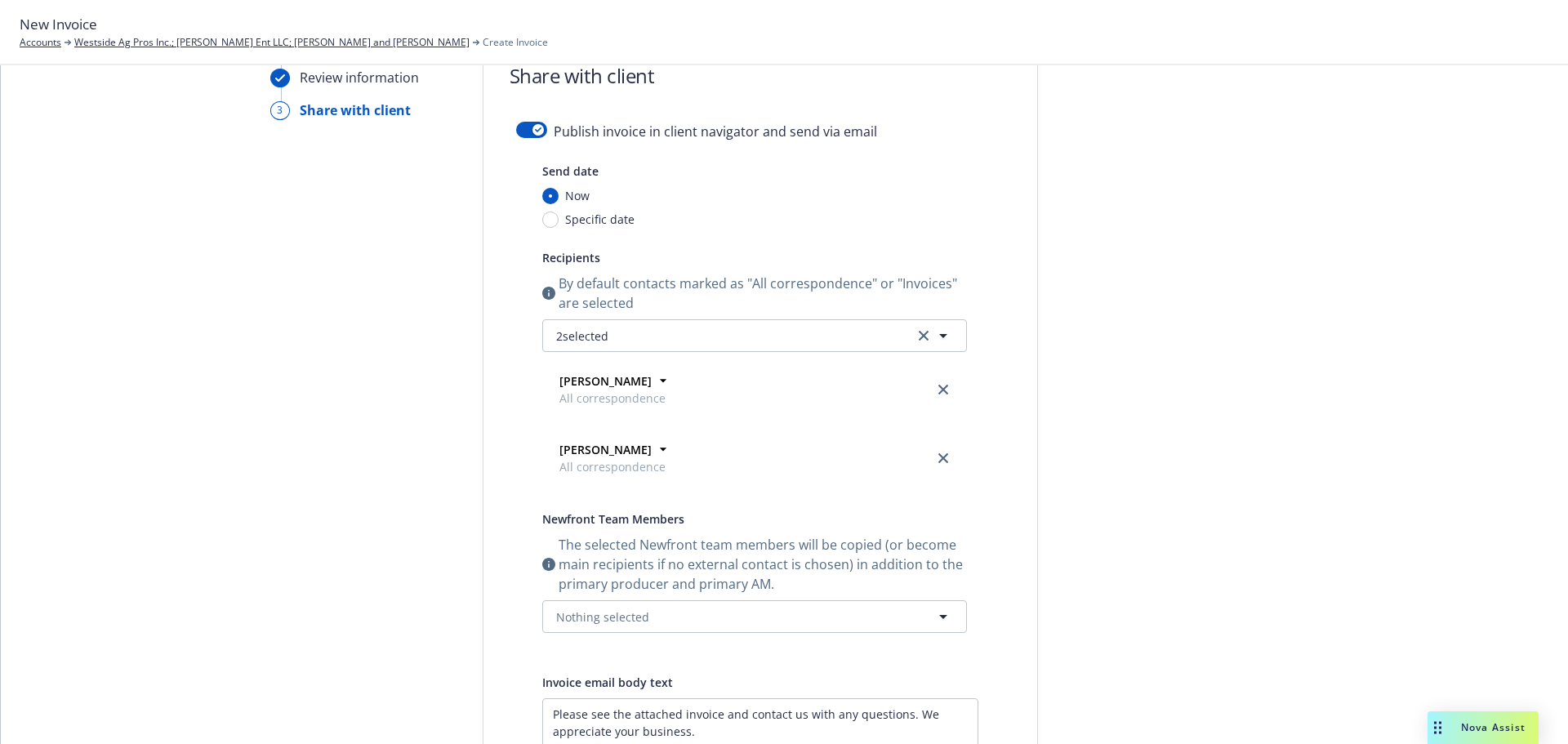
scroll to position [0, 0]
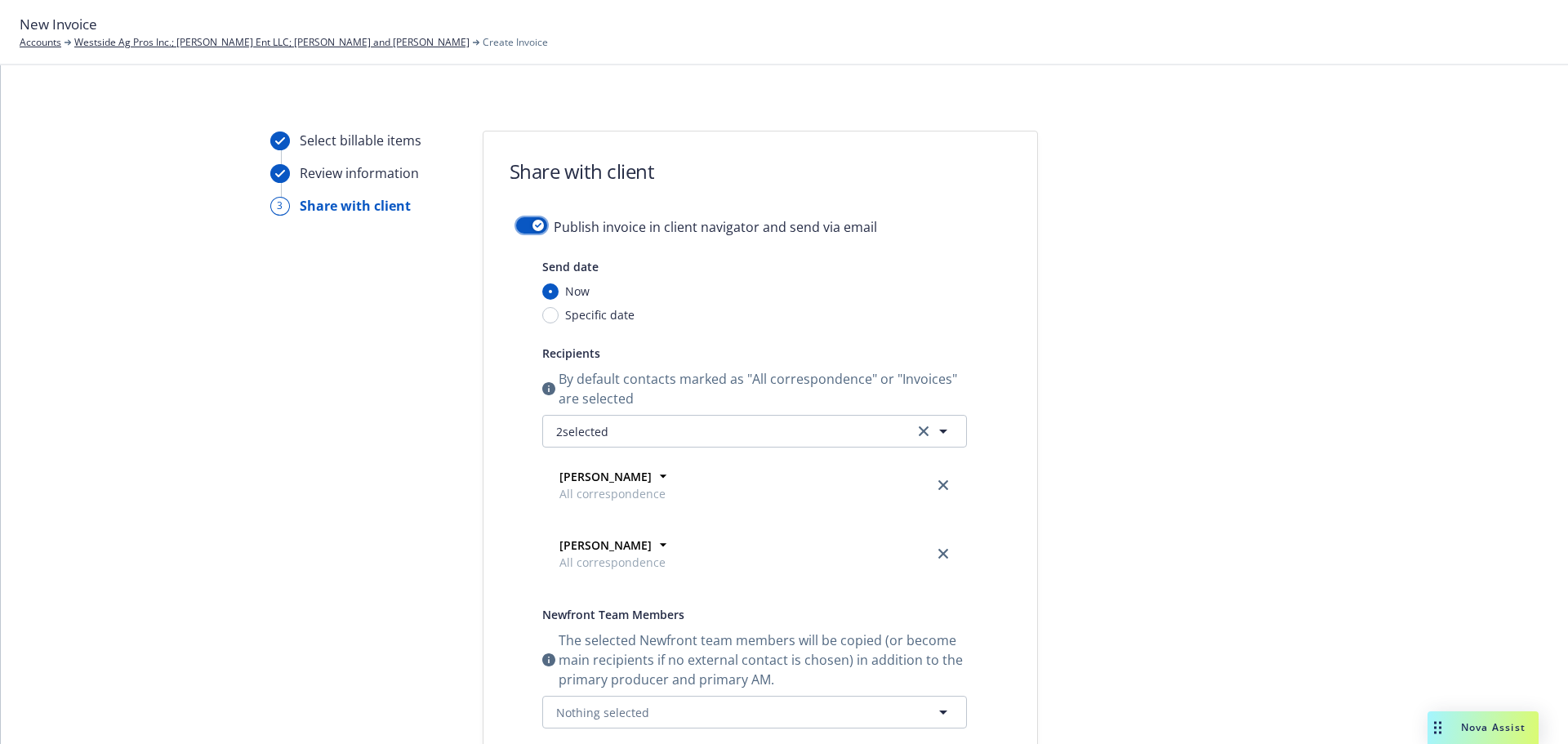
click at [535, 228] on div "button" at bounding box center [538, 225] width 12 height 12
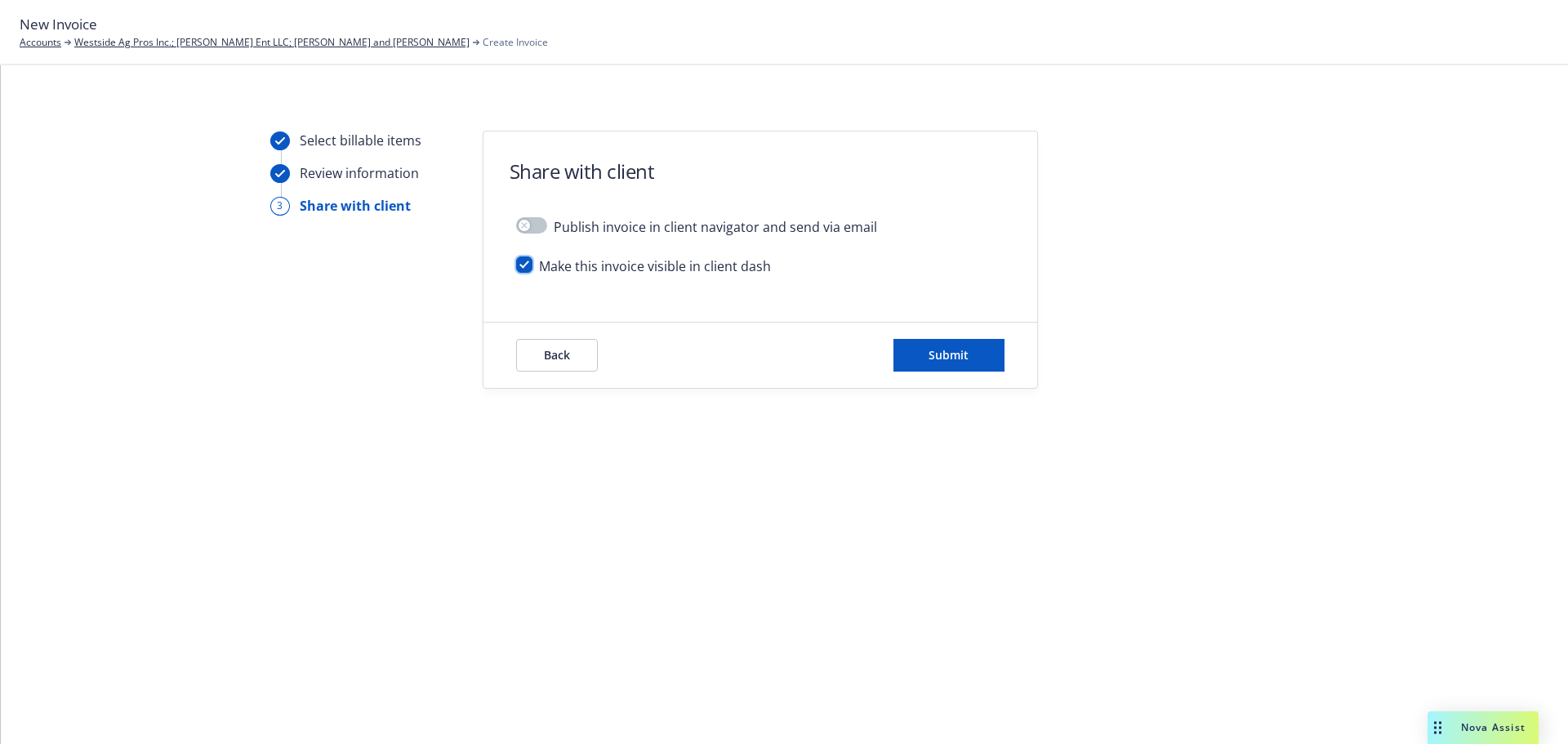
click at [526, 267] on input "checkbox" at bounding box center [524, 265] width 17 height 17
checkbox input "false"
click at [930, 356] on span "Submit" at bounding box center [949, 355] width 40 height 16
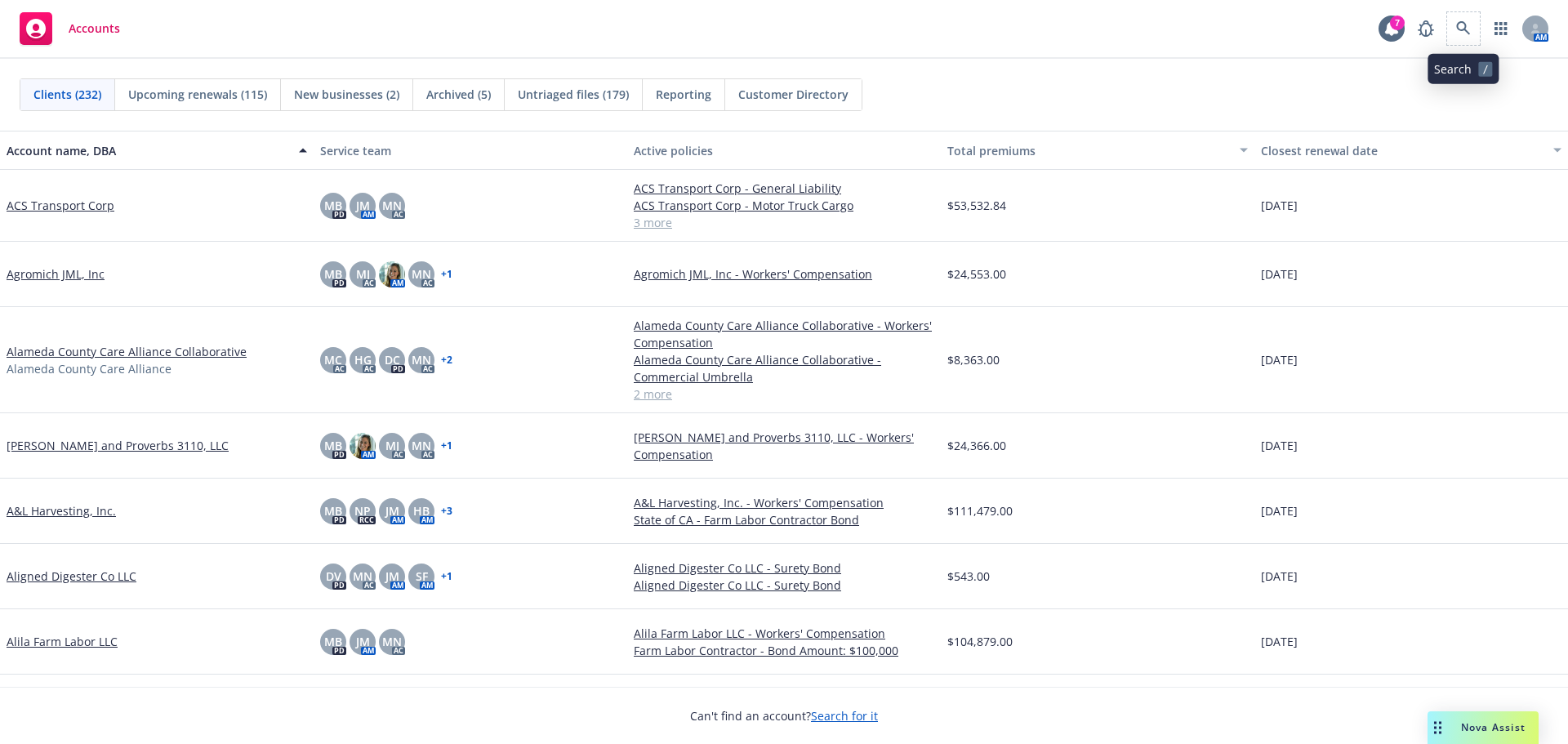
click at [1454, 12] on span at bounding box center [1463, 28] width 33 height 33
click at [1459, 28] on icon at bounding box center [1463, 28] width 15 height 15
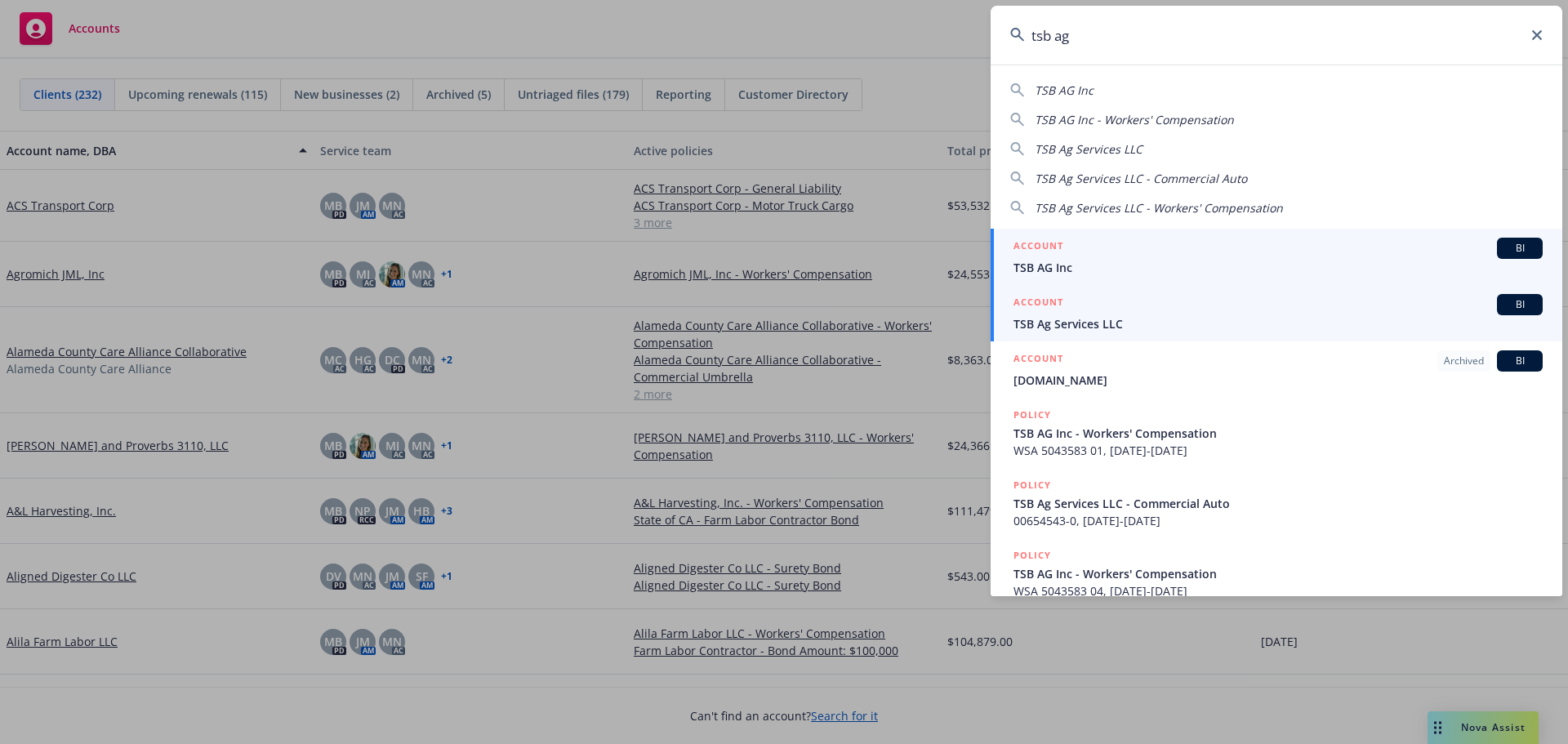
type input "tsb ag"
click at [1097, 317] on span "TSB Ag Services LLC" at bounding box center [1279, 323] width 530 height 17
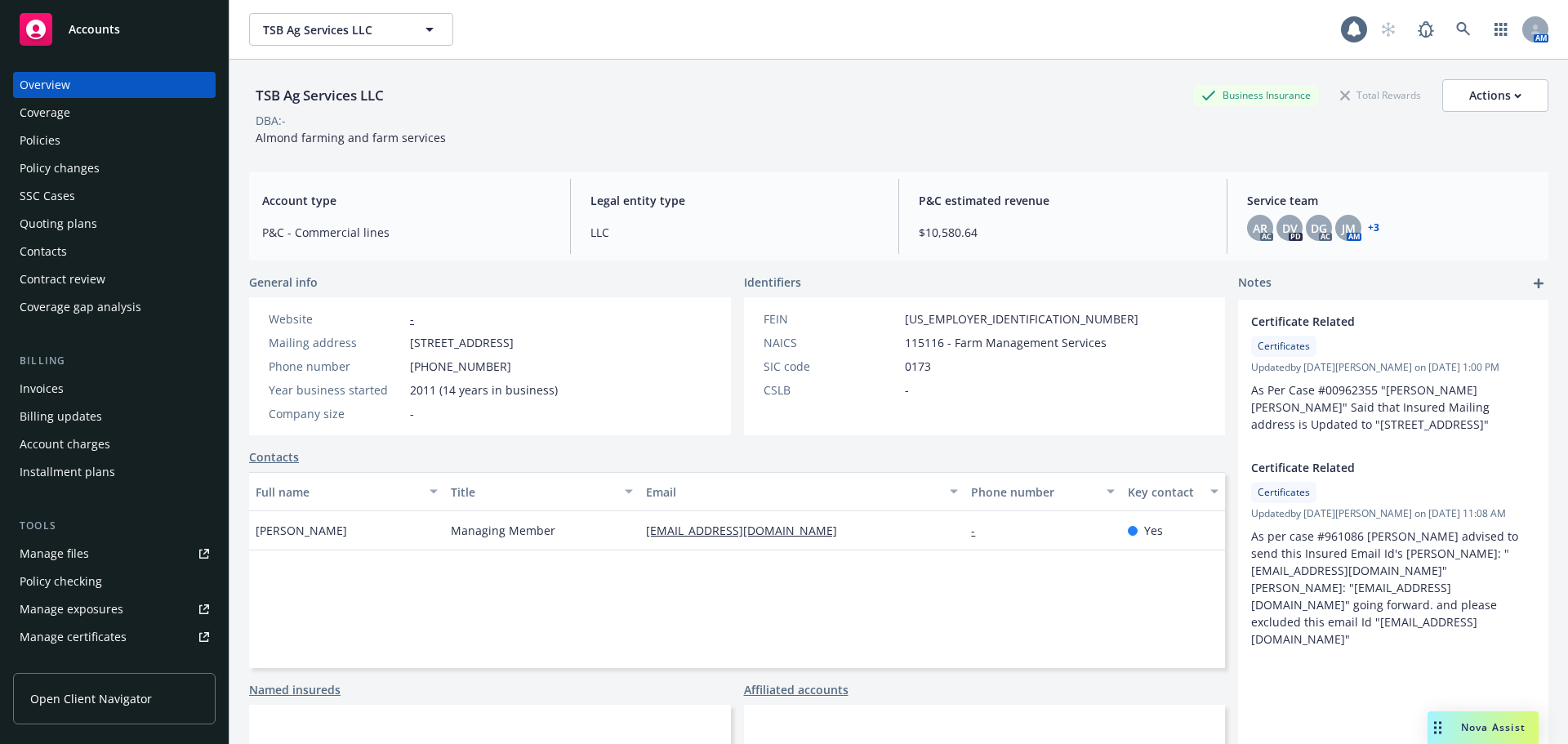
click at [79, 252] on div "Contacts" at bounding box center [115, 251] width 190 height 26
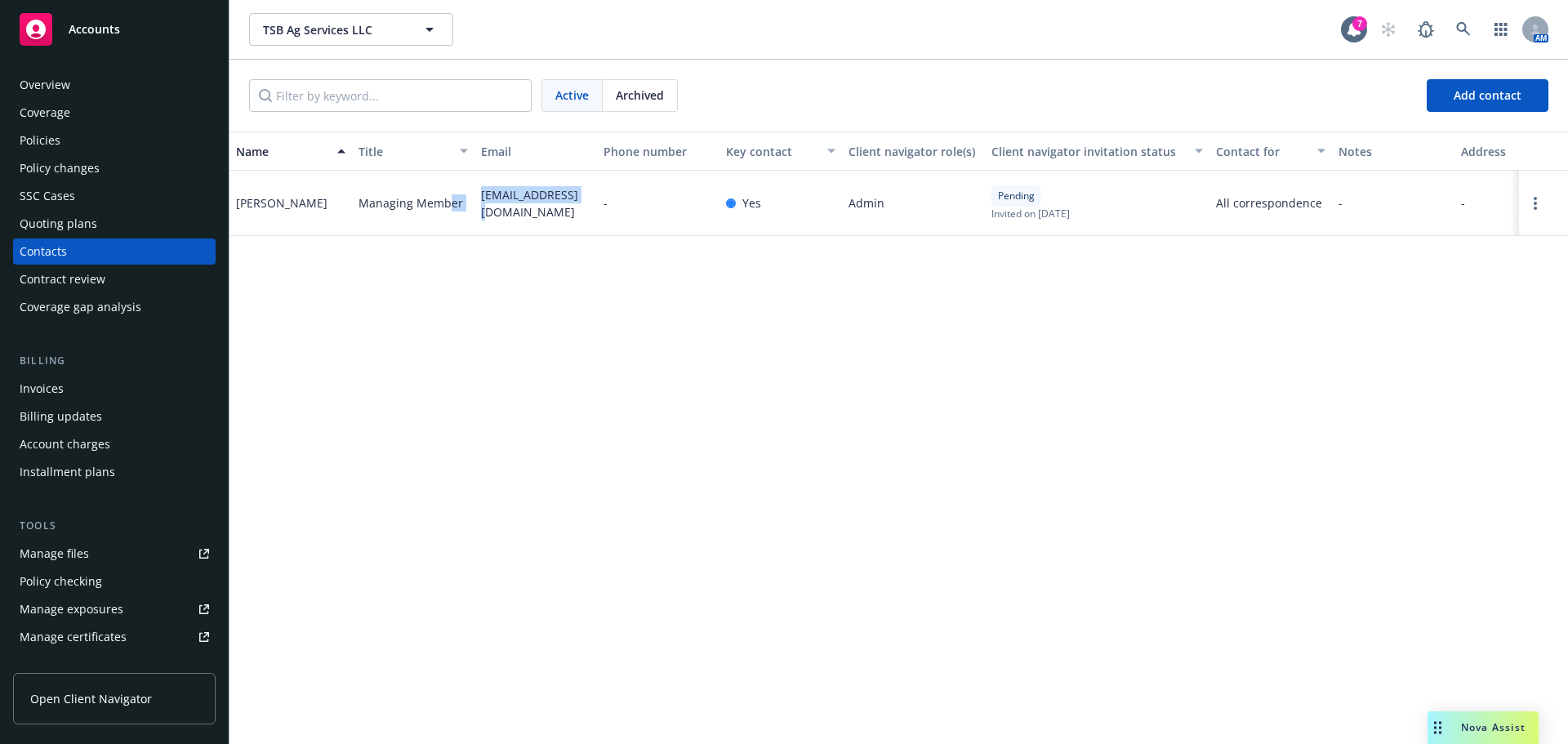
drag, startPoint x: 575, startPoint y: 205, endPoint x: 450, endPoint y: 204, distance: 125.0
click at [450, 204] on div "[PERSON_NAME] Managing Member [EMAIL_ADDRESS][DOMAIN_NAME] - Yes Admin Pending …" at bounding box center [898, 204] width 1339 height 65
click at [473, 218] on div "Managing Member" at bounding box center [413, 204] width 123 height 65
drag, startPoint x: 578, startPoint y: 205, endPoint x: 478, endPoint y: 204, distance: 100.0
click at [478, 204] on div "[EMAIL_ADDRESS][DOMAIN_NAME]" at bounding box center [536, 204] width 123 height 65
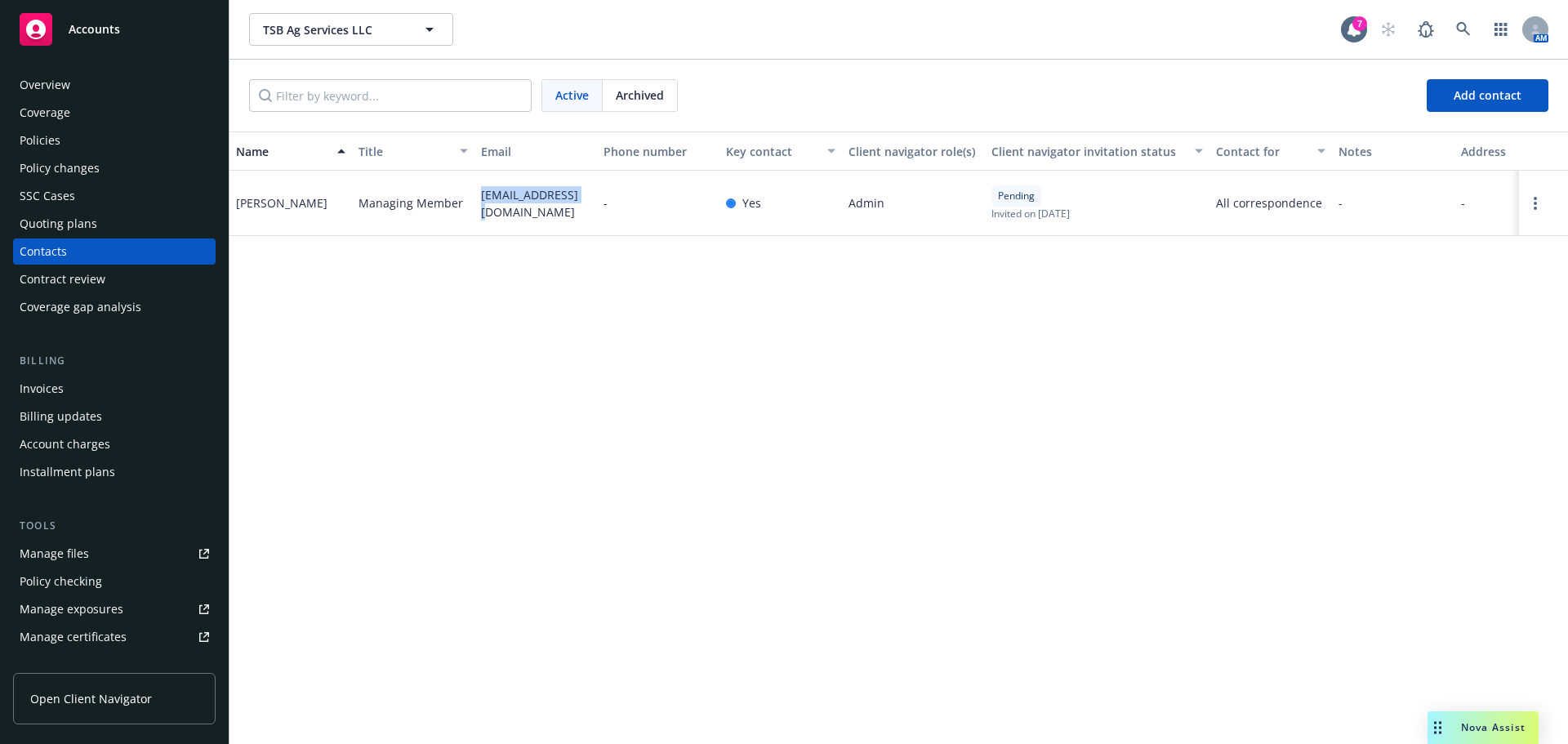
copy span "[EMAIL_ADDRESS][DOMAIN_NAME]"
click at [477, 386] on div "Name Title Email Phone number Key contact Client navigator role(s) Client navig…" at bounding box center [898, 438] width 1339 height 613
click at [117, 159] on div "Policy changes" at bounding box center [115, 168] width 190 height 26
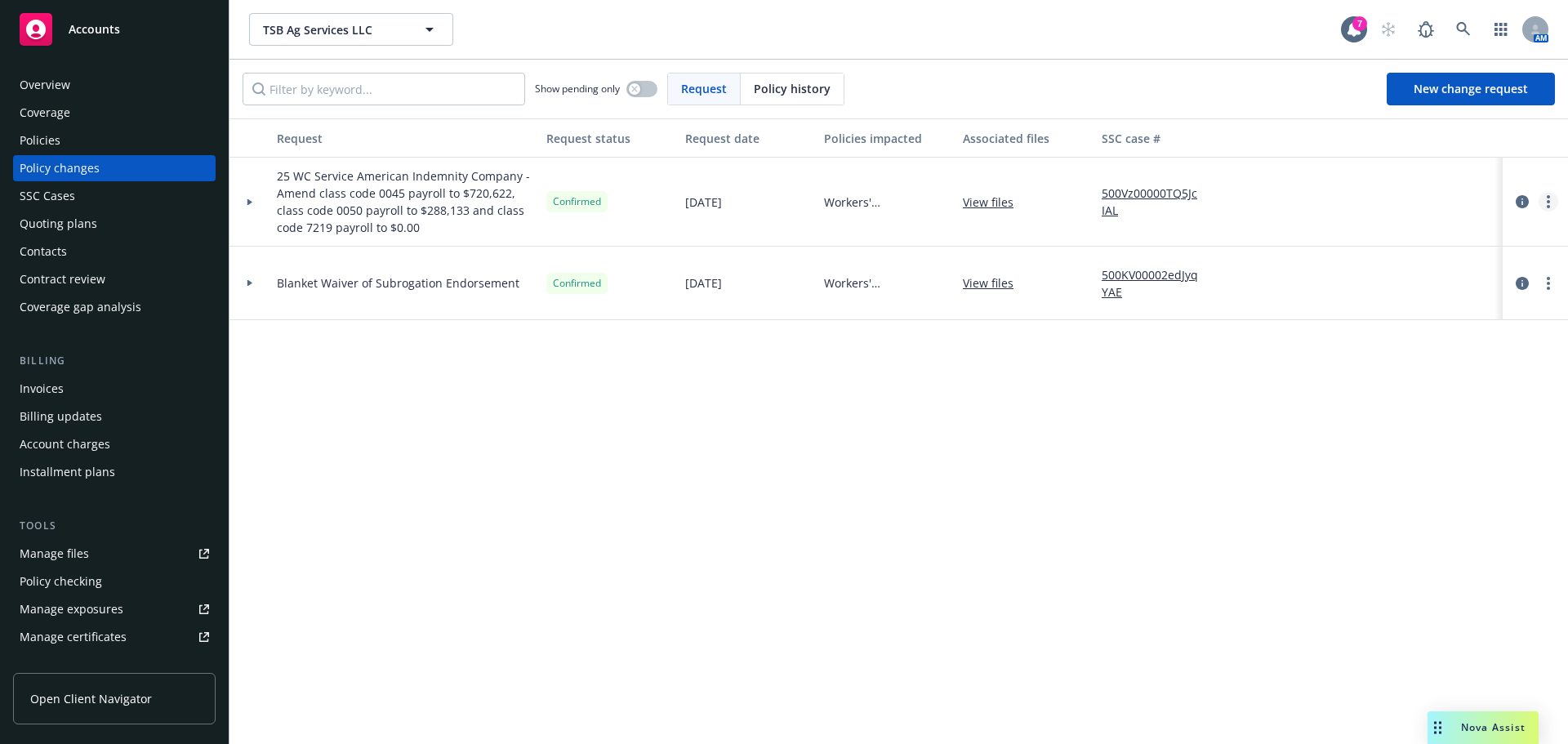
click at [1544, 206] on link "more" at bounding box center [1548, 202] width 20 height 20
click at [1380, 232] on link "Copy logging email" at bounding box center [1417, 234] width 280 height 33
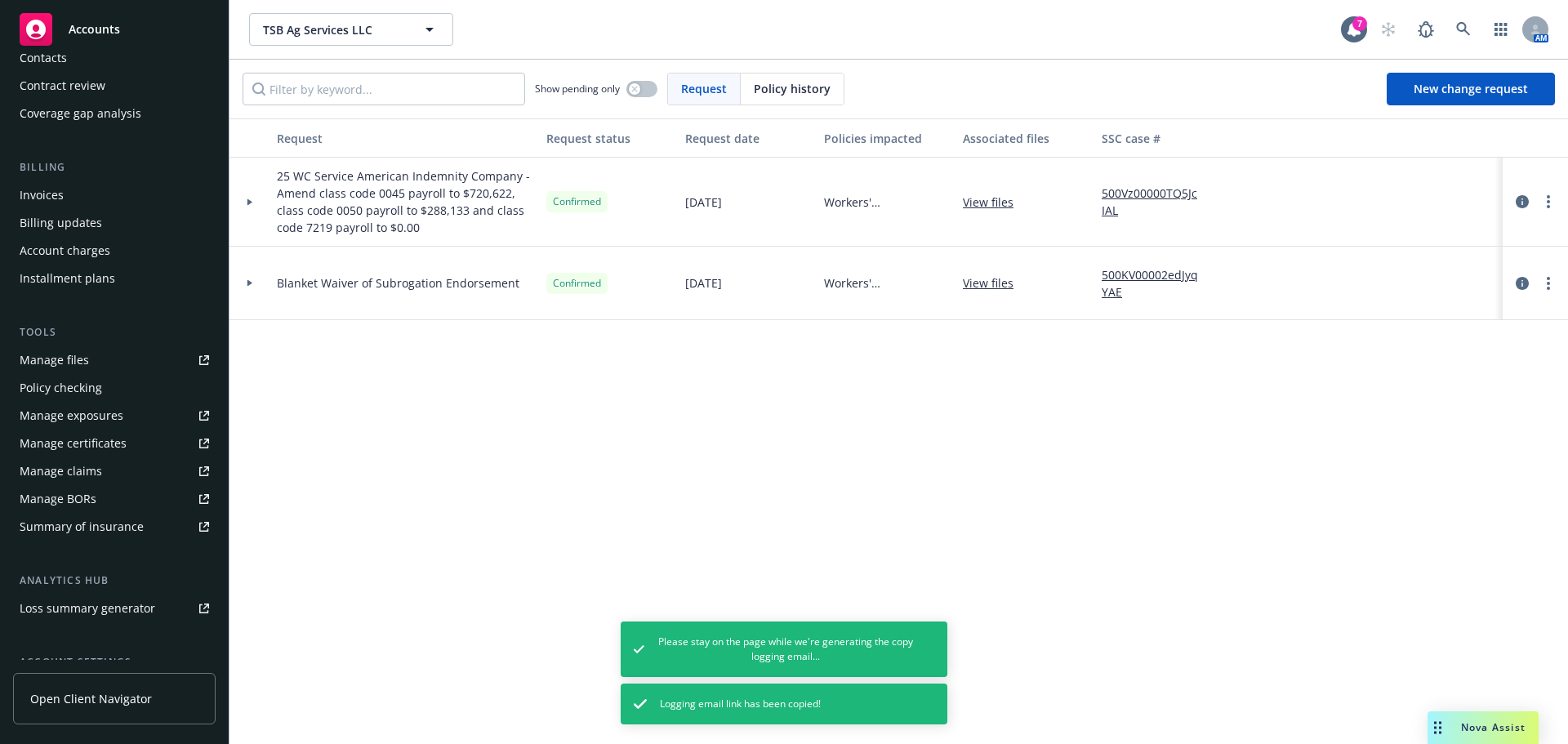
scroll to position [348, 0]
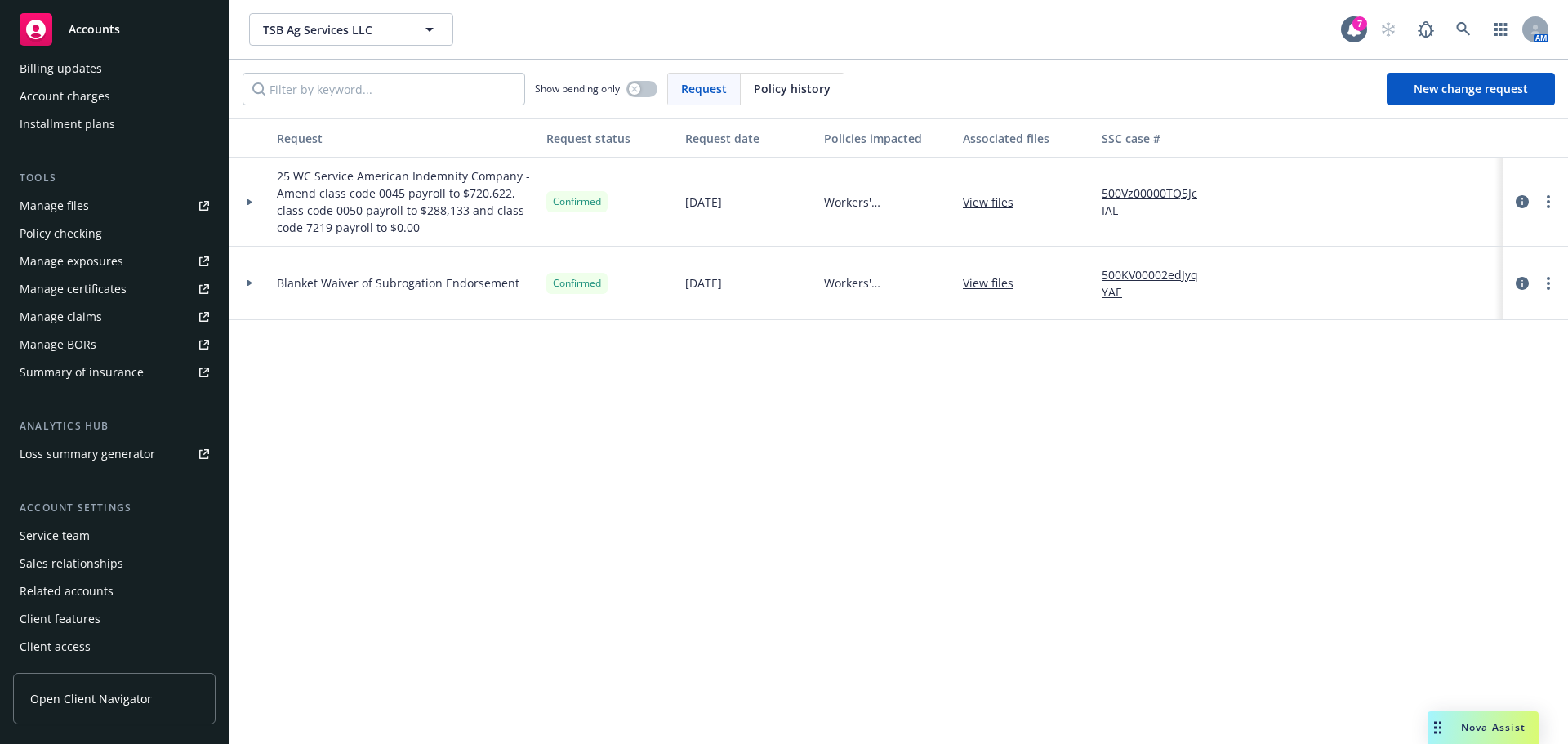
click at [88, 544] on div "Service team" at bounding box center [115, 536] width 190 height 26
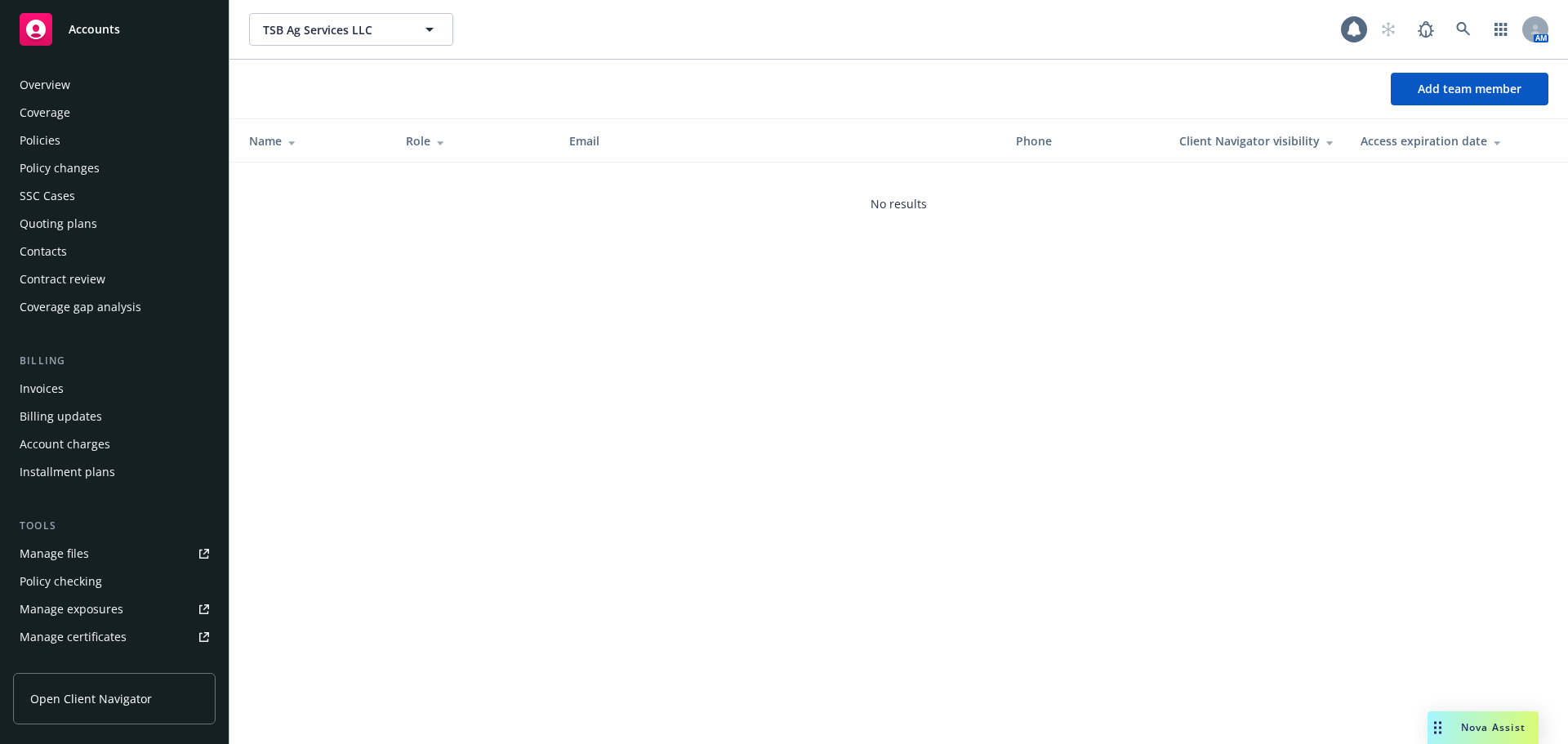
scroll to position [348, 0]
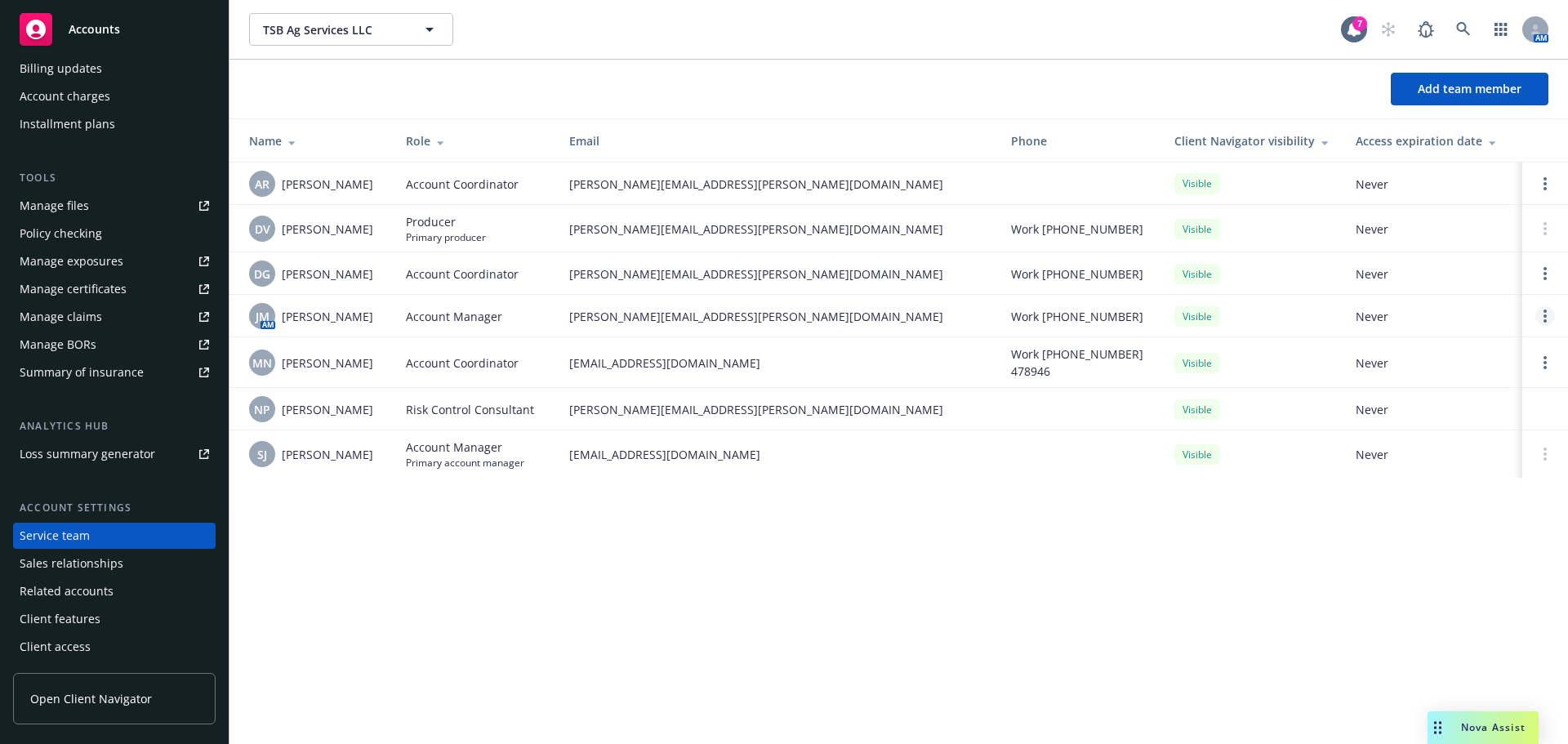
click at [1536, 319] on link "Open options" at bounding box center [1545, 316] width 20 height 20
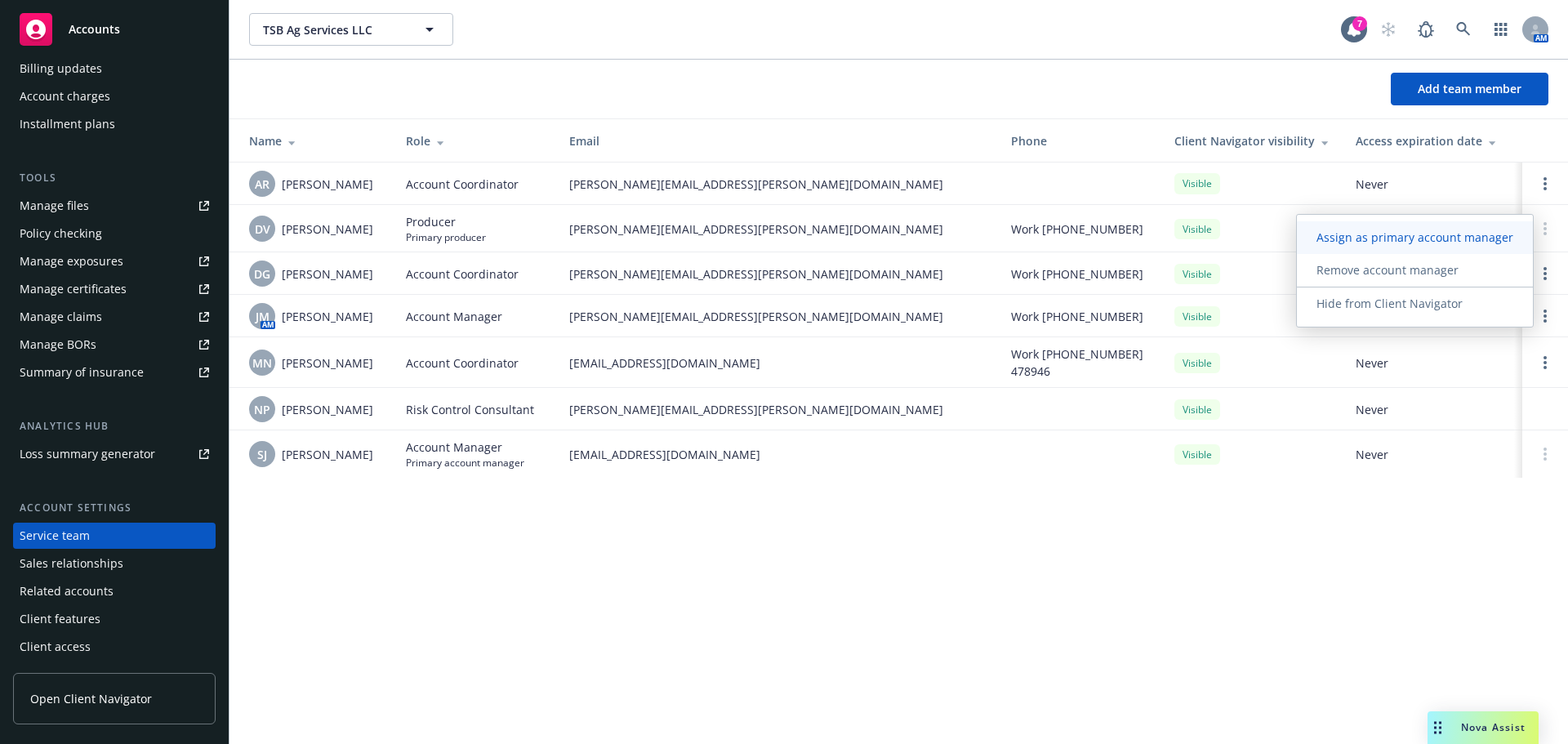
click at [1434, 249] on link "Assign as primary account manager" at bounding box center [1414, 237] width 236 height 33
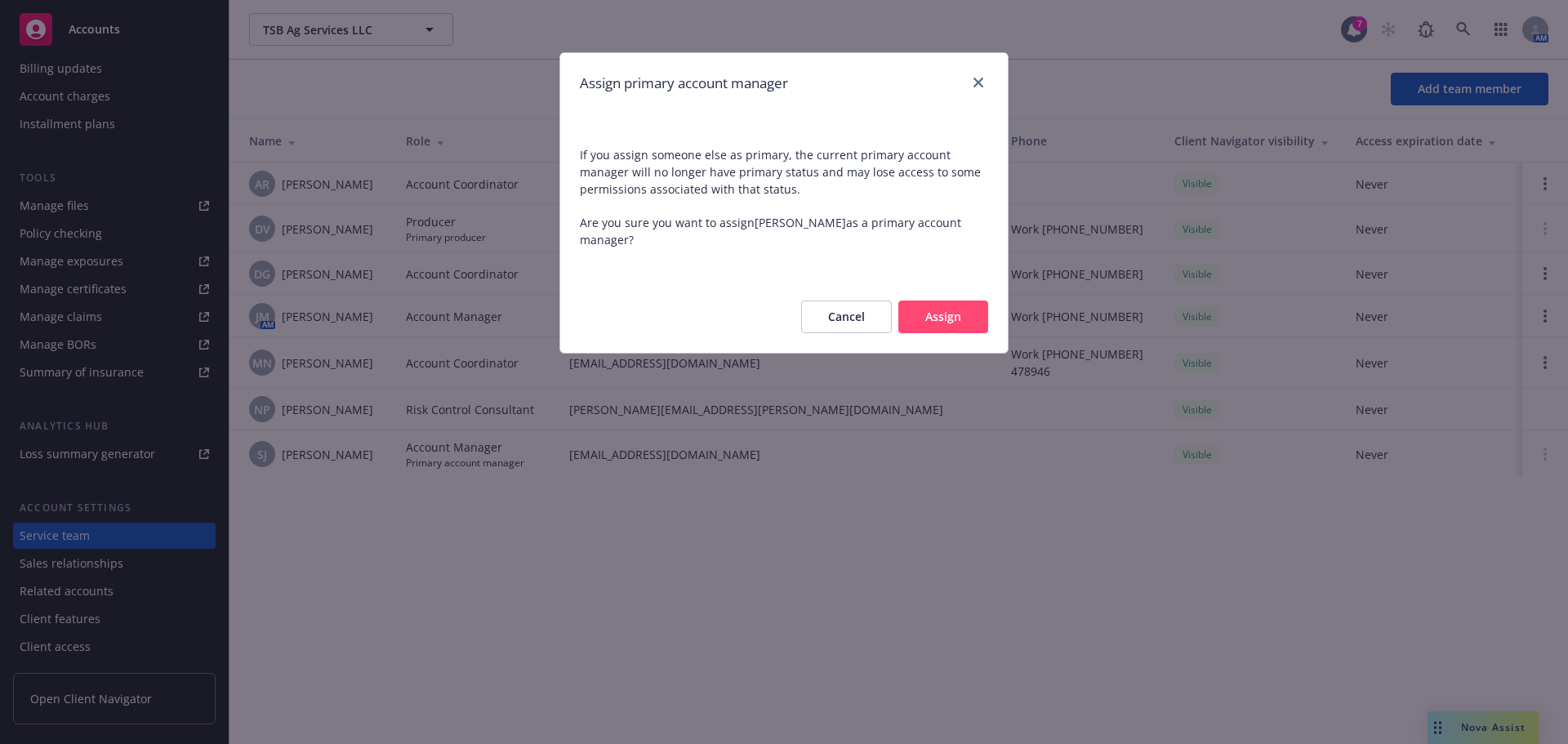
click at [937, 313] on button "Assign" at bounding box center [943, 316] width 90 height 33
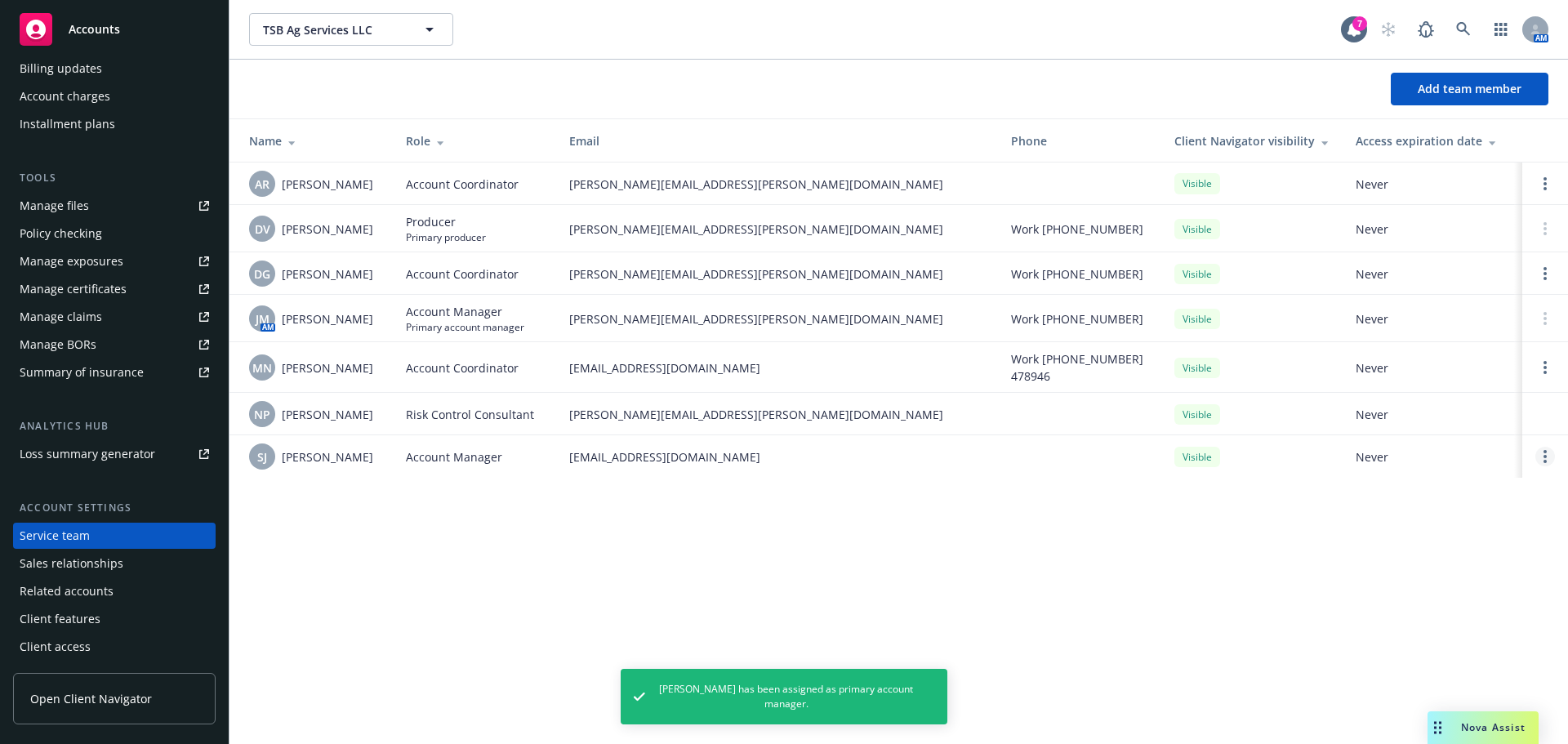
click at [1541, 459] on link "Open options" at bounding box center [1545, 456] width 20 height 20
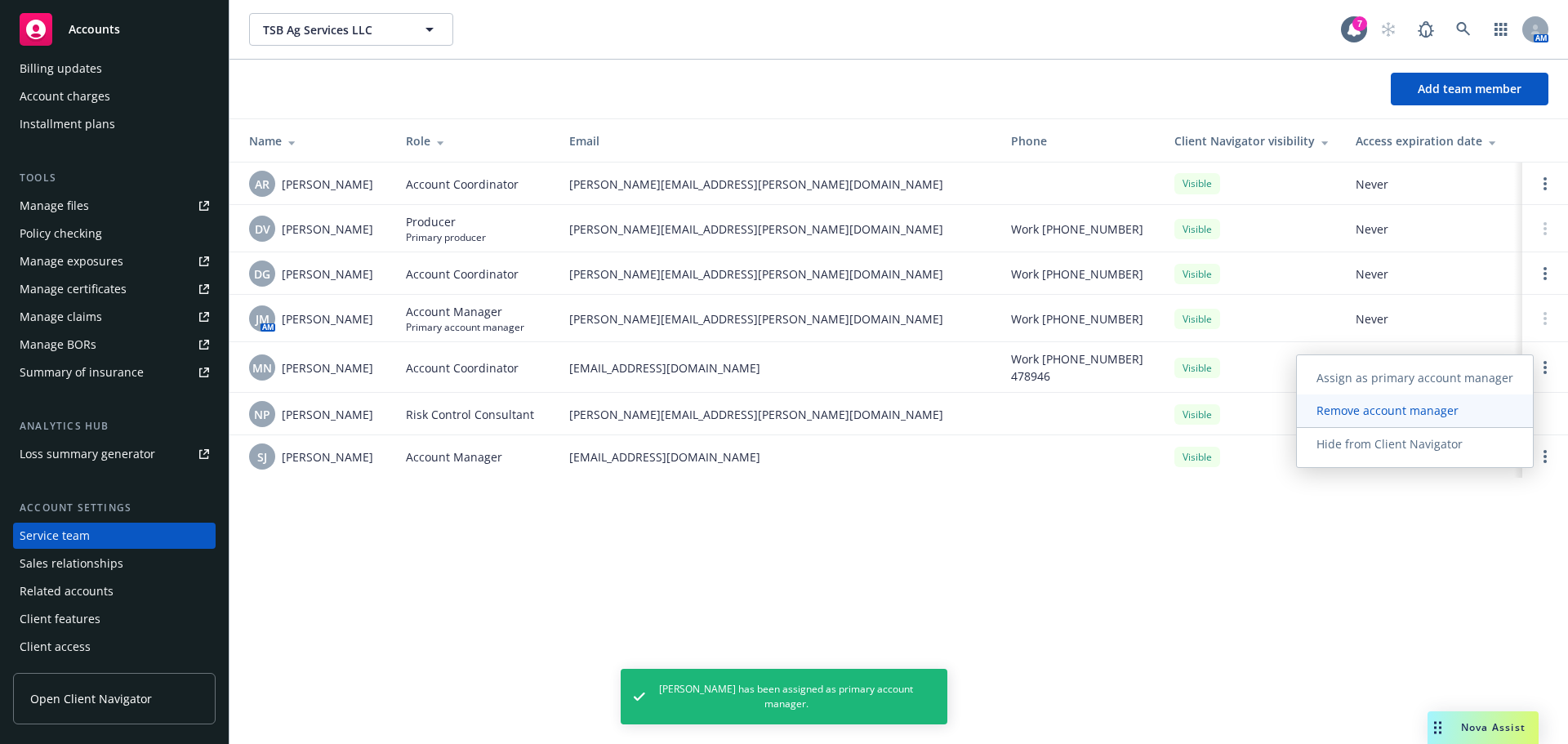
click at [1405, 407] on span "Remove account manager" at bounding box center [1386, 410] width 181 height 16
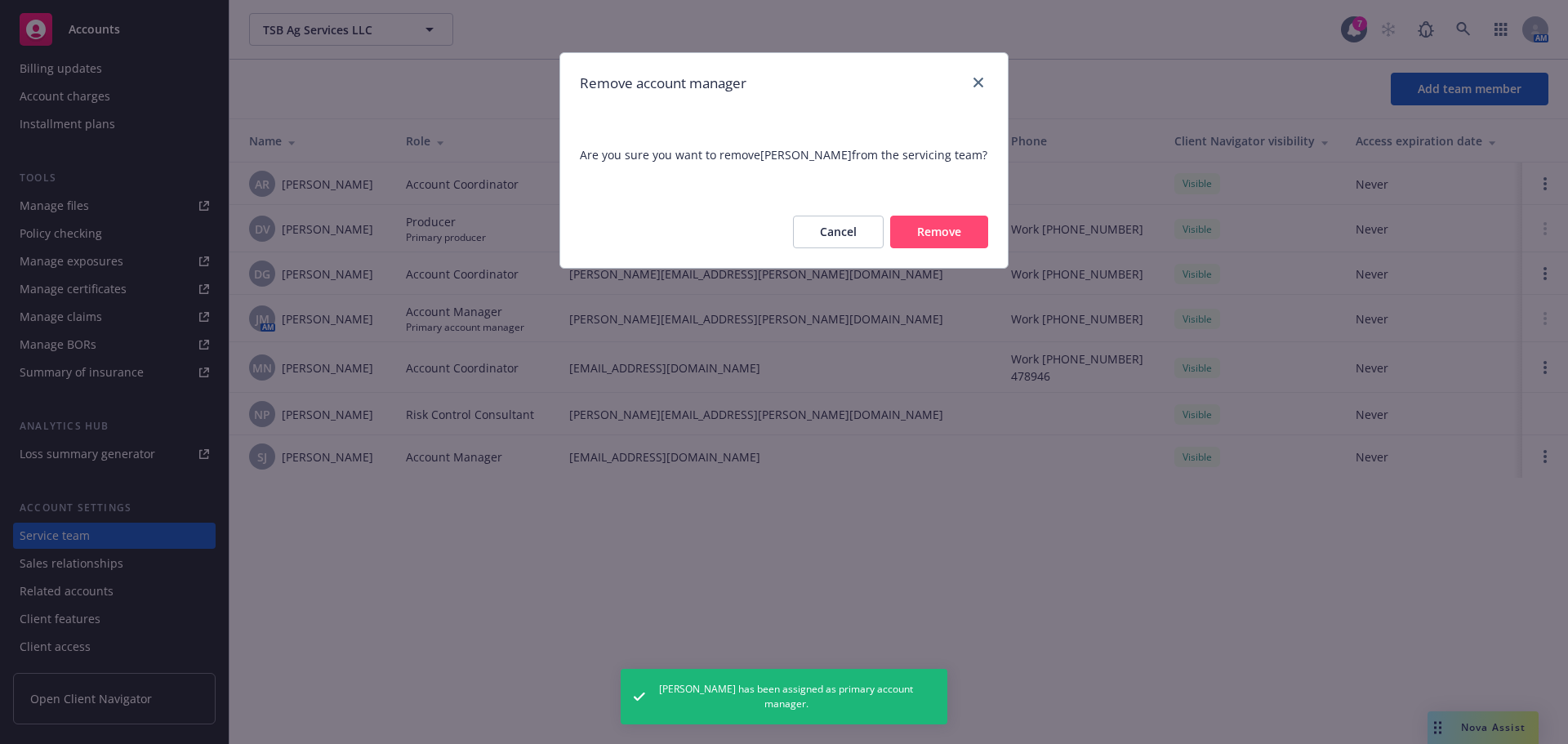
click at [938, 238] on button "Remove" at bounding box center [939, 231] width 98 height 33
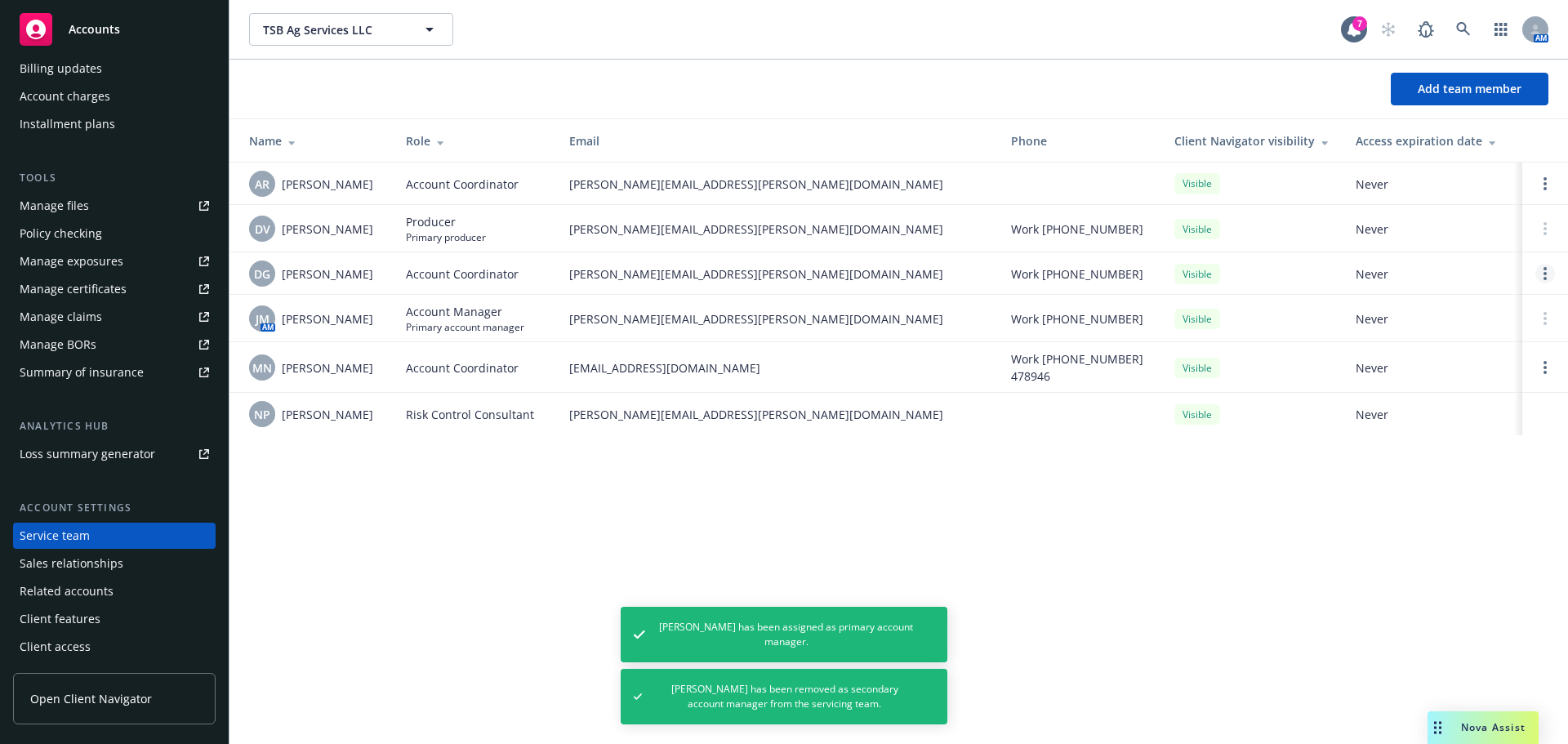
click at [1537, 272] on link "Open options" at bounding box center [1545, 274] width 20 height 20
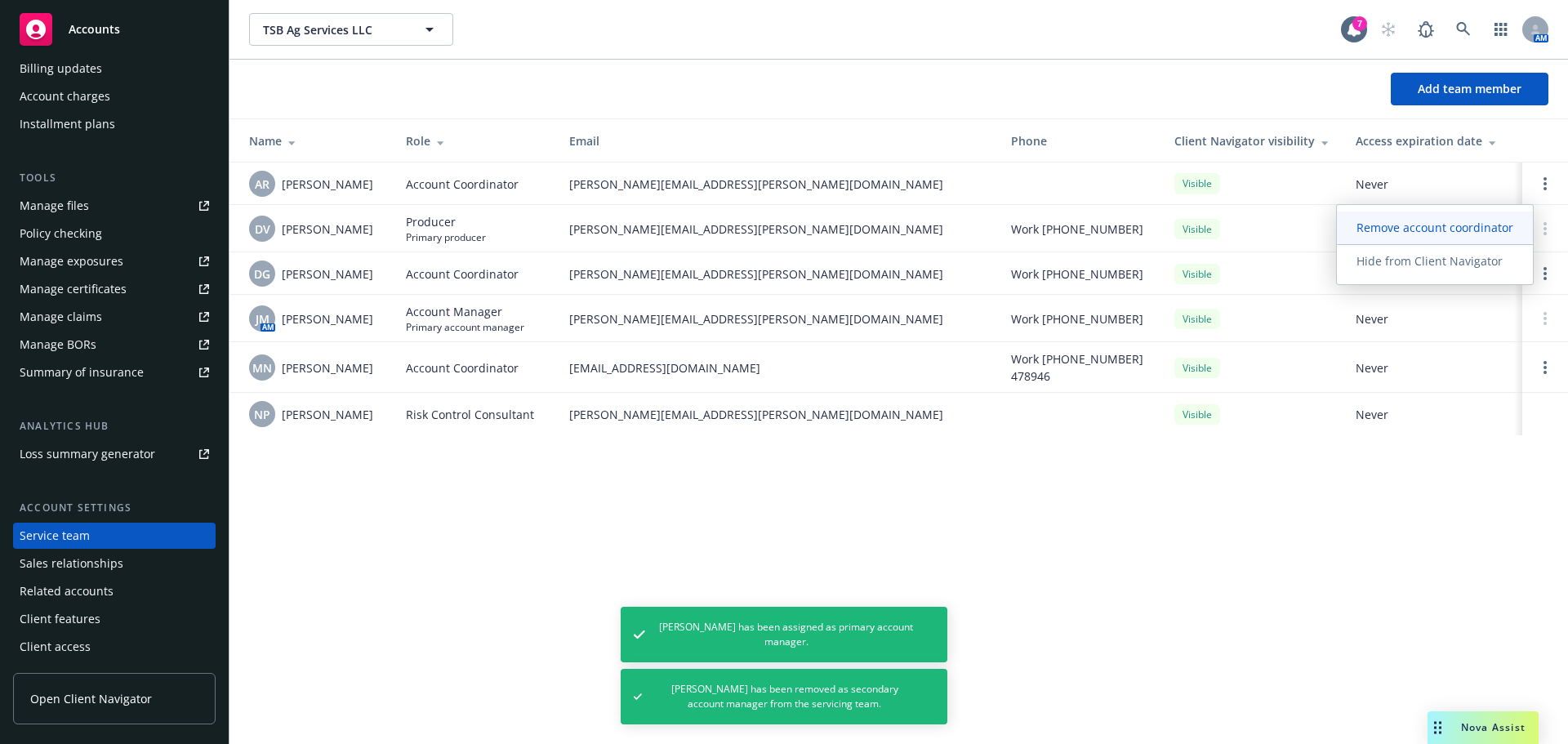
click at [1406, 228] on span "Remove account coordinator" at bounding box center [1435, 227] width 196 height 16
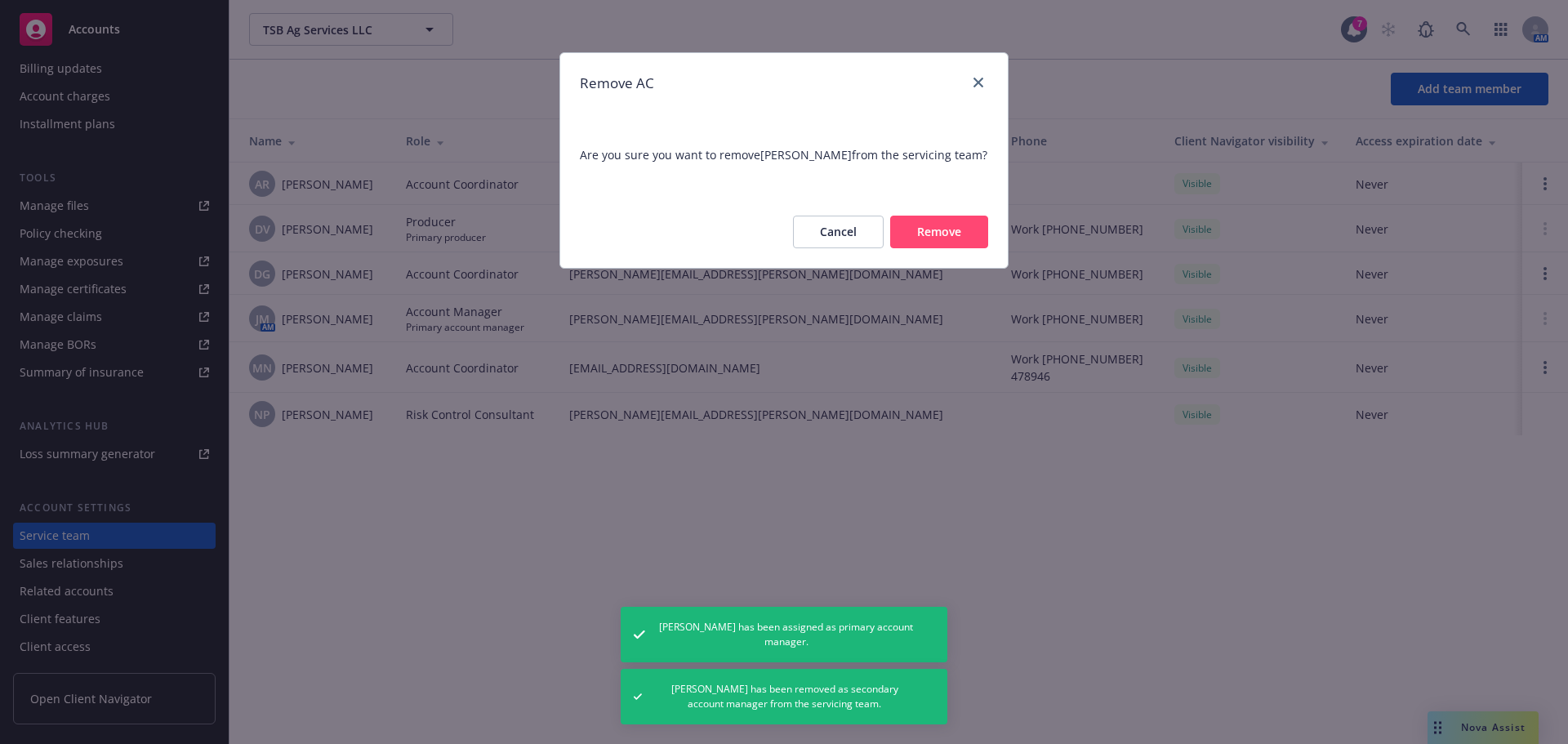
click at [925, 226] on button "Remove" at bounding box center [939, 231] width 98 height 33
